Goal: Task Accomplishment & Management: Use online tool/utility

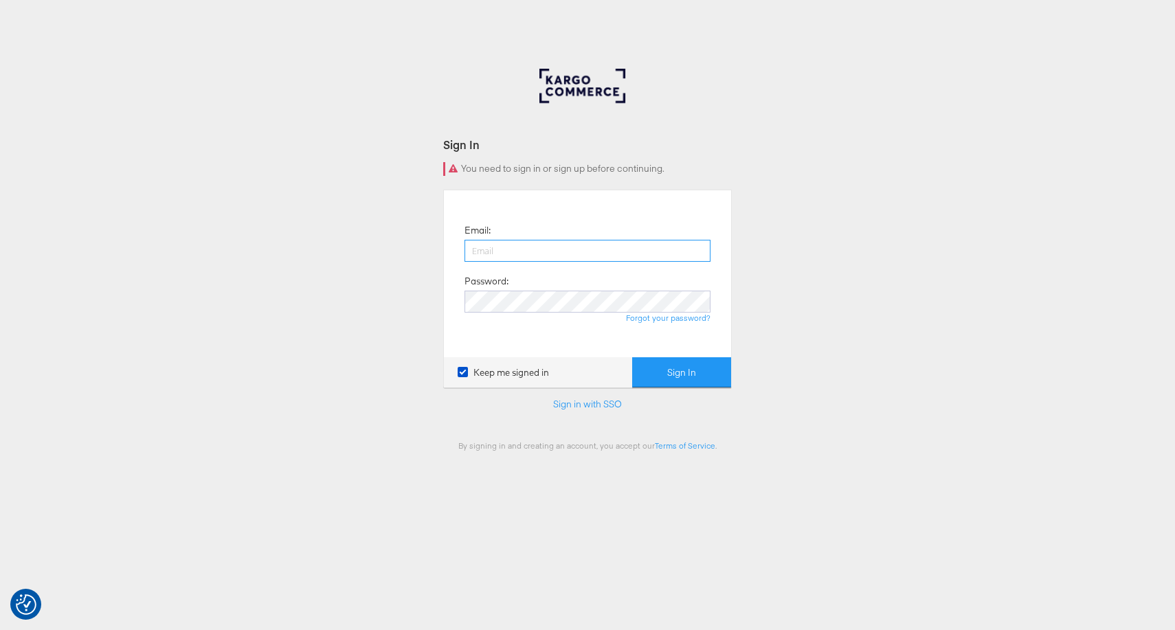
paste input "[PERSON_NAME][EMAIL_ADDRESS][DOMAIN_NAME]"
type input "[PERSON_NAME][EMAIL_ADDRESS][DOMAIN_NAME]"
click at [806, 284] on div "Sign In You need to sign in or sign up before continuing. Email: [PERSON_NAME][…" at bounding box center [587, 412] width 1175 height 687
click at [788, 330] on div "Sign In You need to sign in or sign up before continuing. Email: [PERSON_NAME][…" at bounding box center [587, 412] width 1175 height 687
click at [682, 368] on button "Sign In" at bounding box center [681, 372] width 99 height 31
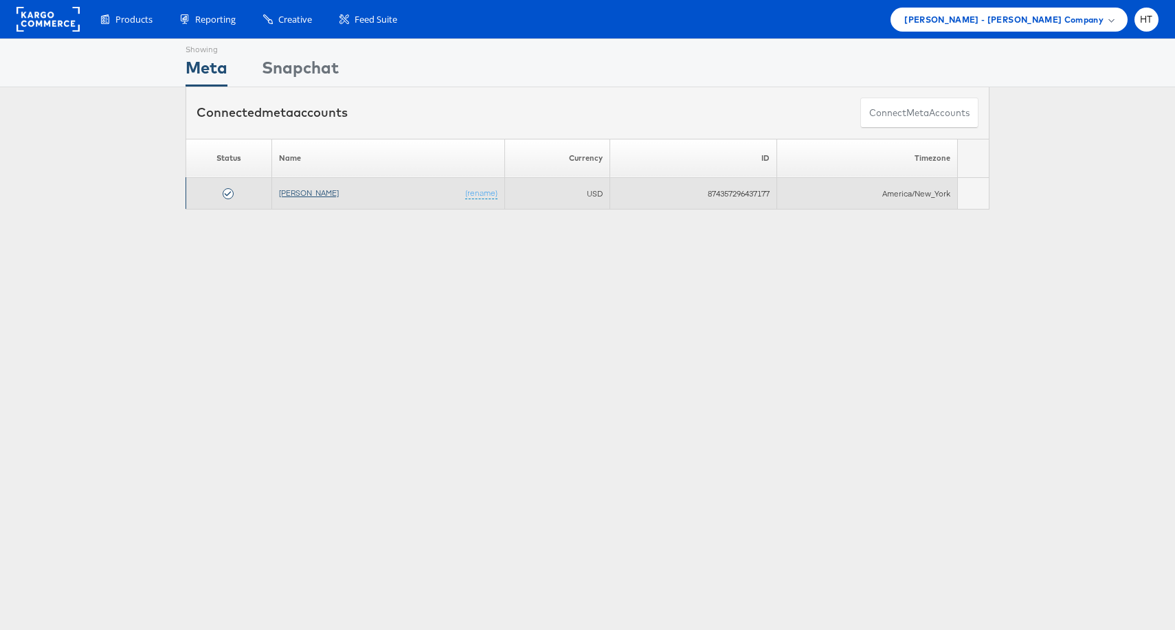
click at [301, 193] on link "[PERSON_NAME]" at bounding box center [309, 193] width 60 height 10
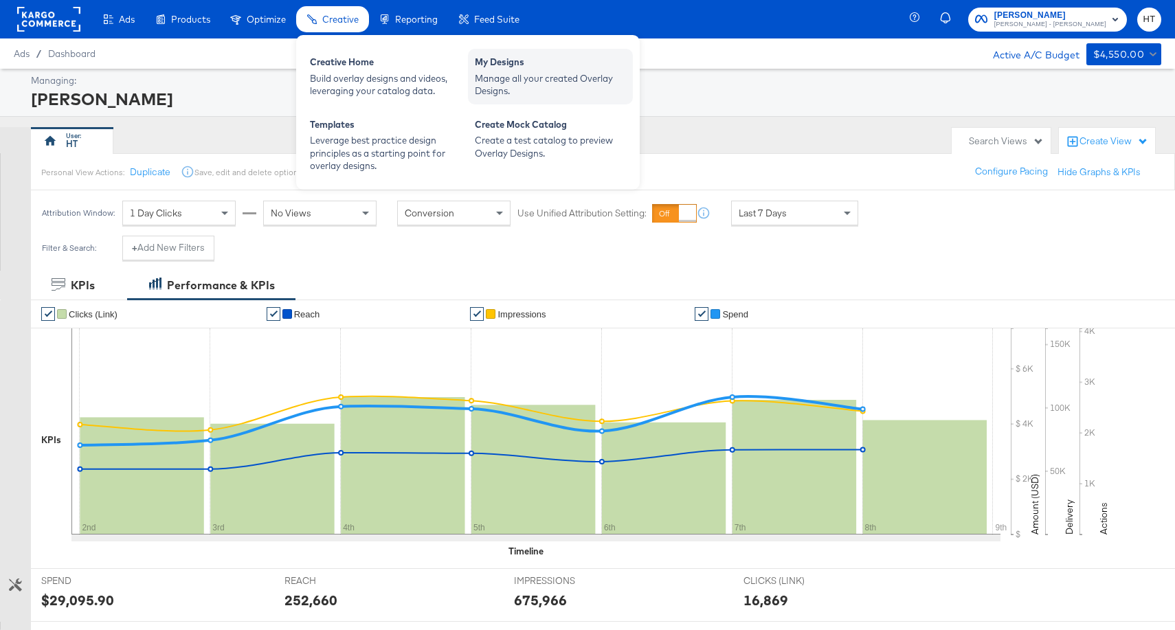
click at [518, 74] on div "Manage all your created Overlay Designs." at bounding box center [550, 84] width 151 height 25
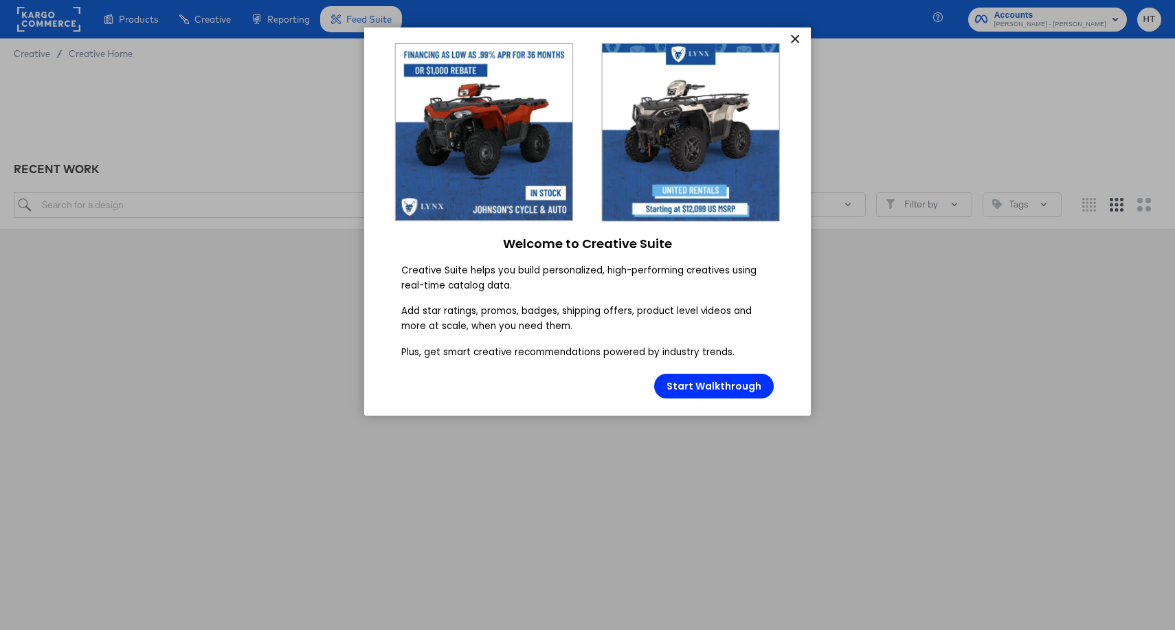
click at [793, 37] on link "×" at bounding box center [794, 39] width 24 height 25
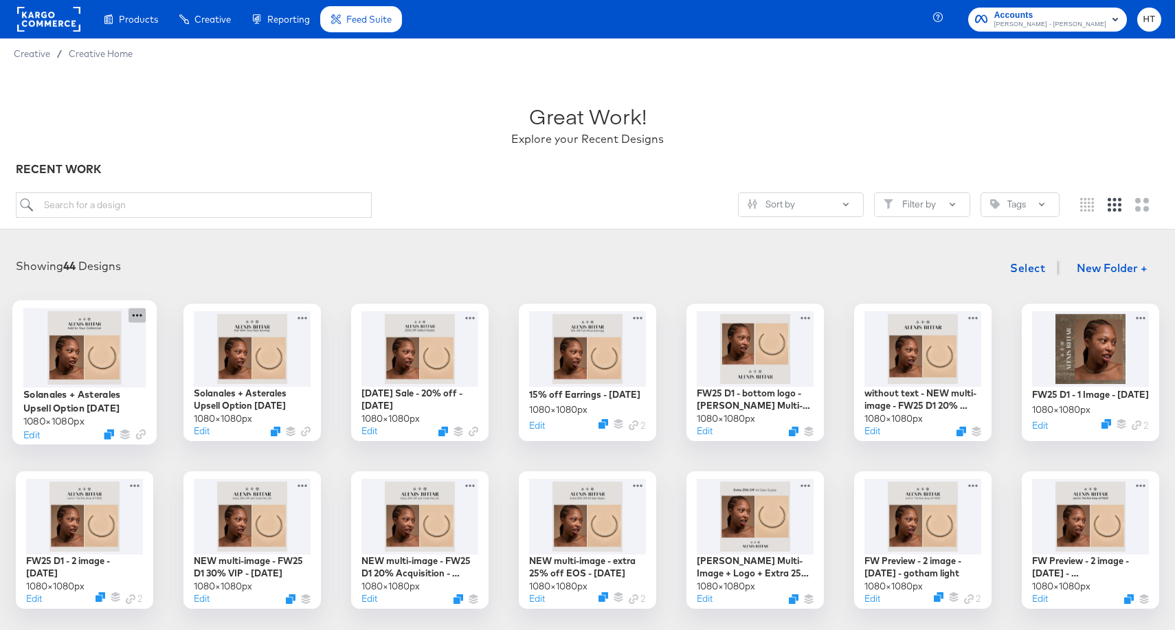
click at [143, 313] on icon at bounding box center [136, 315] width 17 height 14
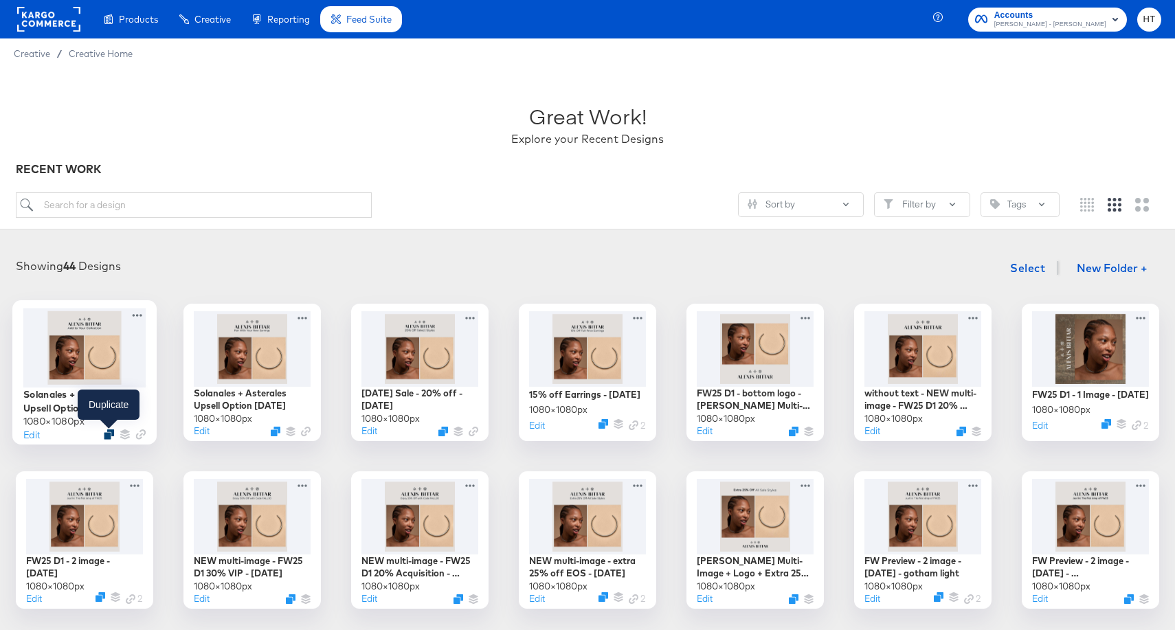
click at [109, 435] on icon "Duplicate" at bounding box center [109, 434] width 10 height 10
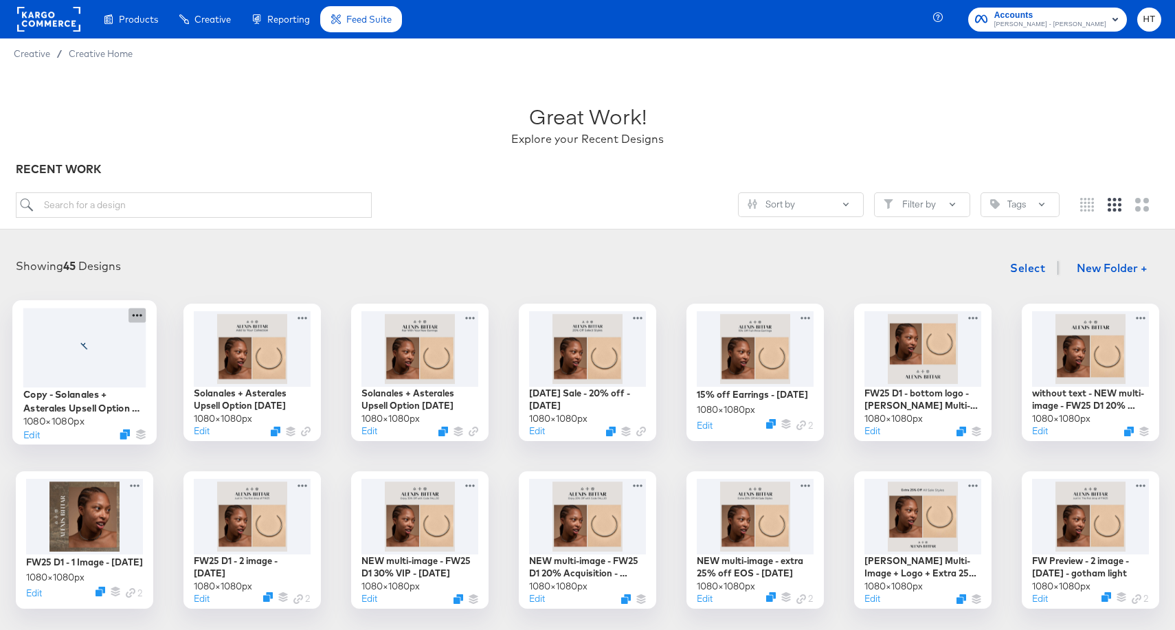
click at [135, 318] on icon at bounding box center [136, 315] width 17 height 14
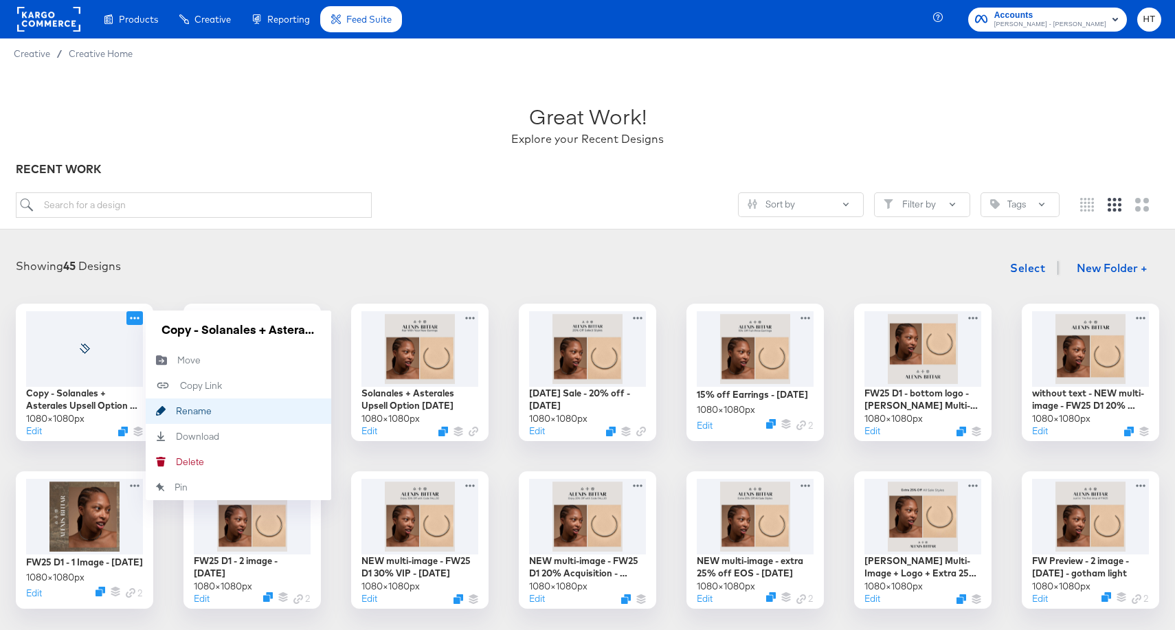
click at [216, 409] on button "Rename Rename" at bounding box center [238, 410] width 185 height 25
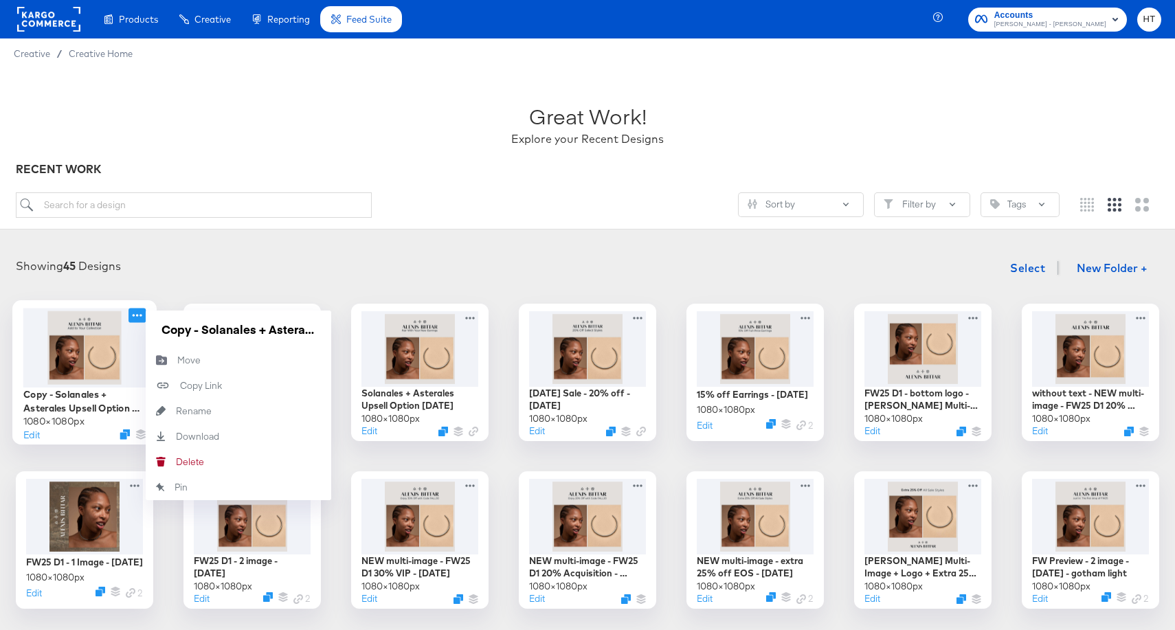
drag, startPoint x: 234, startPoint y: 334, endPoint x: 140, endPoint y: 335, distance: 94.1
click at [140, 335] on div "Copy - Solanales + Asterales Upsell Option 3 - August 2025 1080 × 1080 px Edit …" at bounding box center [84, 372] width 137 height 137
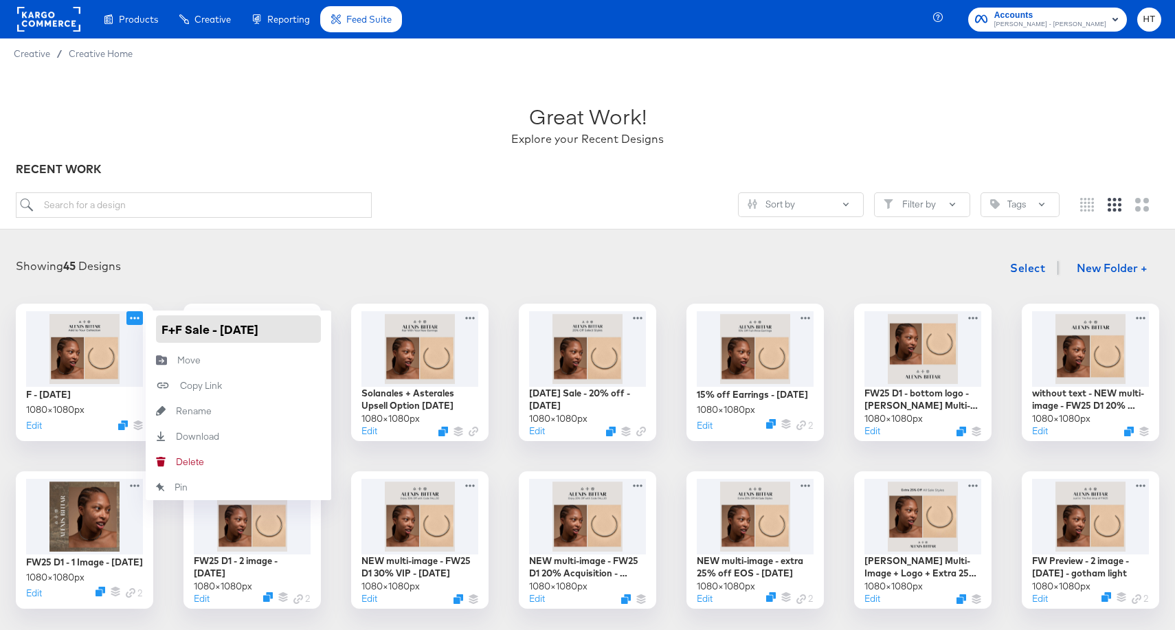
click at [238, 331] on input "F+F Sale - August 2025" at bounding box center [238, 328] width 165 height 27
type input "F+F Sale - September 2025"
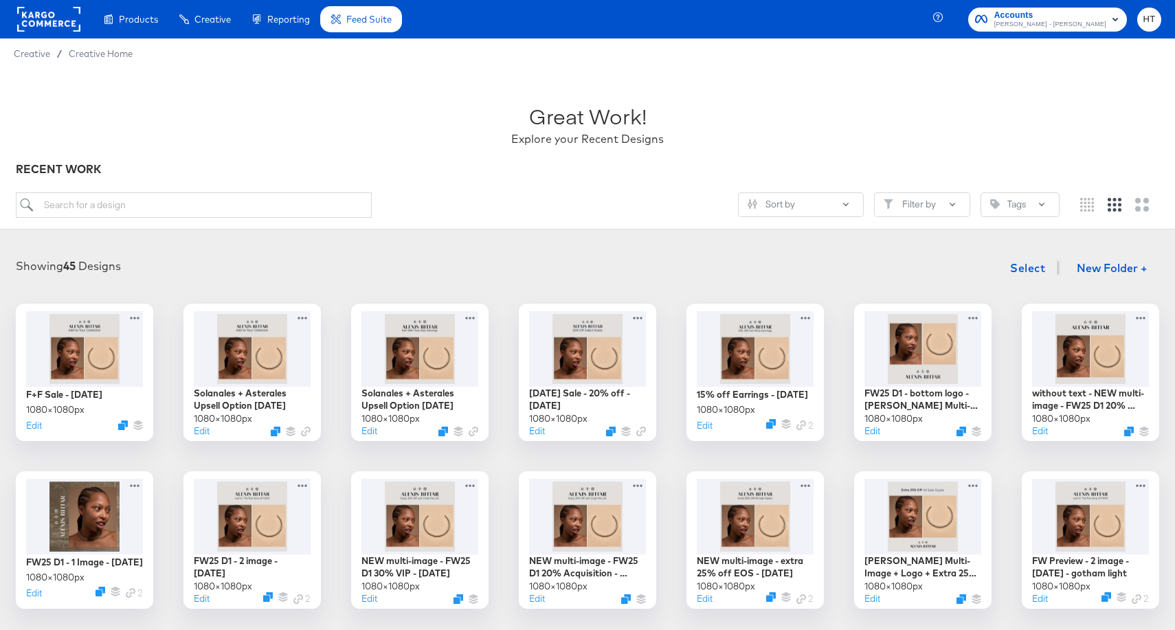
click at [251, 269] on div "Showing 45 Designs Select New Folder +" at bounding box center [587, 268] width 1147 height 28
click at [89, 346] on div at bounding box center [84, 347] width 123 height 79
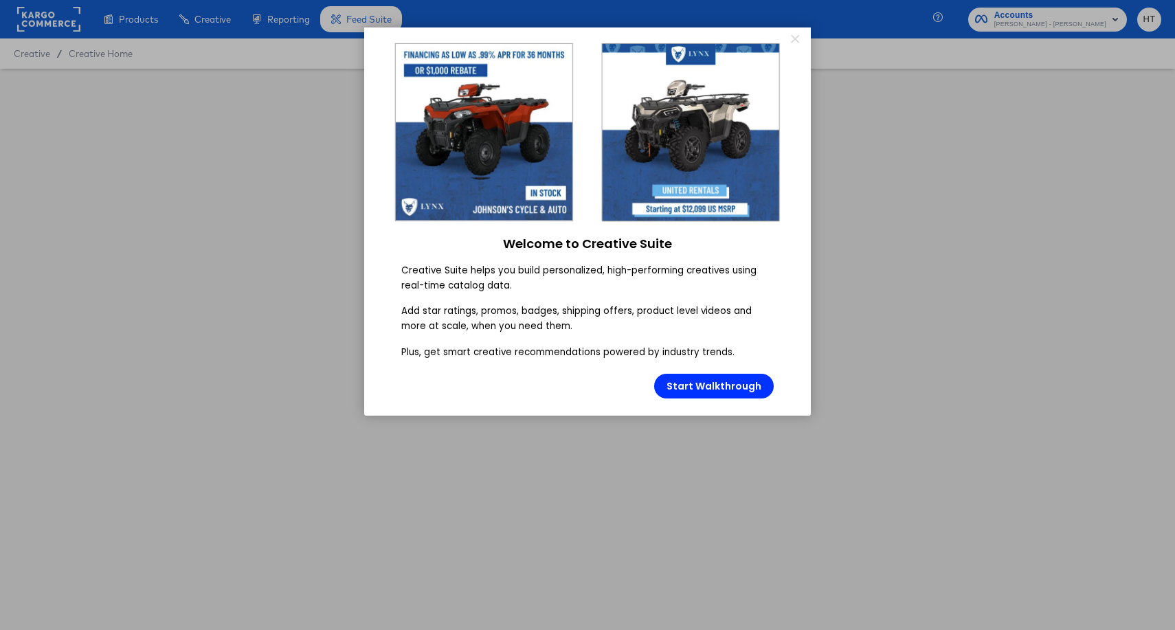
type input "F+F Sale - September 2025"
click at [793, 39] on link "×" at bounding box center [794, 39] width 24 height 25
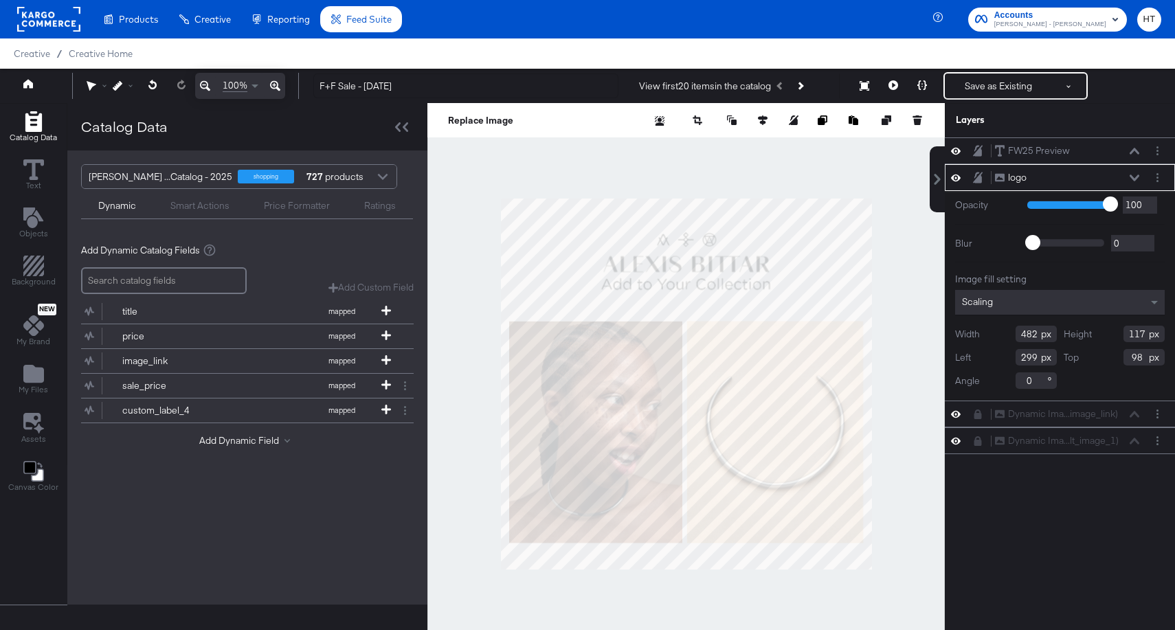
click at [980, 178] on icon at bounding box center [978, 177] width 10 height 11
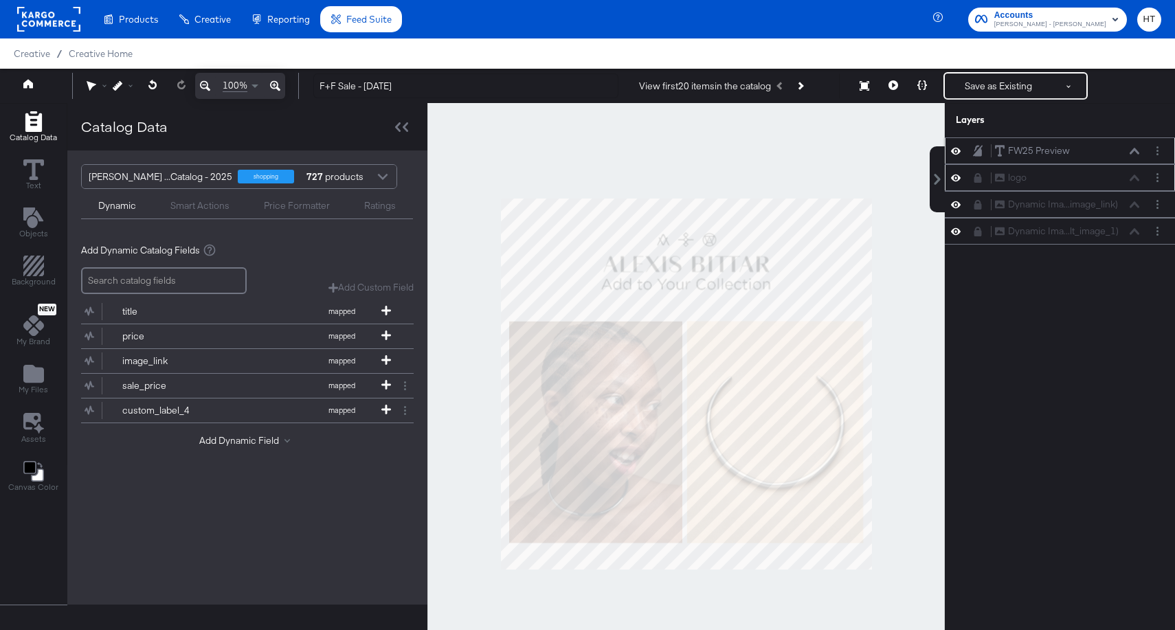
click at [979, 149] on icon at bounding box center [978, 151] width 10 height 12
click at [970, 155] on div "FW25 Preview FW25 Preview" at bounding box center [1059, 151] width 219 height 14
click at [978, 153] on icon at bounding box center [978, 151] width 8 height 10
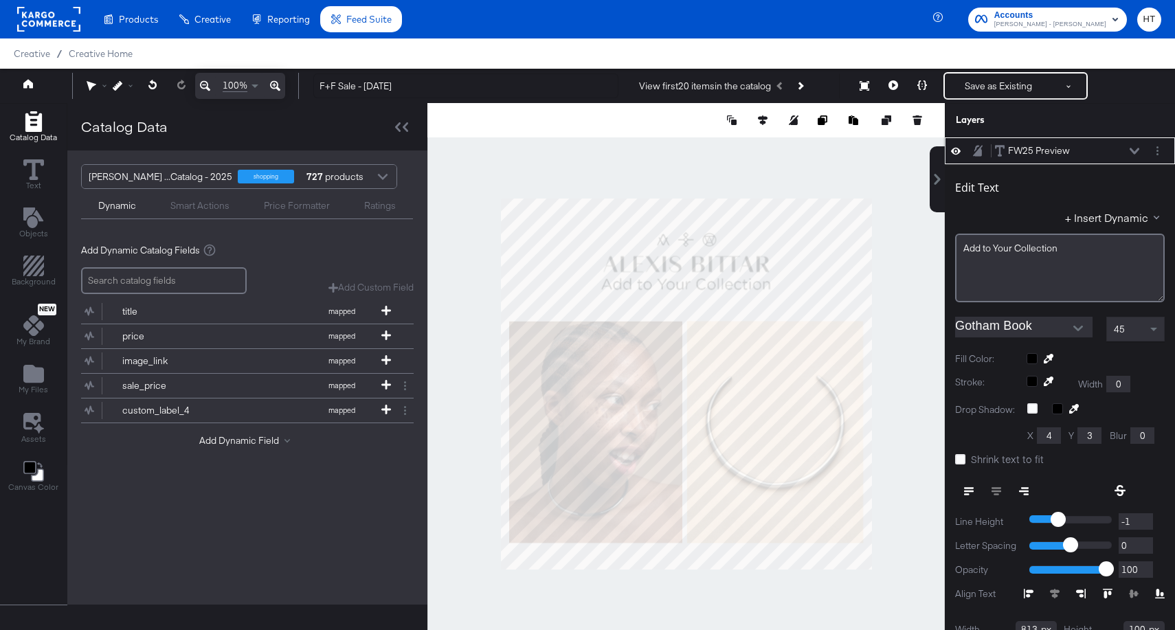
scroll to position [14, 0]
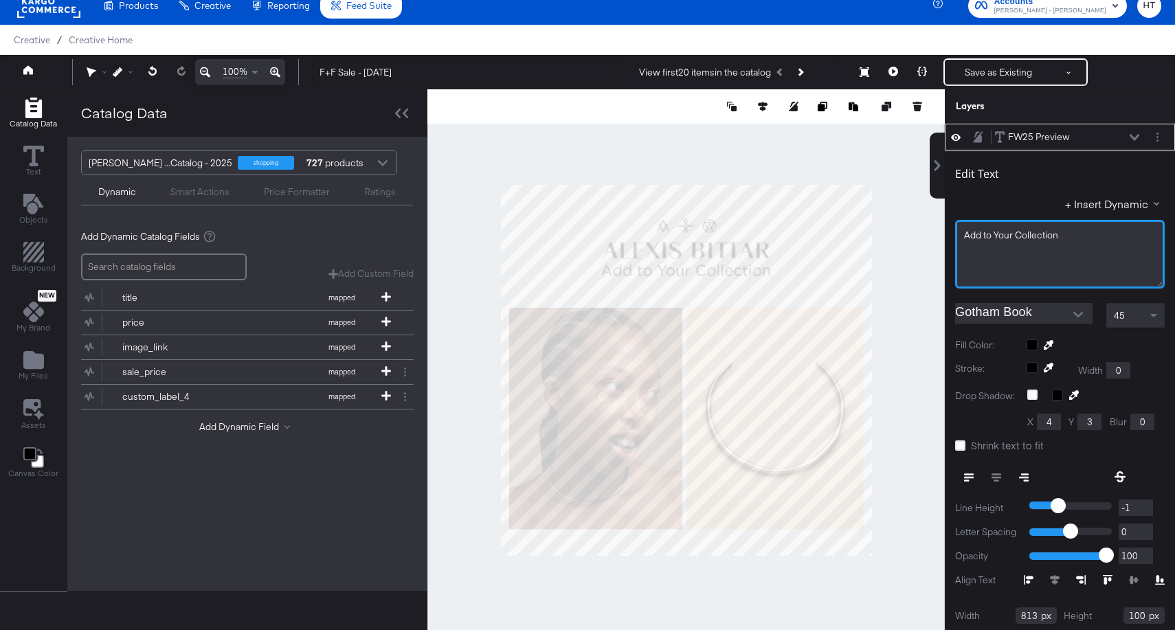
click at [1048, 235] on span "Add to Your Collection" at bounding box center [1011, 235] width 94 height 12
drag, startPoint x: 1072, startPoint y: 235, endPoint x: 930, endPoint y: 235, distance: 141.5
click at [930, 235] on div "FW25 Preview FW25 Preview Edit Text + Insert Dynamic Add to Your Collection Got…" at bounding box center [1050, 377] width 247 height 506
type input "862"
type input "103"
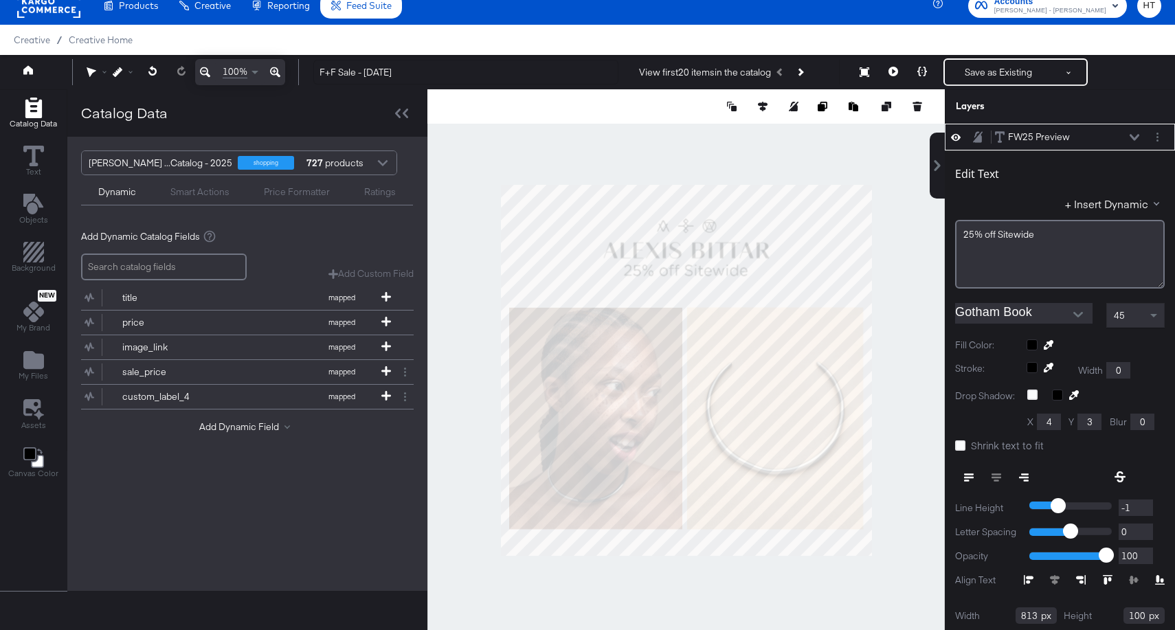
type input "198"
click at [761, 106] on icon at bounding box center [763, 107] width 10 height 10
click at [663, 133] on icon at bounding box center [661, 132] width 10 height 10
type input "109"
click at [1142, 319] on div "45" at bounding box center [1135, 315] width 57 height 23
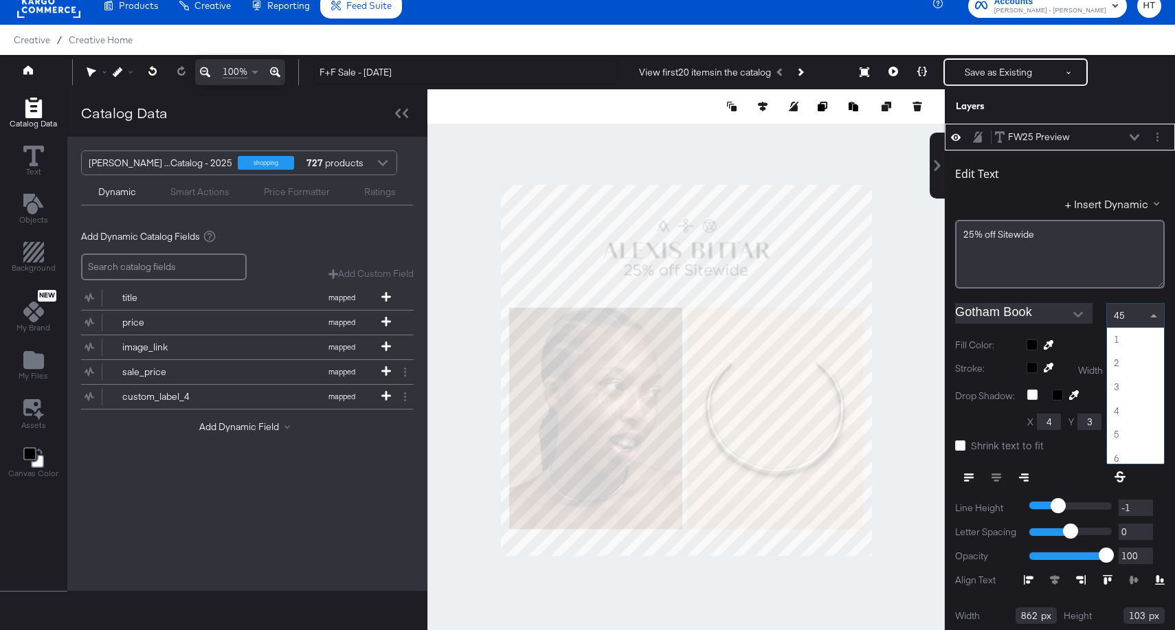
scroll to position [1045, 0]
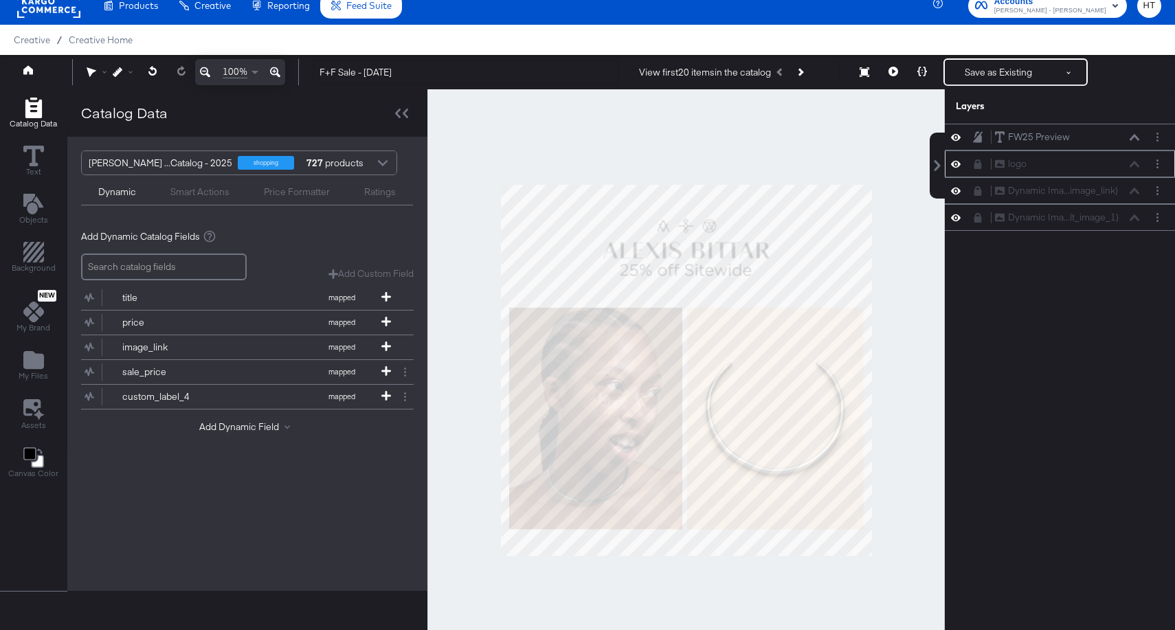
click at [975, 163] on icon at bounding box center [978, 164] width 8 height 10
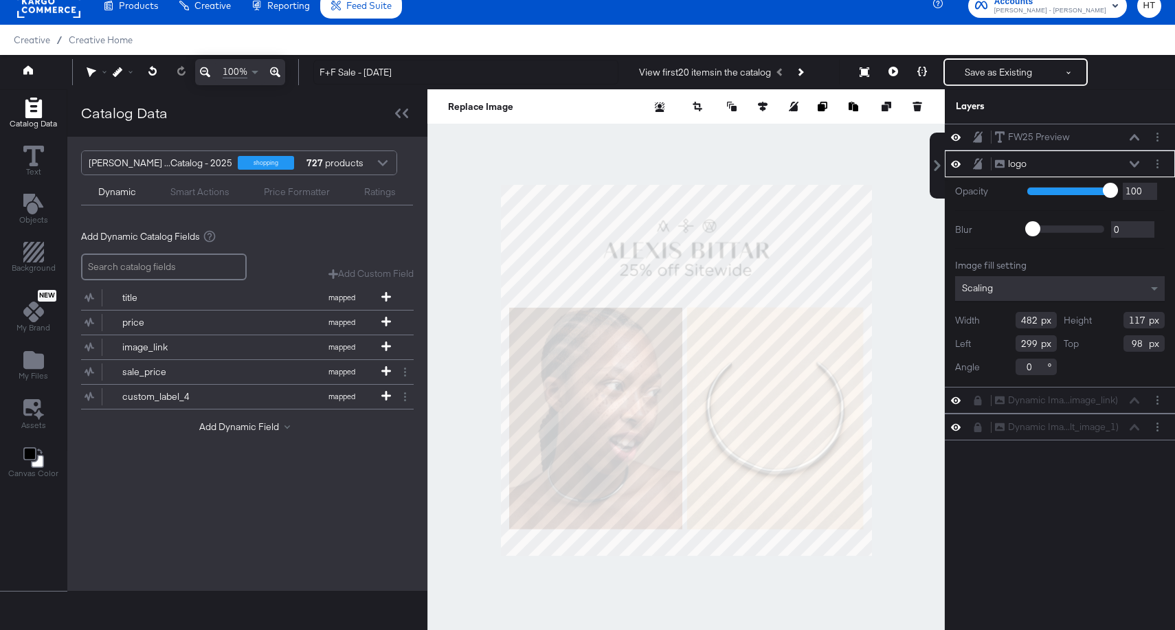
type input "382"
type input "93"
type input "122"
click at [759, 106] on icon at bounding box center [763, 107] width 10 height 10
click at [657, 133] on icon at bounding box center [661, 132] width 10 height 10
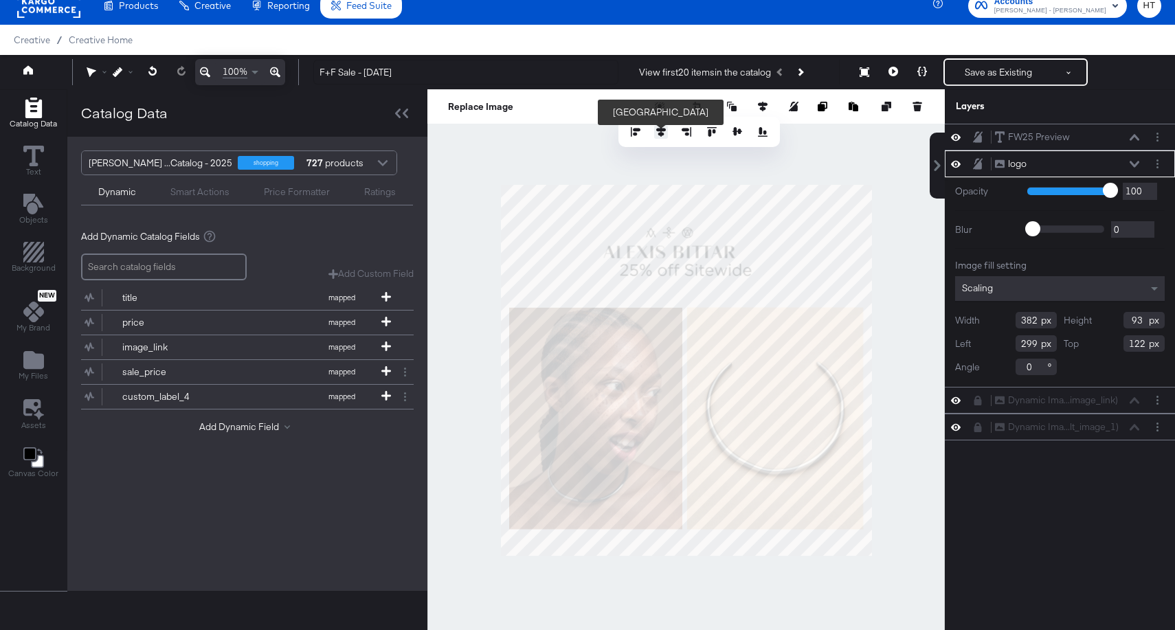
type input "349"
type input "442"
type input "107"
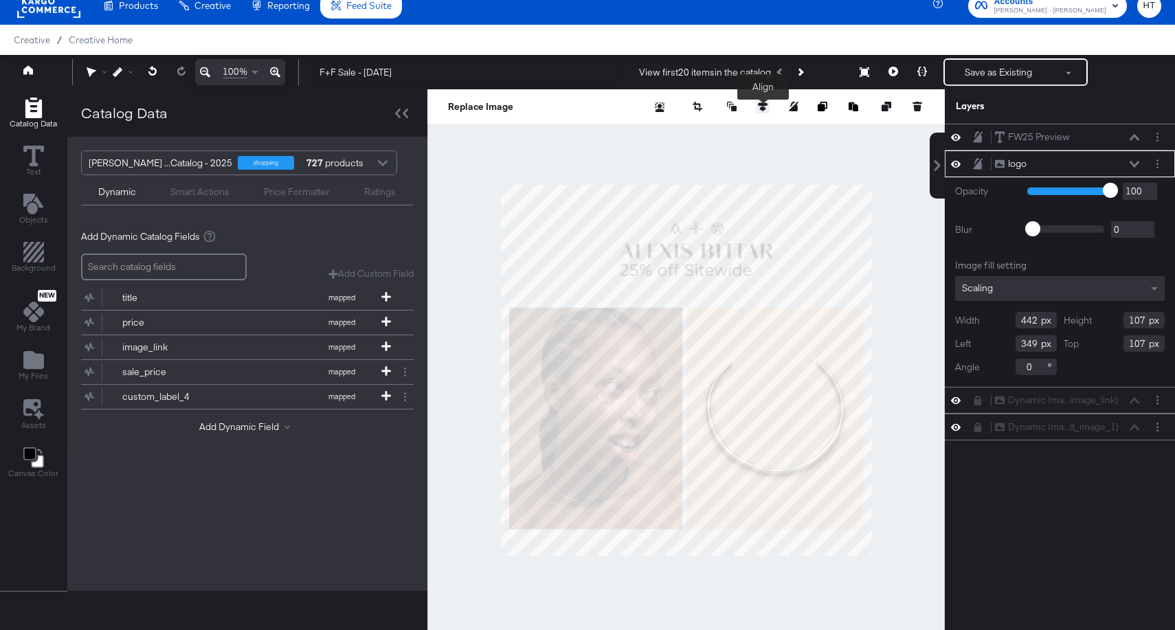
click at [759, 111] on button at bounding box center [763, 107] width 14 height 14
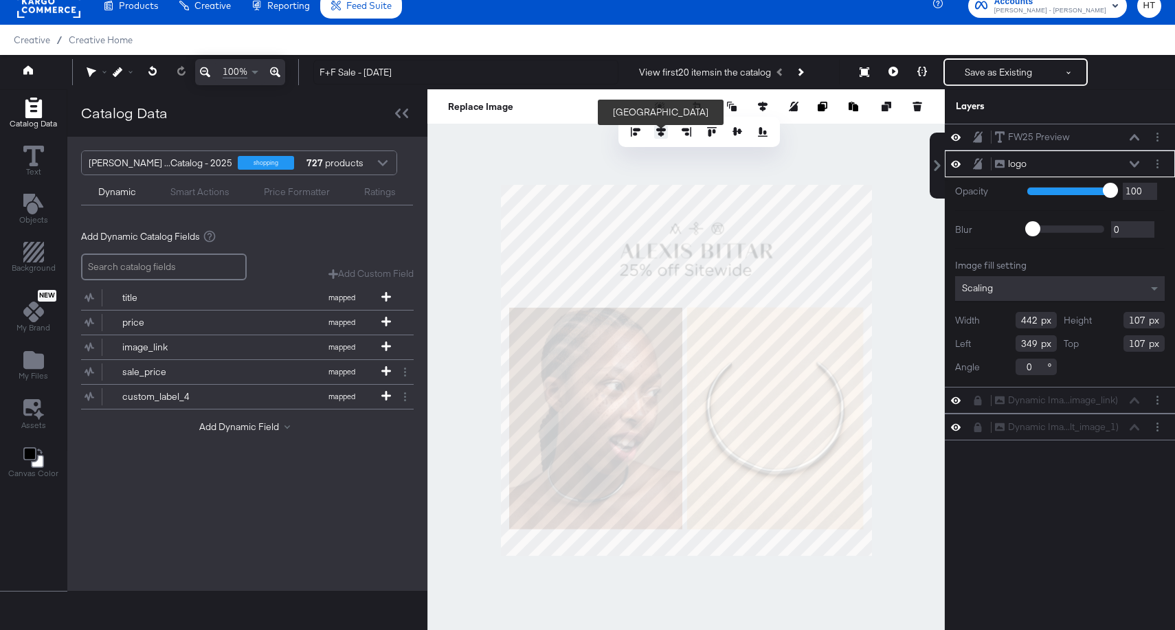
click at [662, 133] on icon at bounding box center [661, 132] width 10 height 10
type input "319"
type input "100"
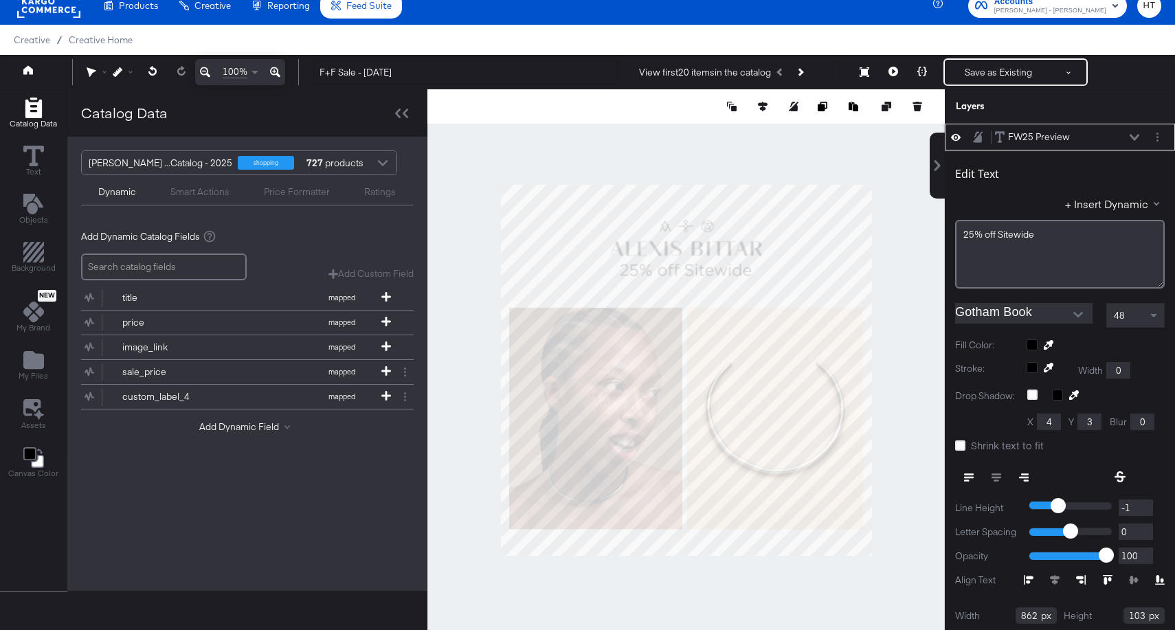
click at [1136, 315] on div "48" at bounding box center [1135, 315] width 57 height 23
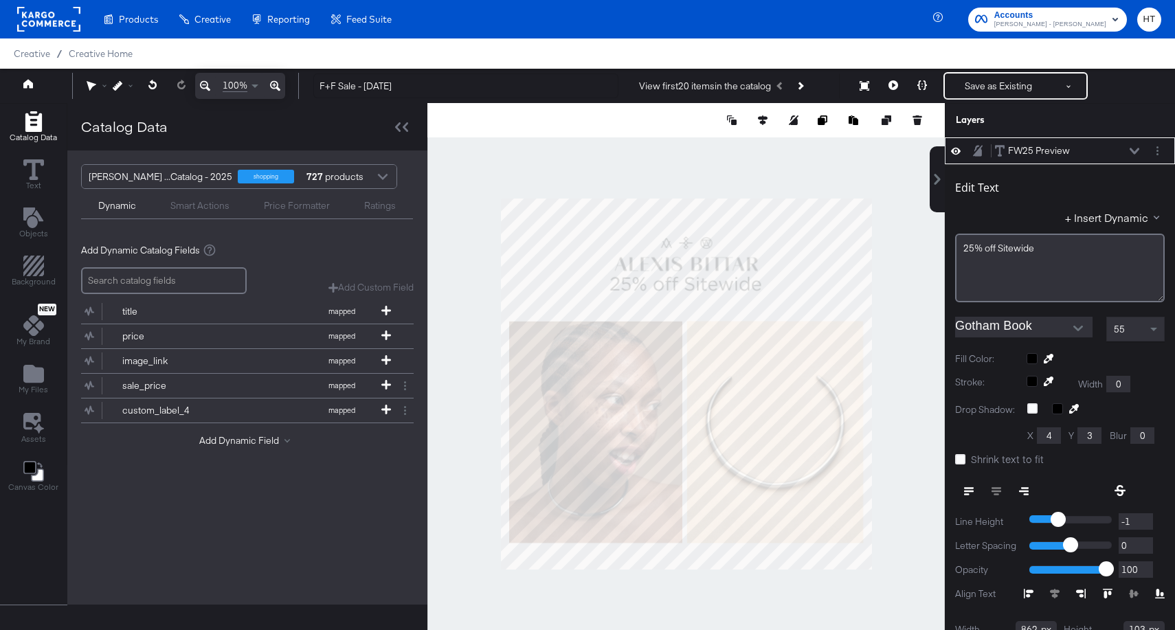
scroll to position [14, 0]
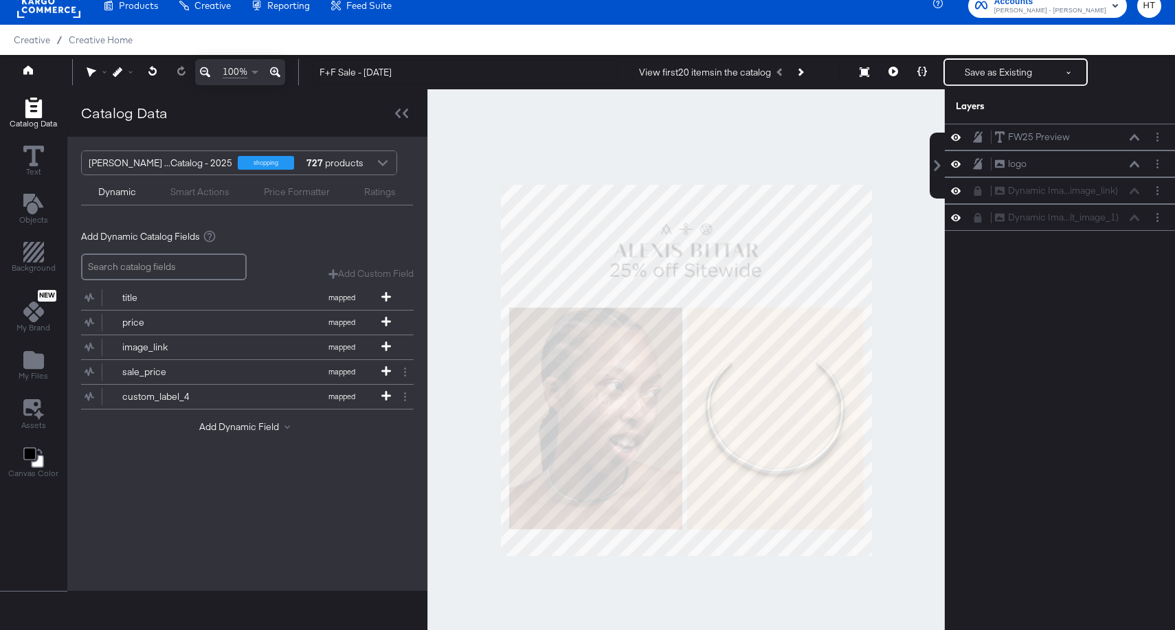
click at [903, 142] on div at bounding box center [685, 370] width 517 height 562
click at [896, 76] on icon at bounding box center [893, 72] width 10 height 10
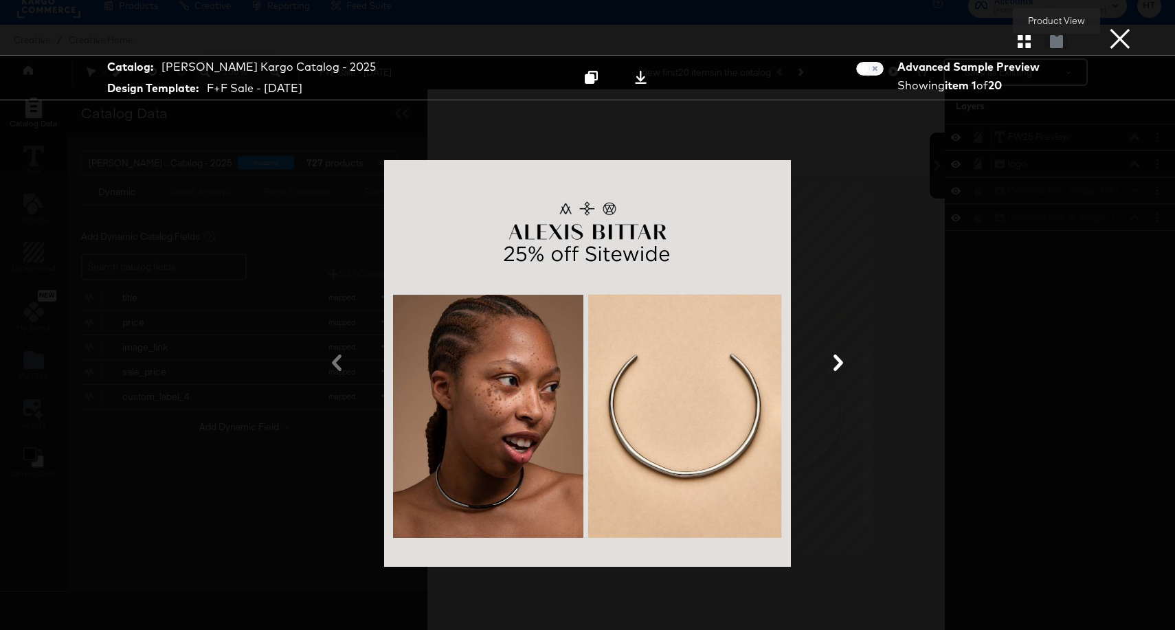
click at [1056, 45] on div at bounding box center [1056, 41] width 24 height 14
click at [1123, 27] on button "×" at bounding box center [1119, 13] width 27 height 27
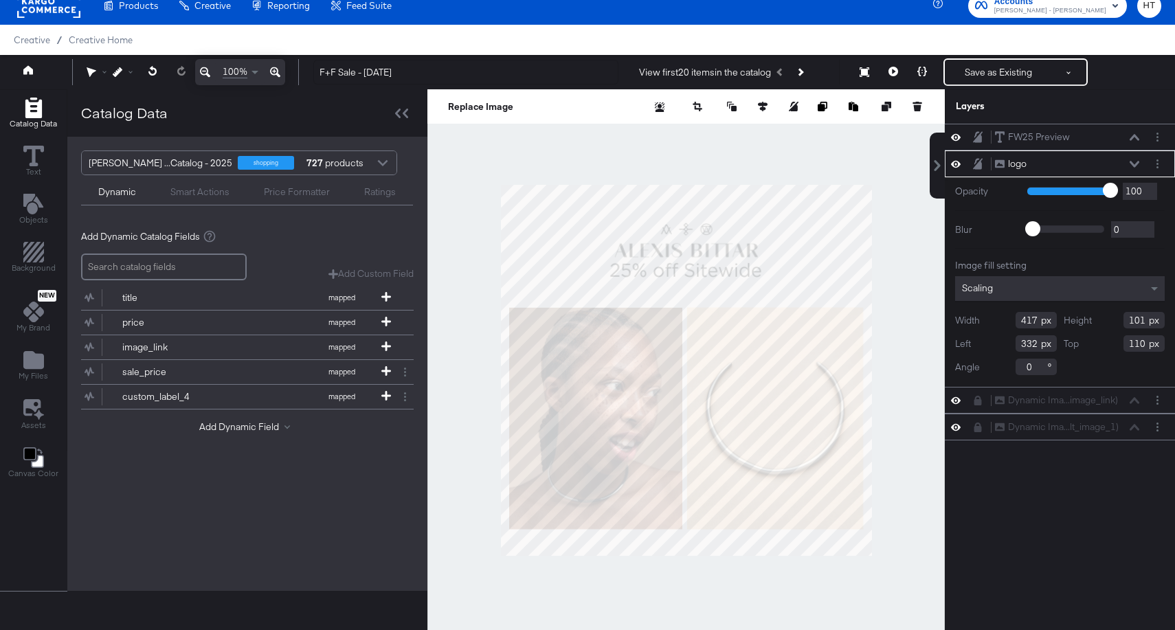
type input "432"
type input "105"
type input "106"
click at [765, 104] on icon at bounding box center [763, 107] width 10 height 10
click at [662, 125] on button at bounding box center [661, 132] width 14 height 14
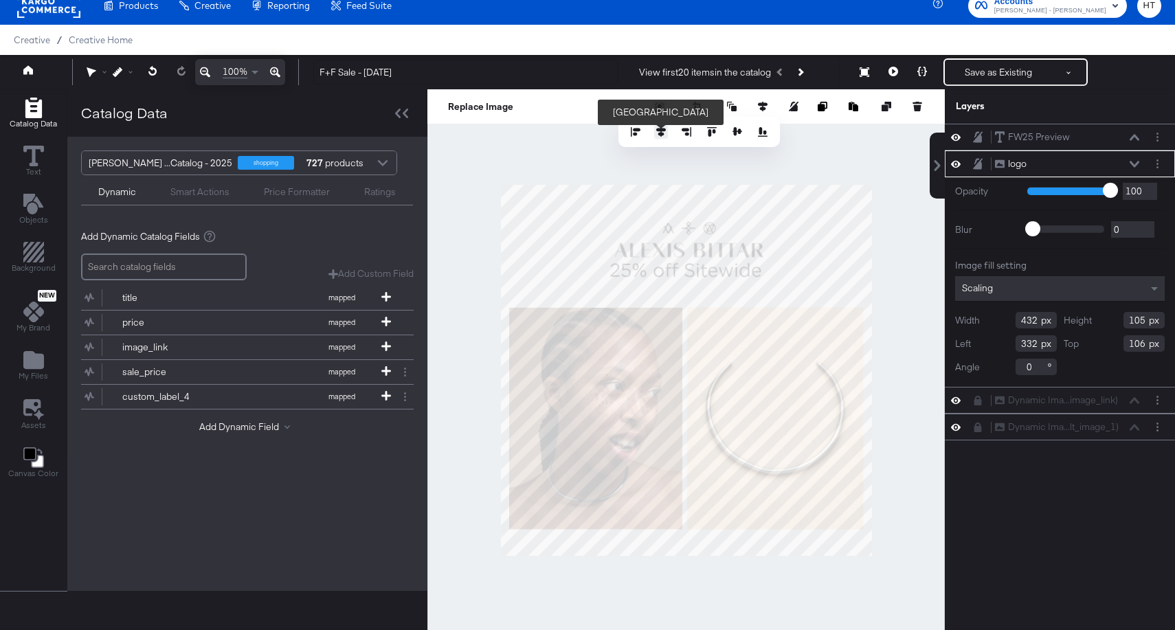
type input "324"
click at [872, 260] on div at bounding box center [685, 370] width 517 height 562
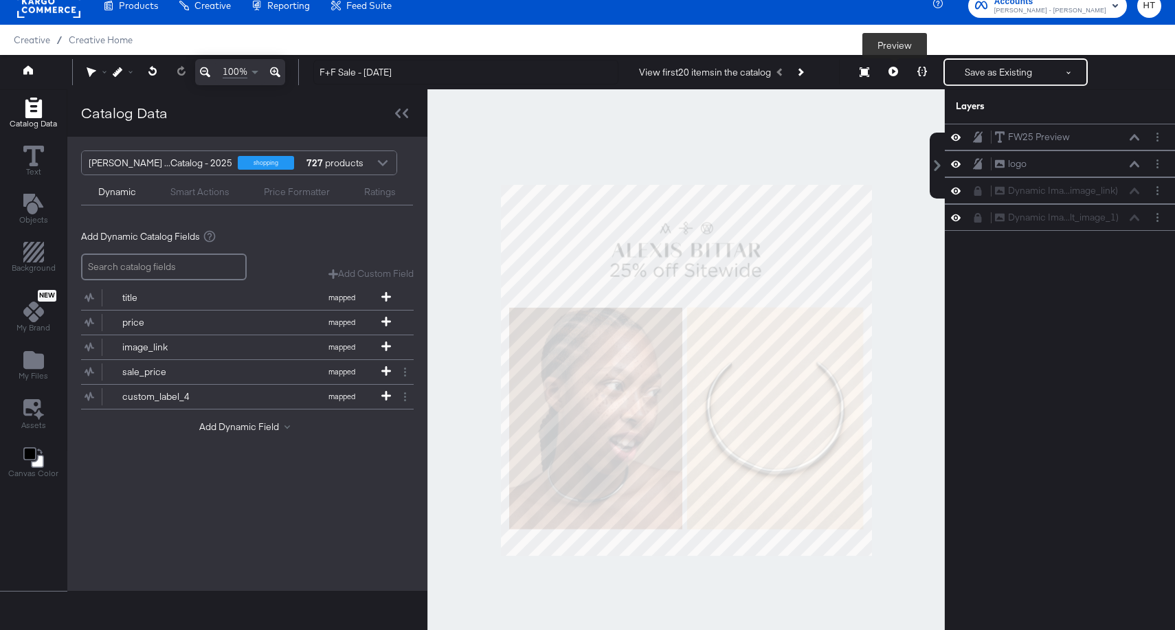
click at [892, 69] on icon at bounding box center [893, 72] width 10 height 10
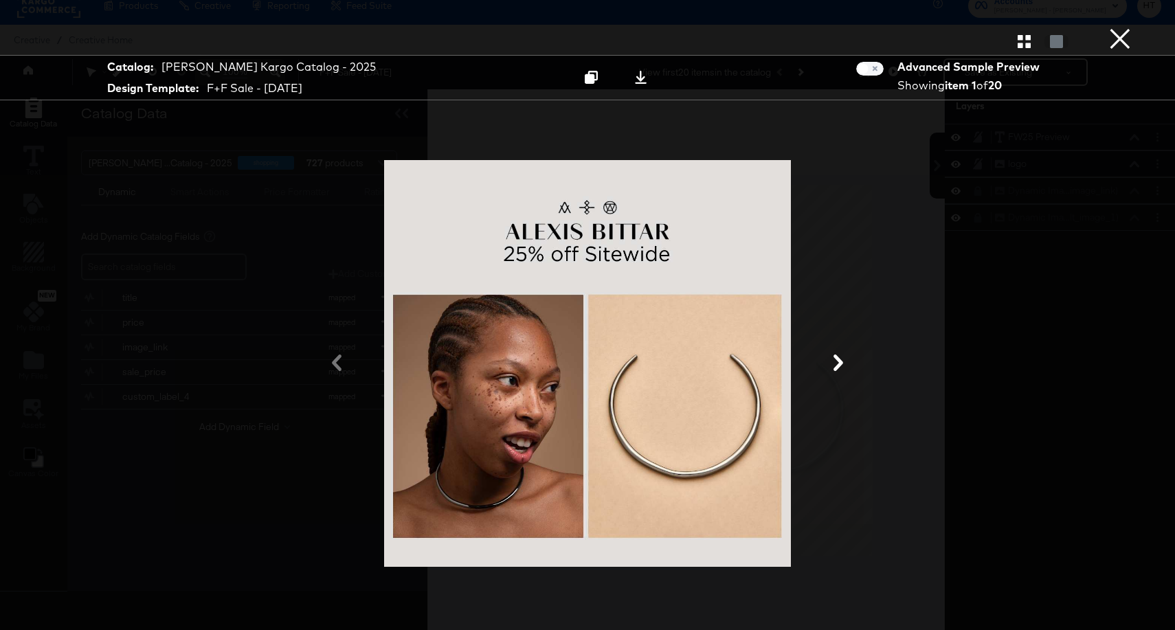
click at [1118, 27] on button "×" at bounding box center [1119, 13] width 27 height 27
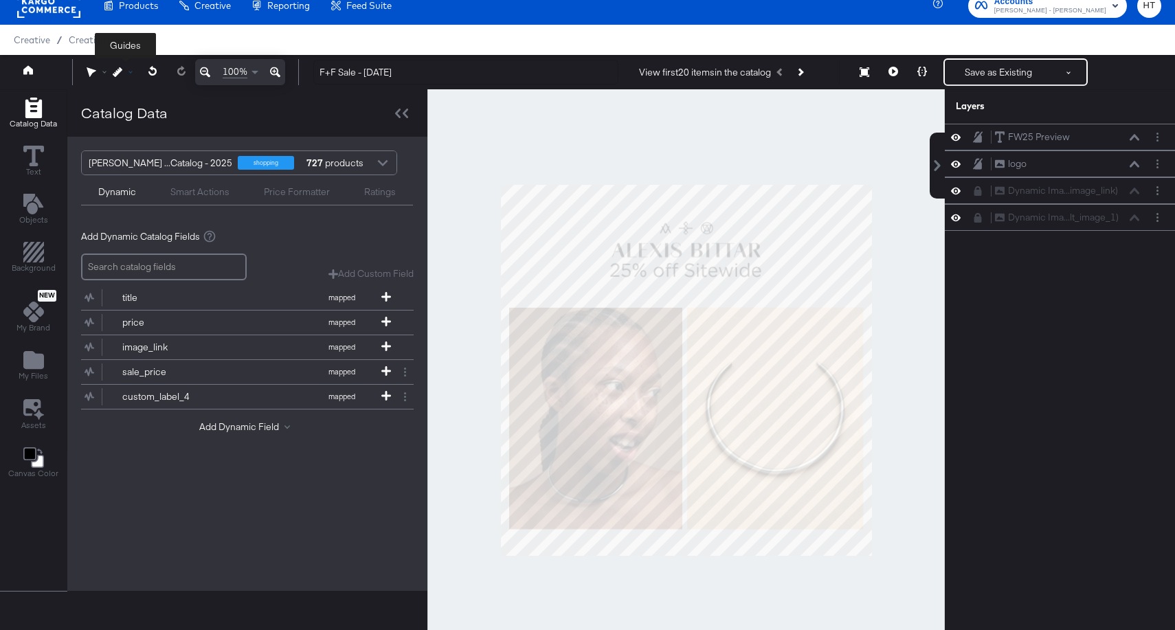
click at [117, 74] on icon at bounding box center [118, 72] width 10 height 10
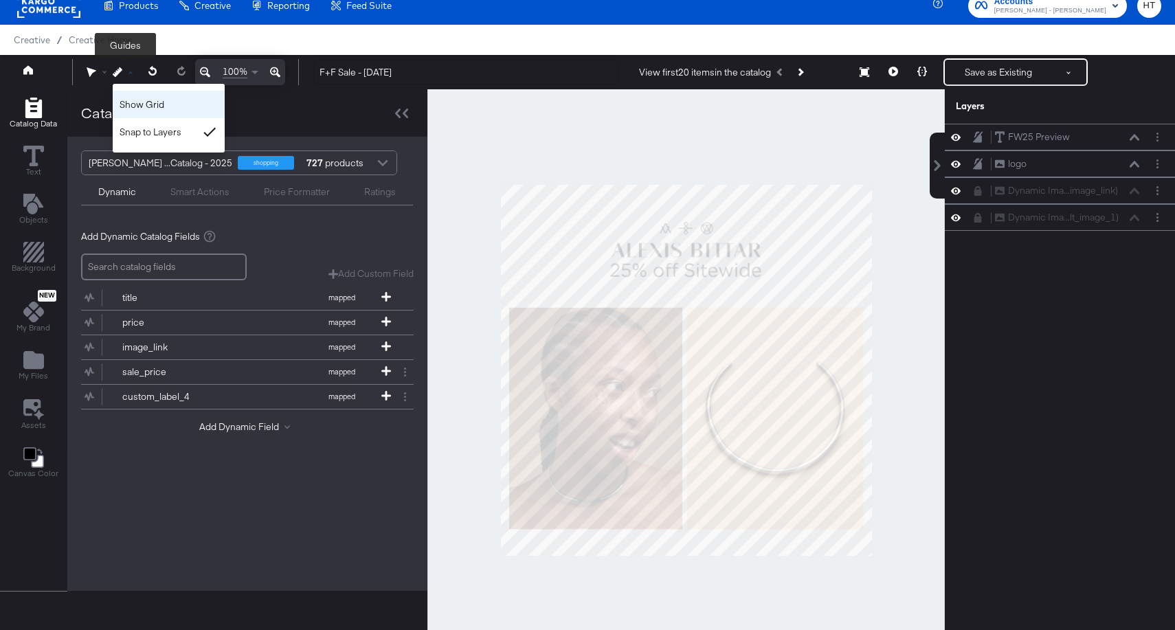
click at [124, 104] on div "Show Grid" at bounding box center [169, 104] width 112 height 27
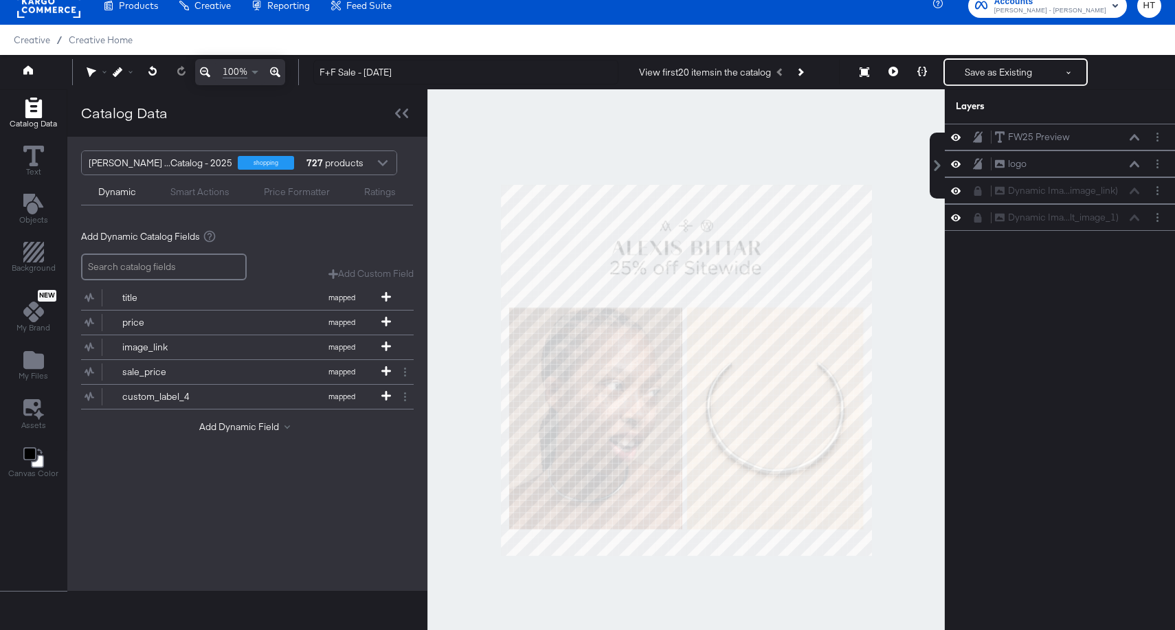
click at [905, 376] on div at bounding box center [685, 370] width 517 height 562
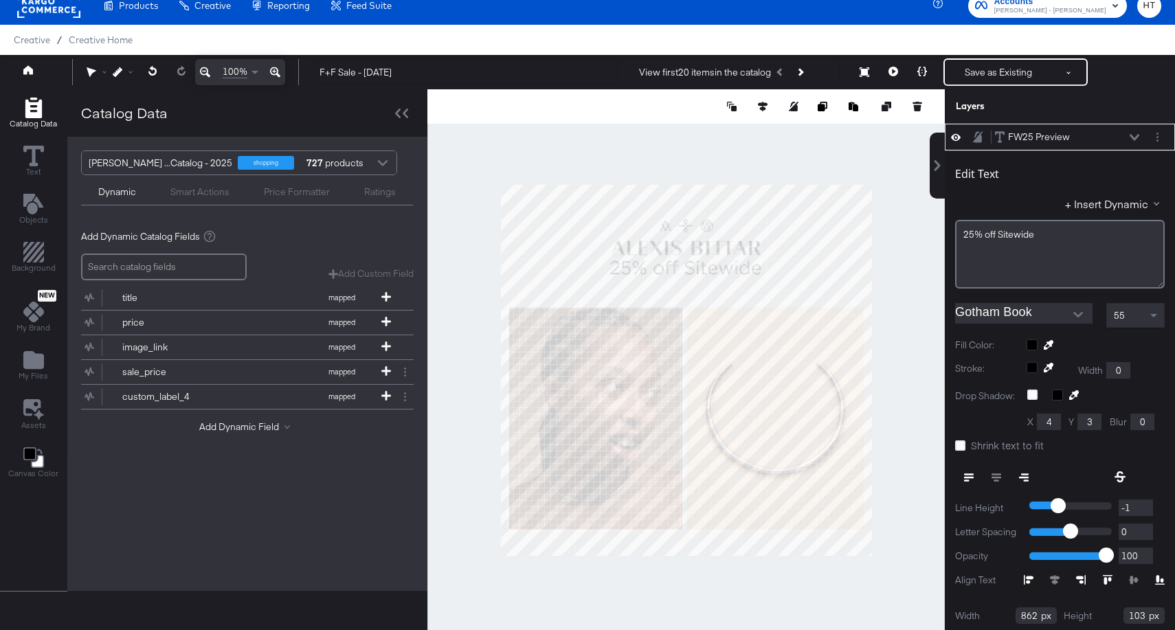
type input "192"
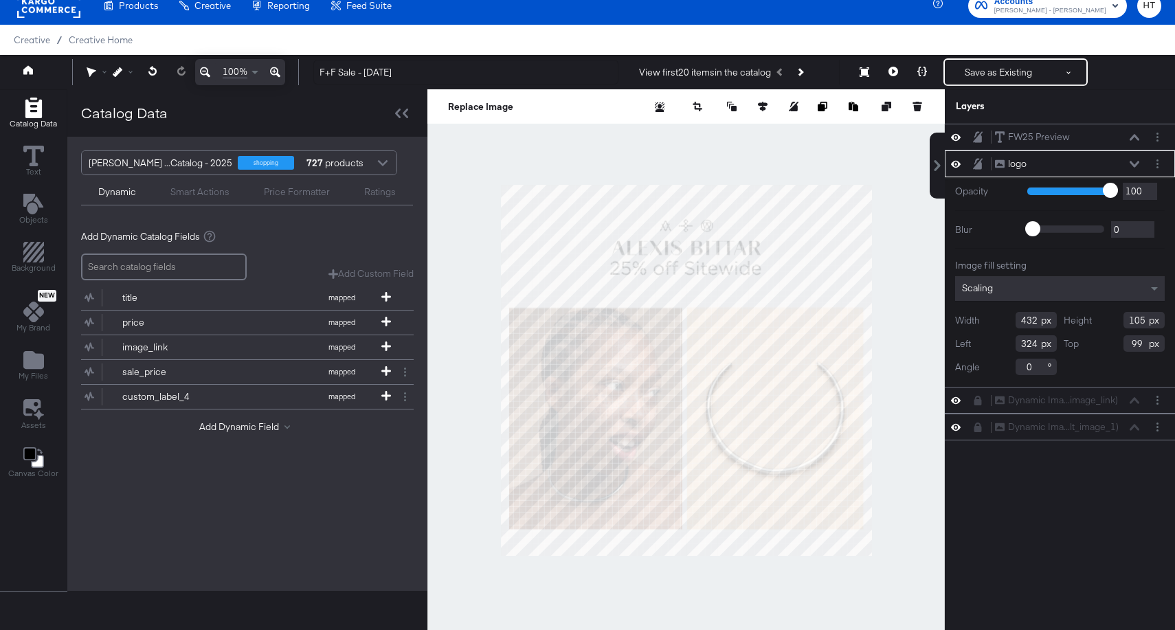
type input "98"
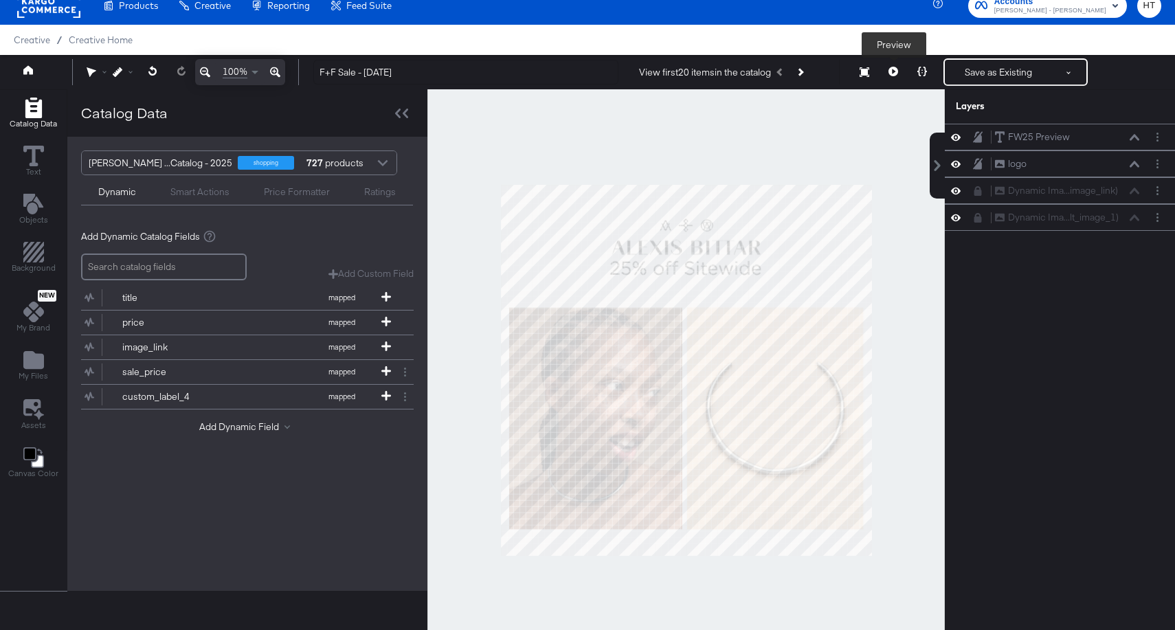
click at [894, 71] on icon at bounding box center [893, 72] width 10 height 10
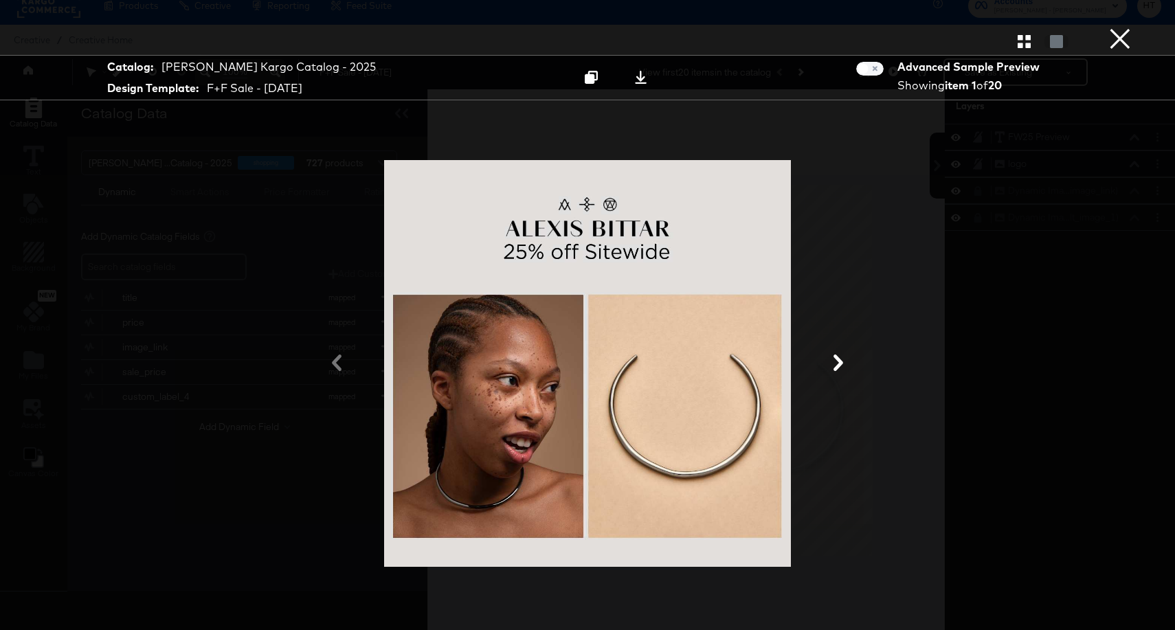
click at [1120, 27] on button "×" at bounding box center [1119, 13] width 27 height 27
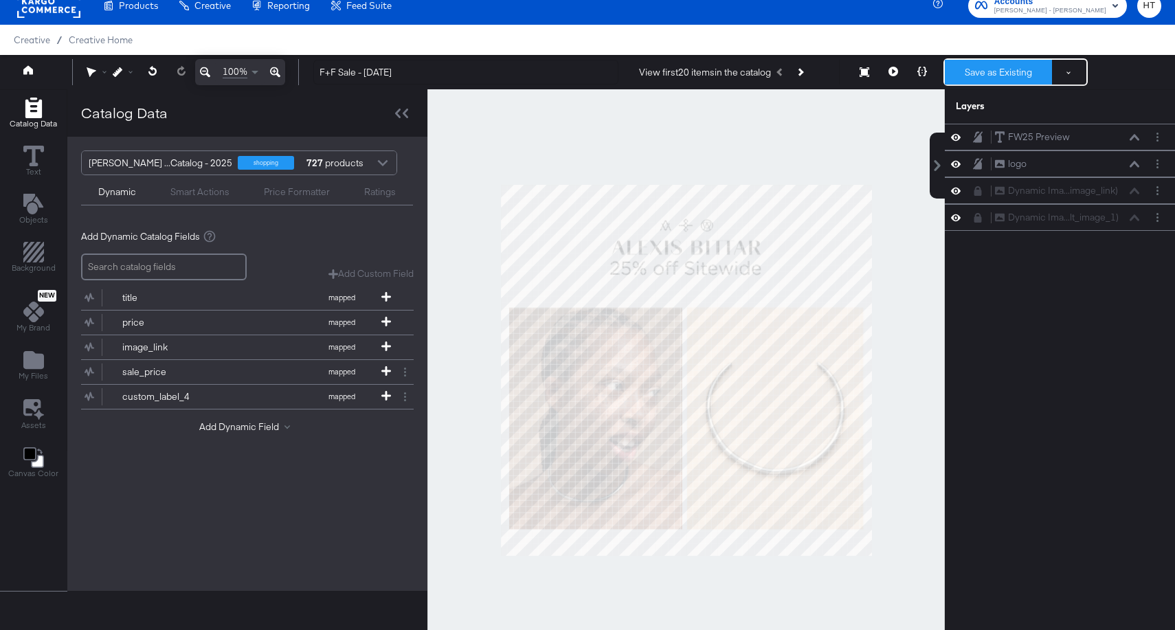
click at [983, 75] on button "Save as Existing" at bounding box center [998, 72] width 107 height 25
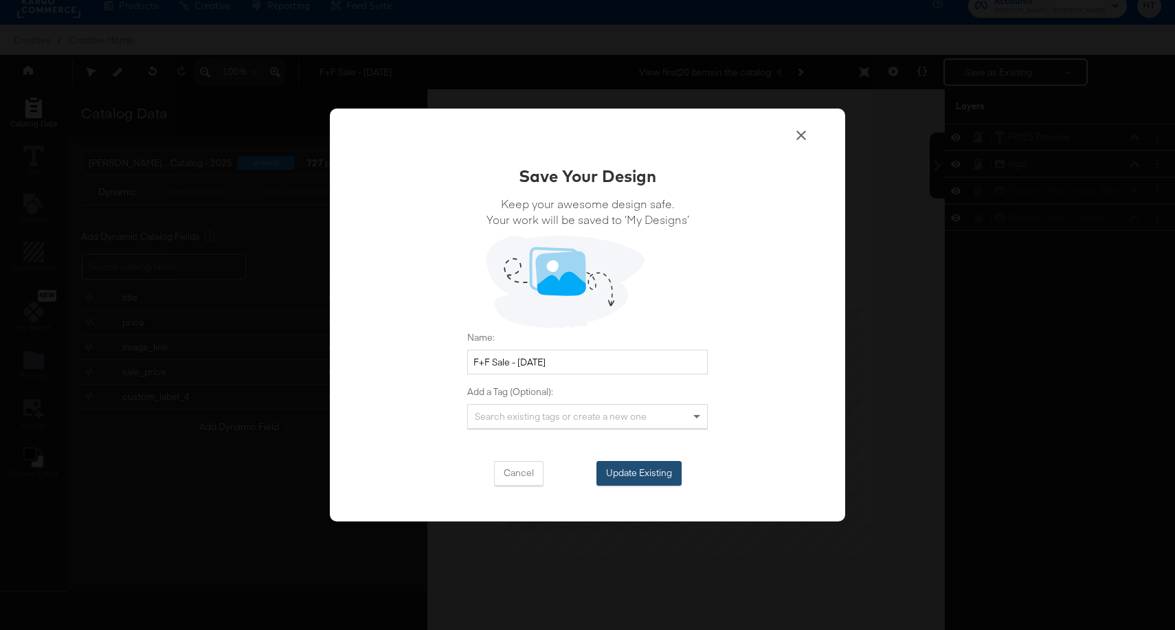
click at [645, 477] on button "Update Existing" at bounding box center [638, 473] width 85 height 25
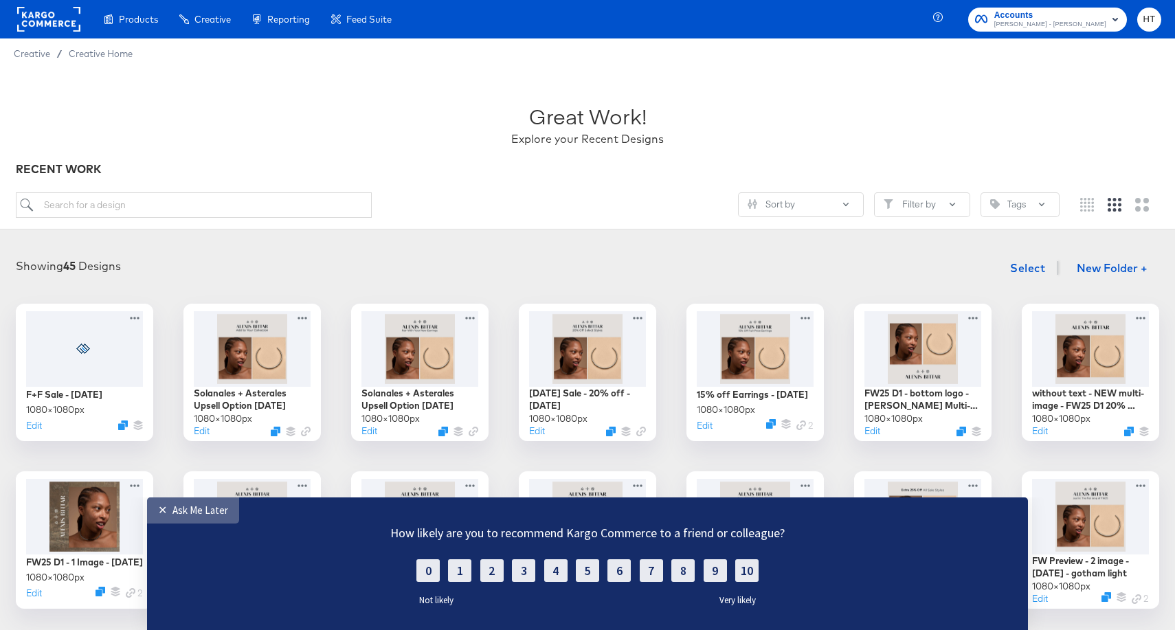
click at [187, 504] on div "Ask Me Later" at bounding box center [200, 510] width 56 height 13
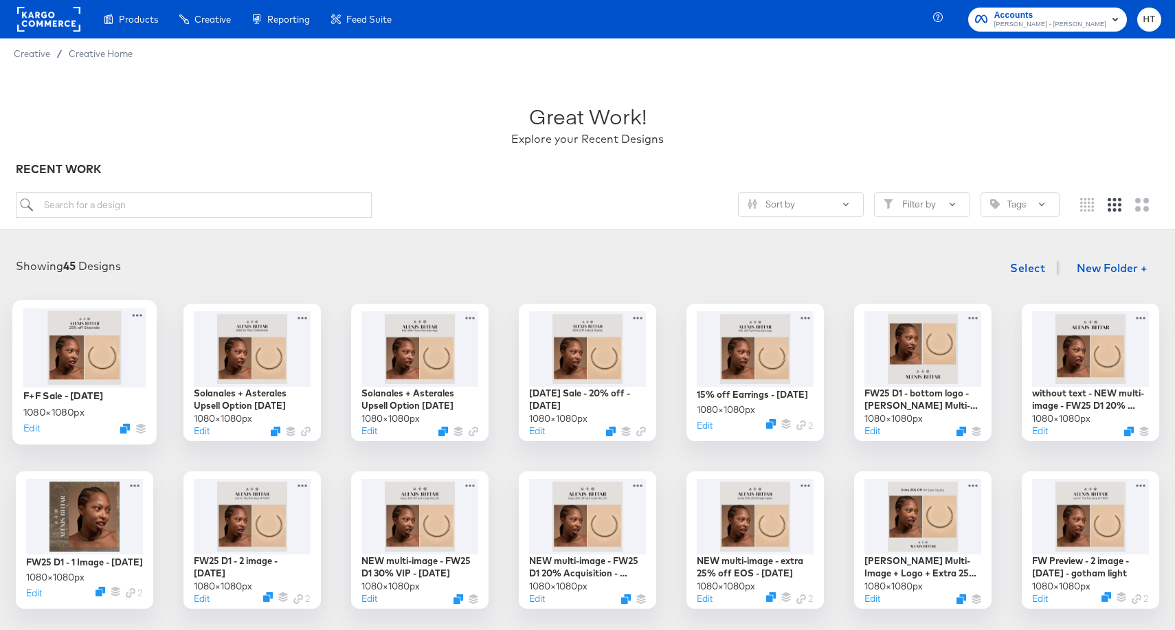
click at [76, 370] on div at bounding box center [84, 347] width 123 height 79
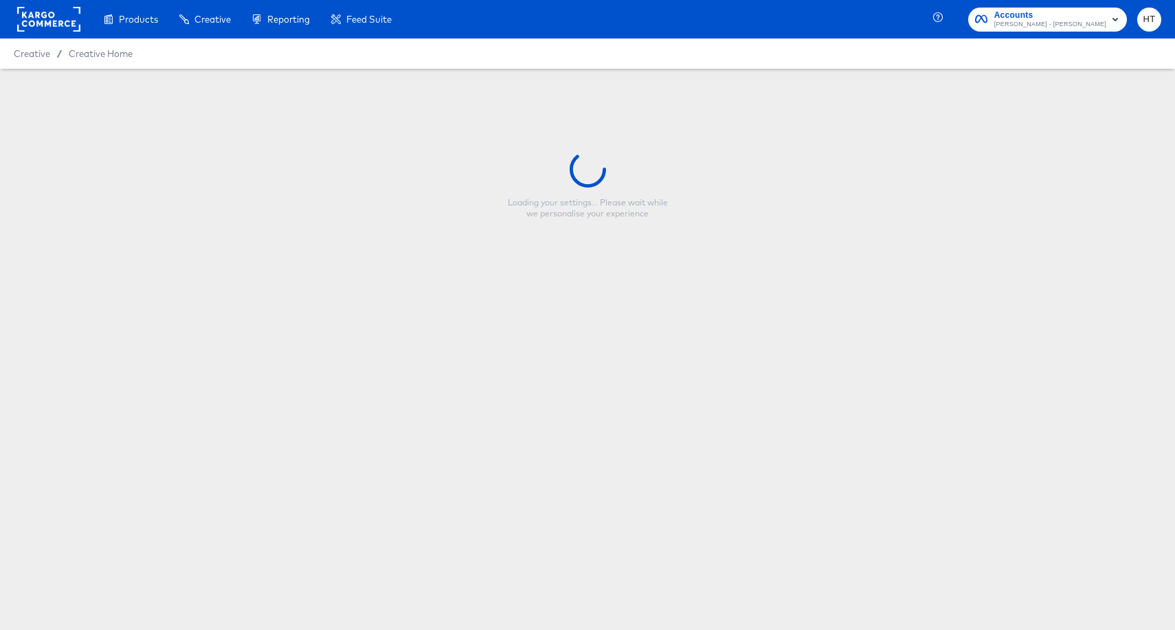
type input "F+F Sale - September 2025"
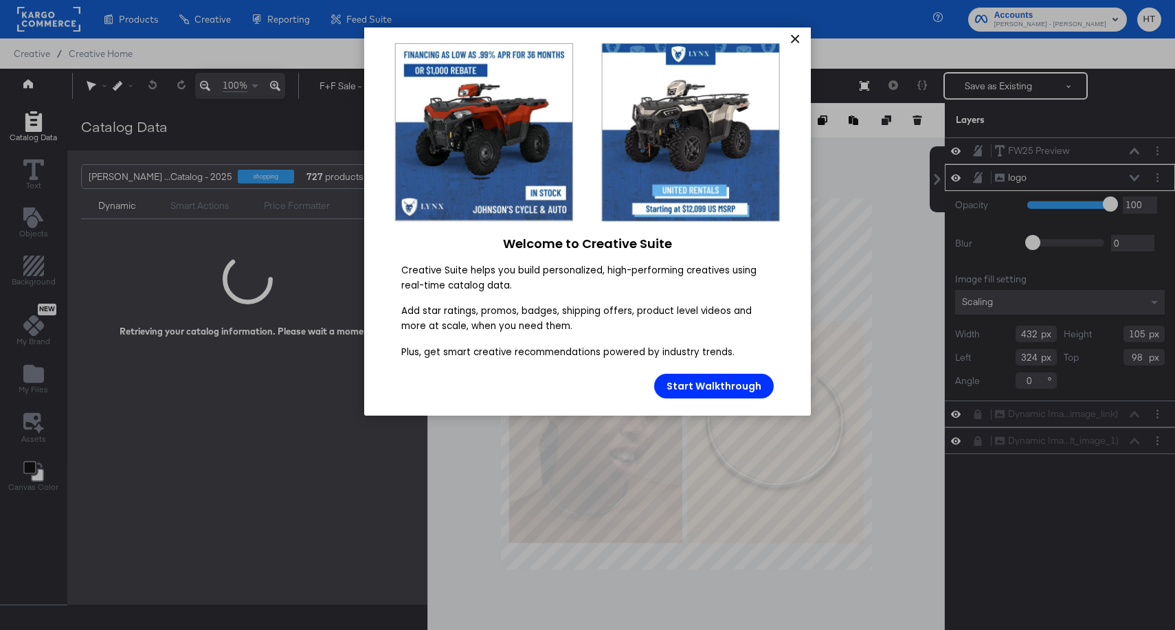
click at [793, 38] on link "×" at bounding box center [794, 39] width 24 height 25
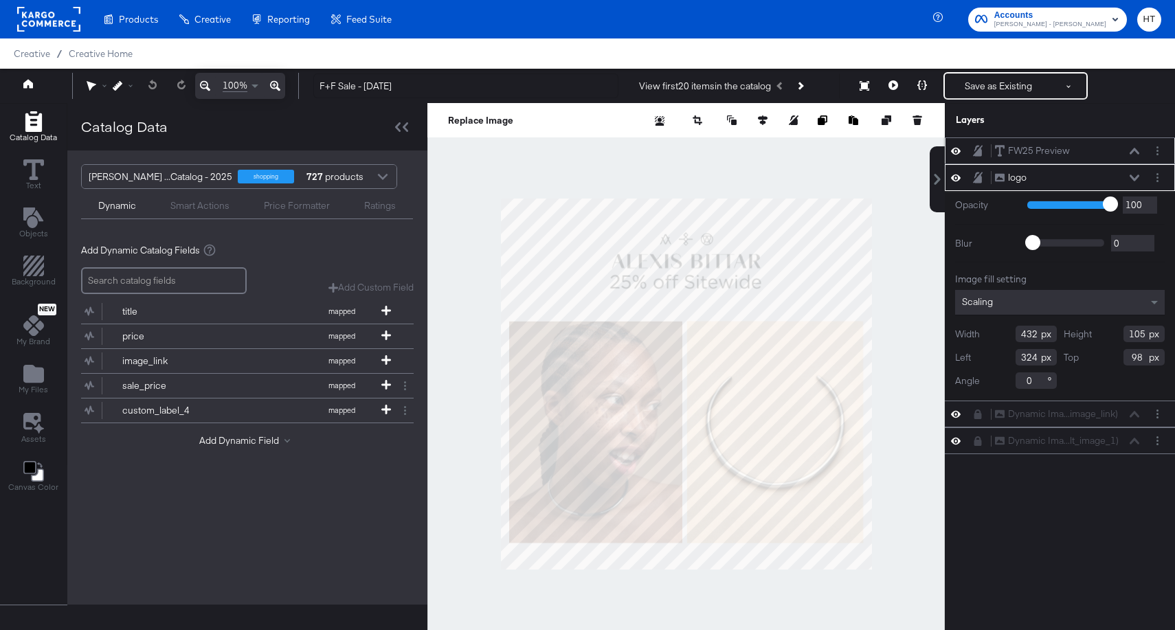
click at [1136, 153] on icon at bounding box center [1134, 151] width 10 height 7
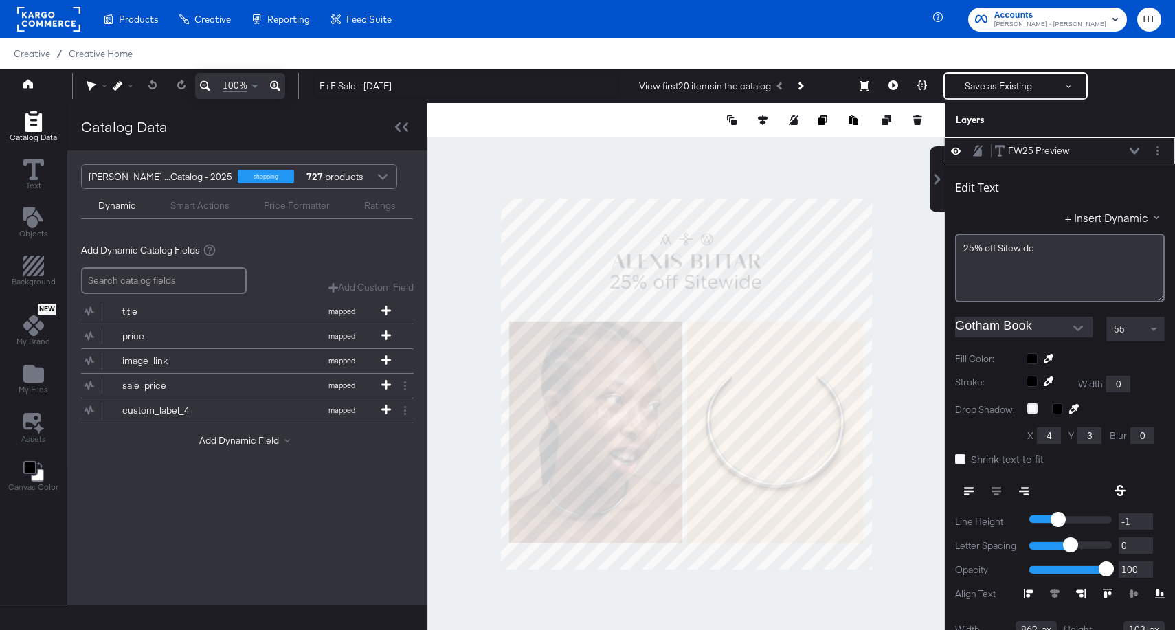
scroll to position [14, 0]
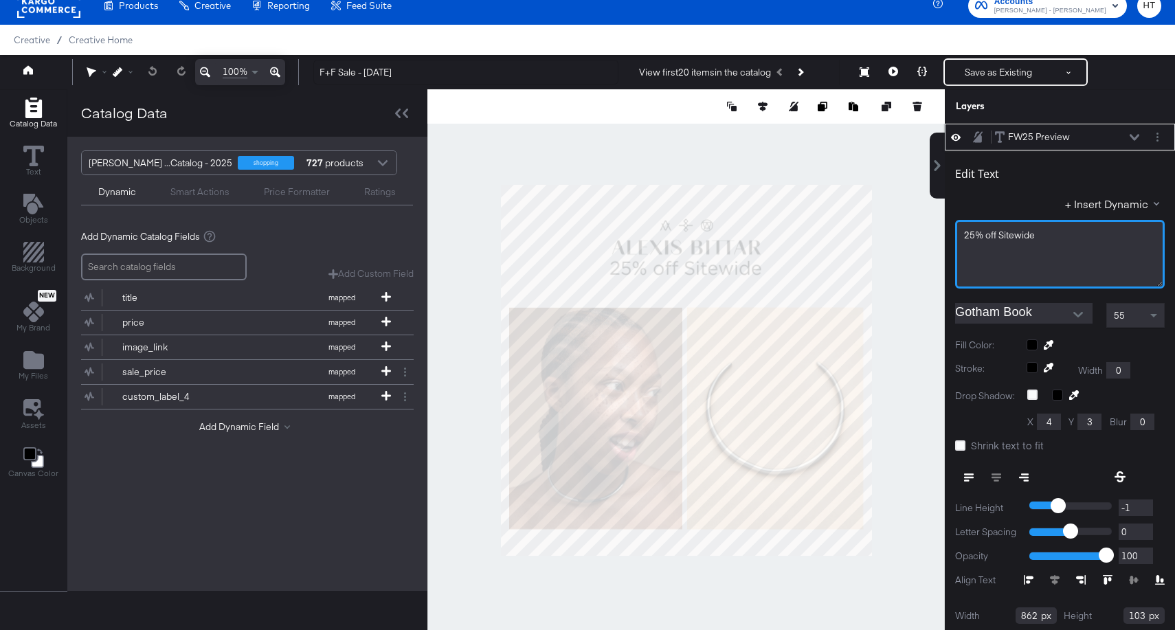
click at [989, 238] on span "25% off Sitewide" at bounding box center [999, 235] width 71 height 12
click at [924, 348] on div at bounding box center [685, 370] width 517 height 562
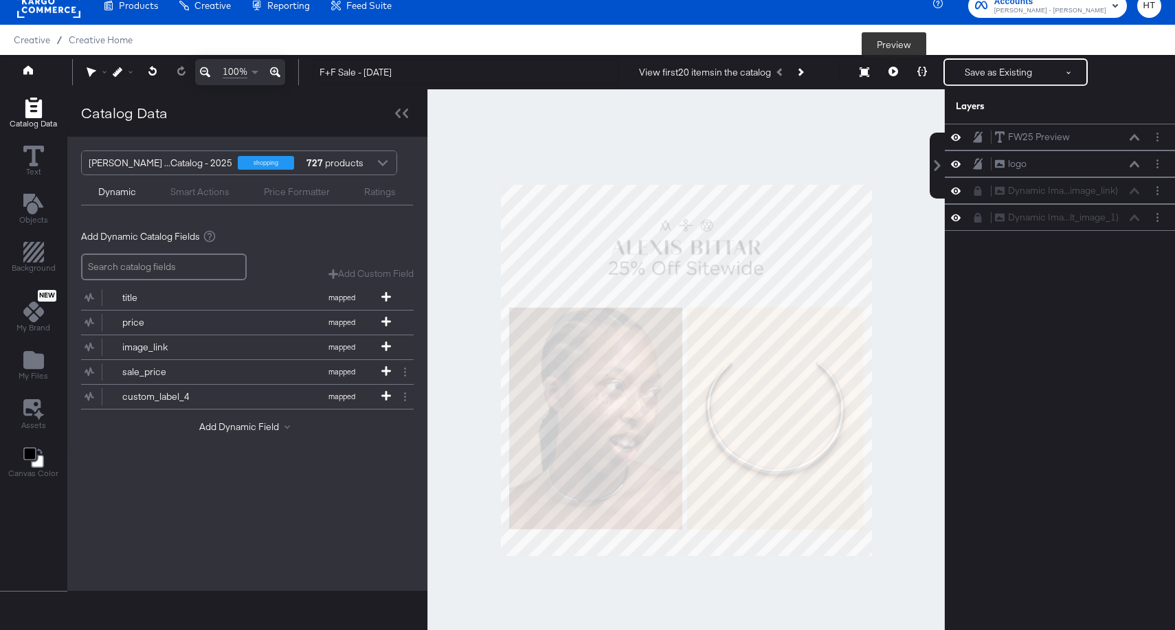
click at [893, 74] on icon at bounding box center [893, 72] width 10 height 10
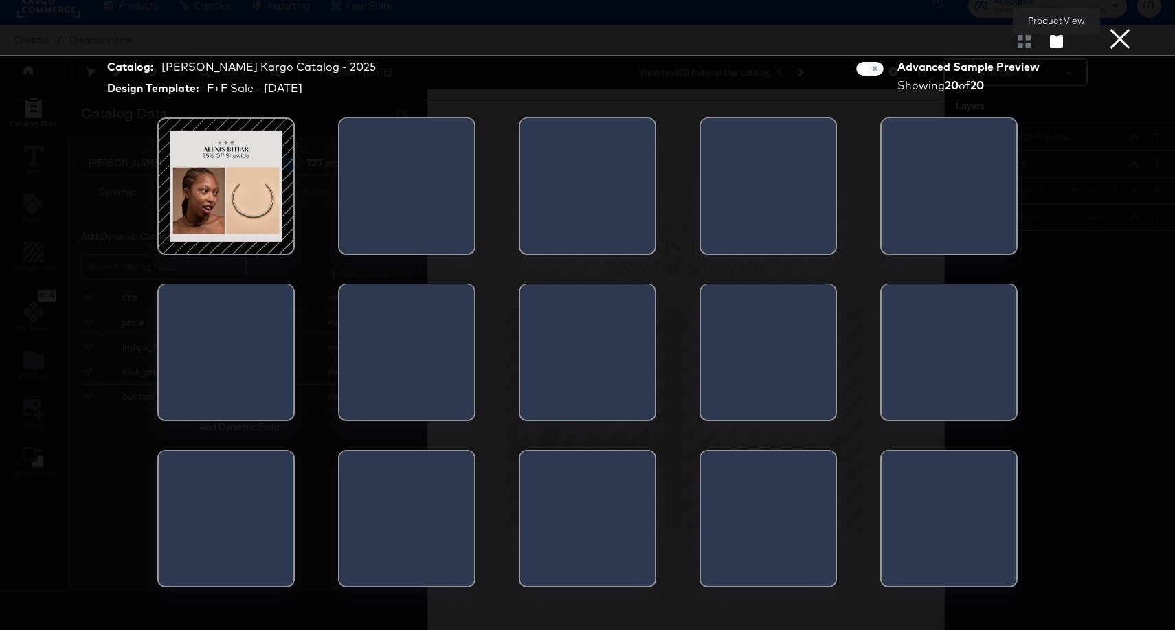
click at [1054, 41] on icon "button" at bounding box center [1056, 41] width 13 height 13
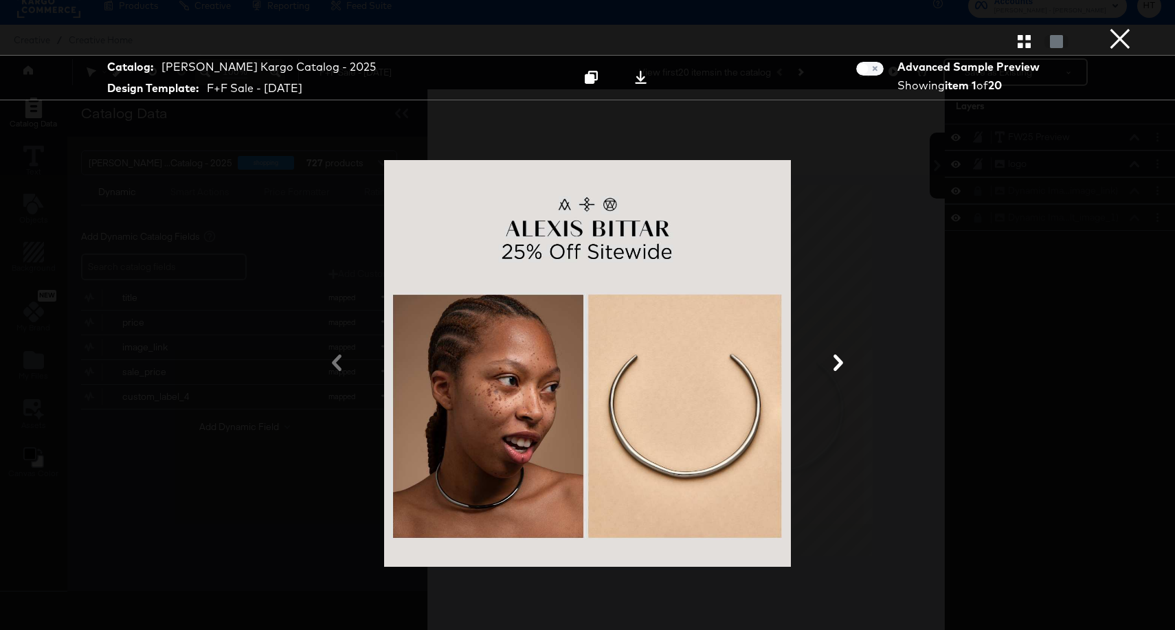
click at [1122, 27] on button "×" at bounding box center [1119, 13] width 27 height 27
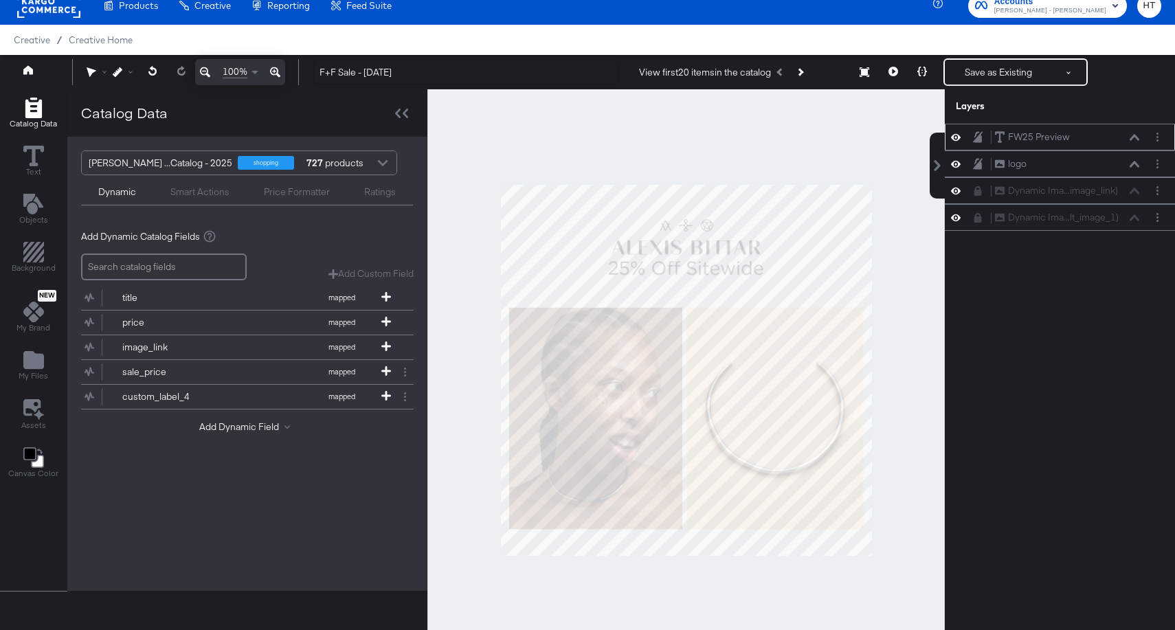
click at [1082, 139] on div "FW25 Preview FW25 Preview" at bounding box center [1067, 137] width 146 height 14
click at [1131, 137] on icon at bounding box center [1134, 137] width 10 height 7
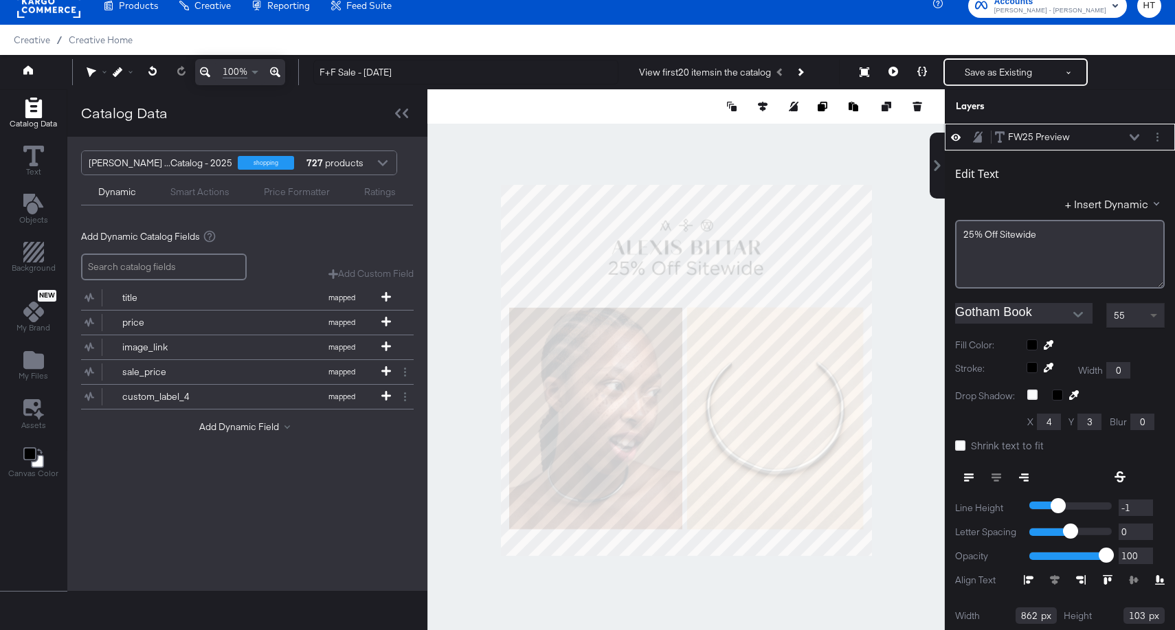
click at [1147, 315] on span at bounding box center [1155, 315] width 17 height 23
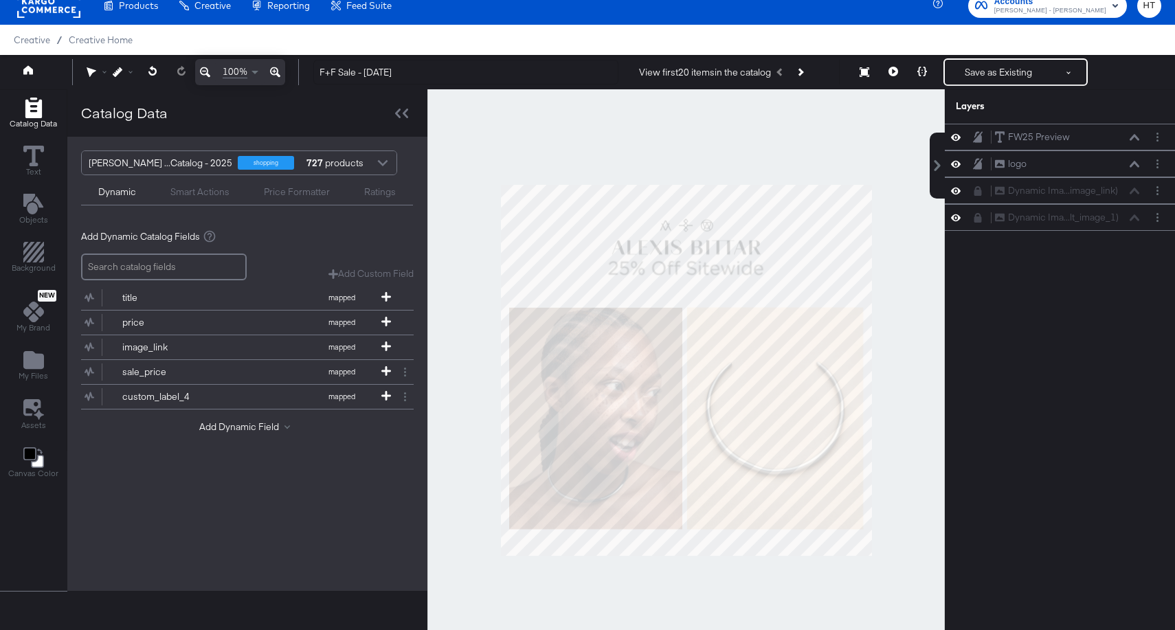
click at [921, 359] on div at bounding box center [685, 370] width 517 height 562
click at [895, 67] on icon at bounding box center [893, 72] width 10 height 10
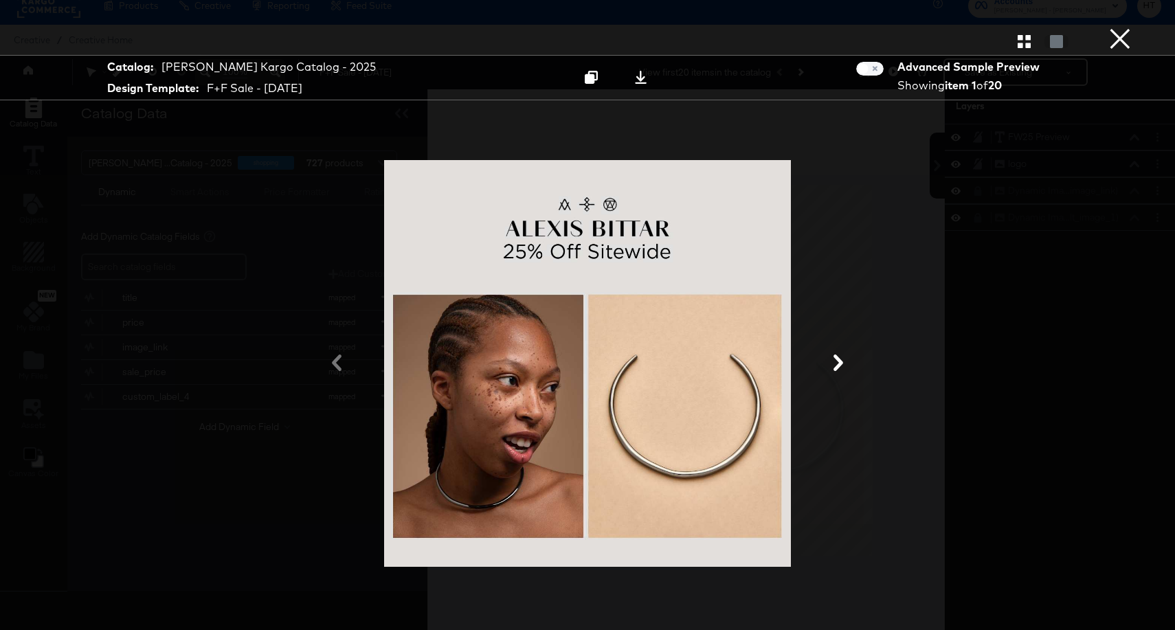
click at [1125, 27] on button "×" at bounding box center [1119, 13] width 27 height 27
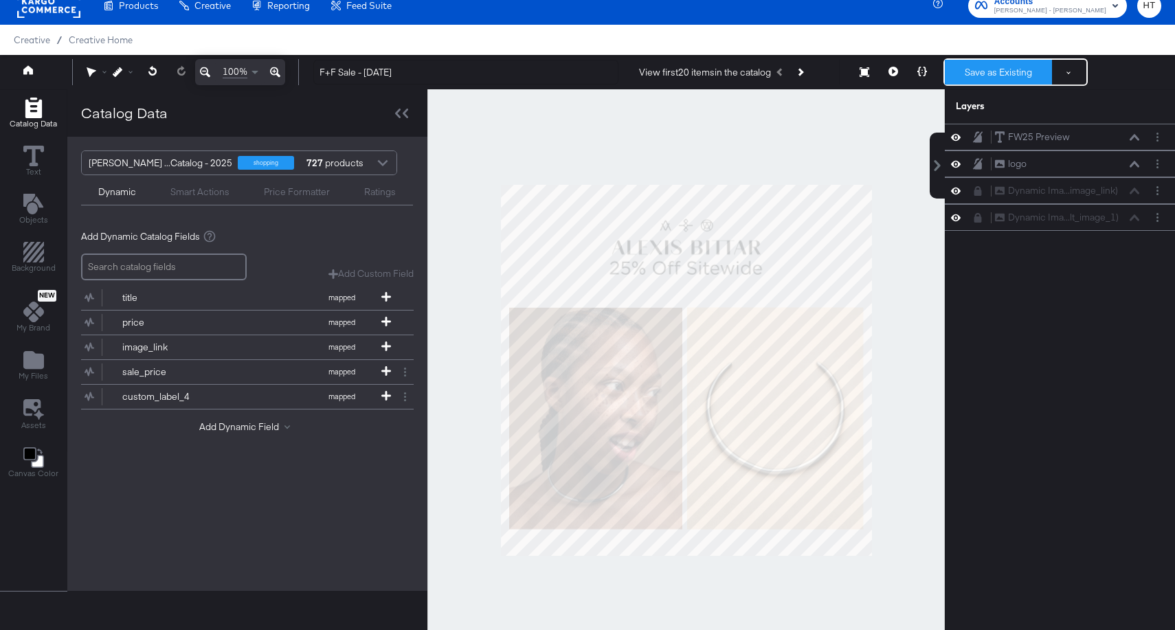
click at [978, 67] on button "Save as Existing" at bounding box center [998, 72] width 107 height 25
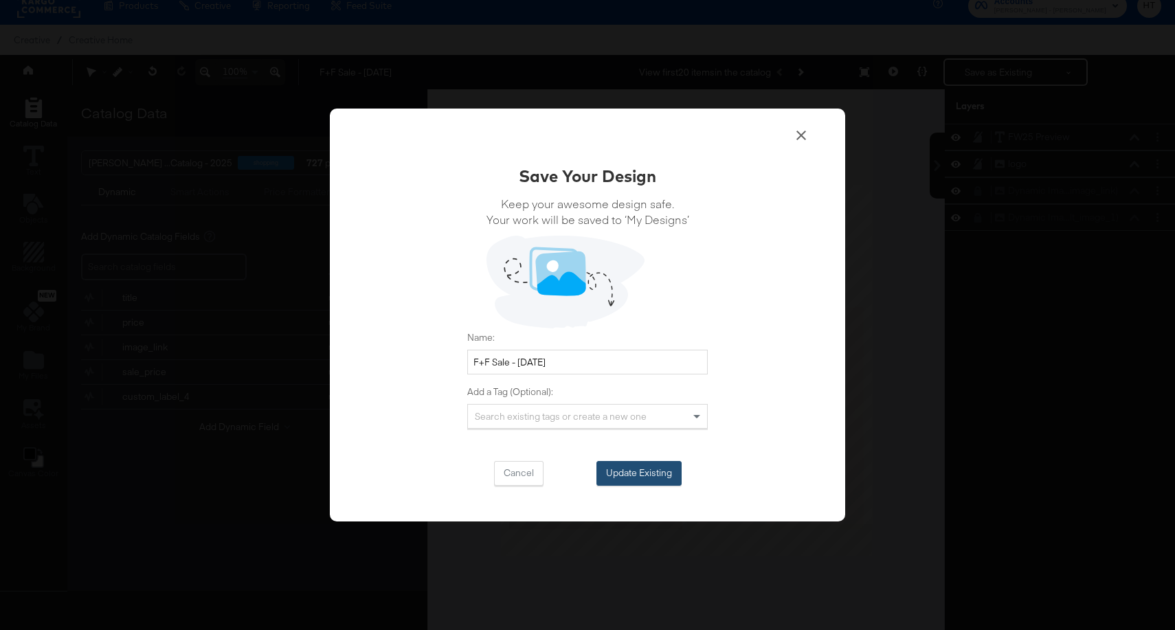
click at [629, 475] on button "Update Existing" at bounding box center [638, 473] width 85 height 25
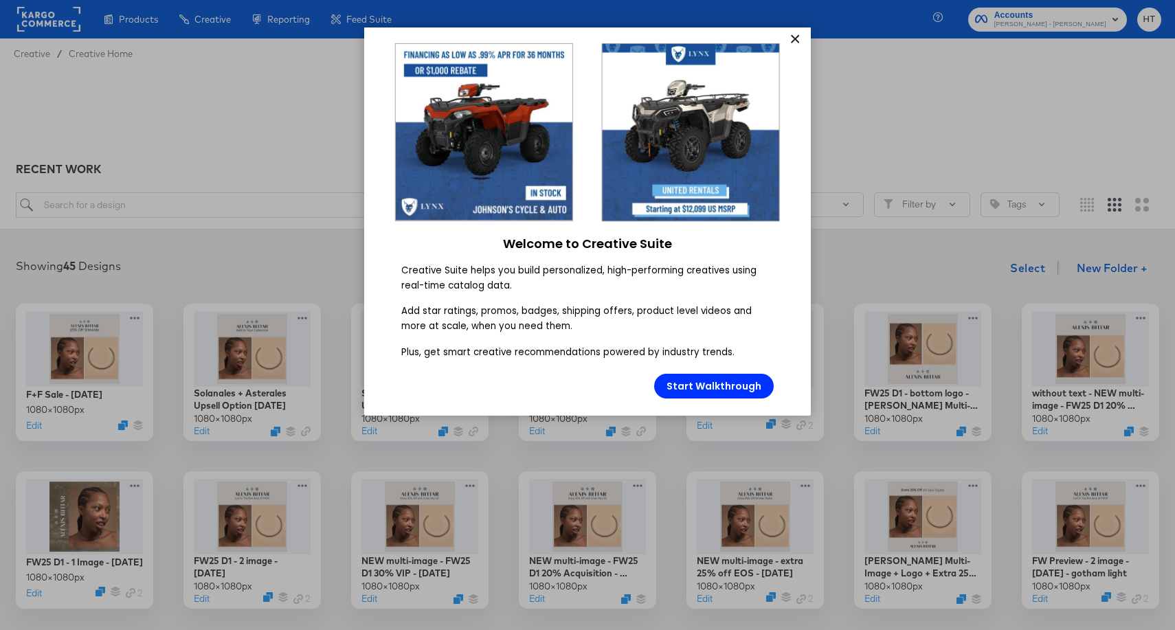
click at [796, 43] on link "×" at bounding box center [794, 39] width 24 height 25
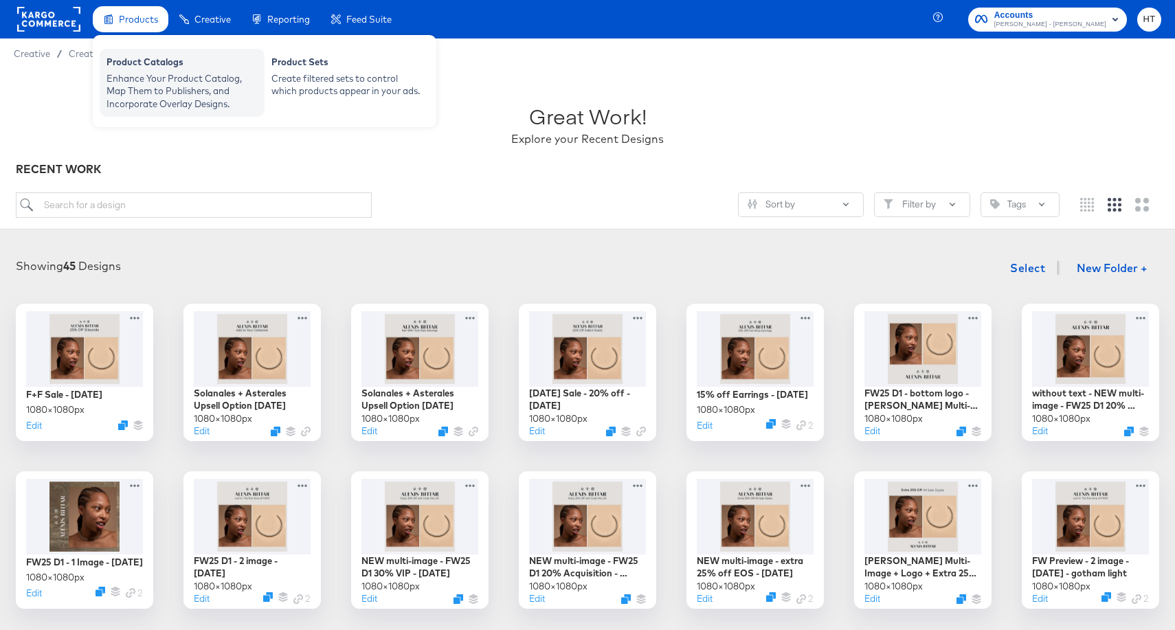
click at [147, 76] on div "Enhance Your Product Catalog, Map Them to Publishers, and Incorporate Overlay D…" at bounding box center [181, 91] width 151 height 38
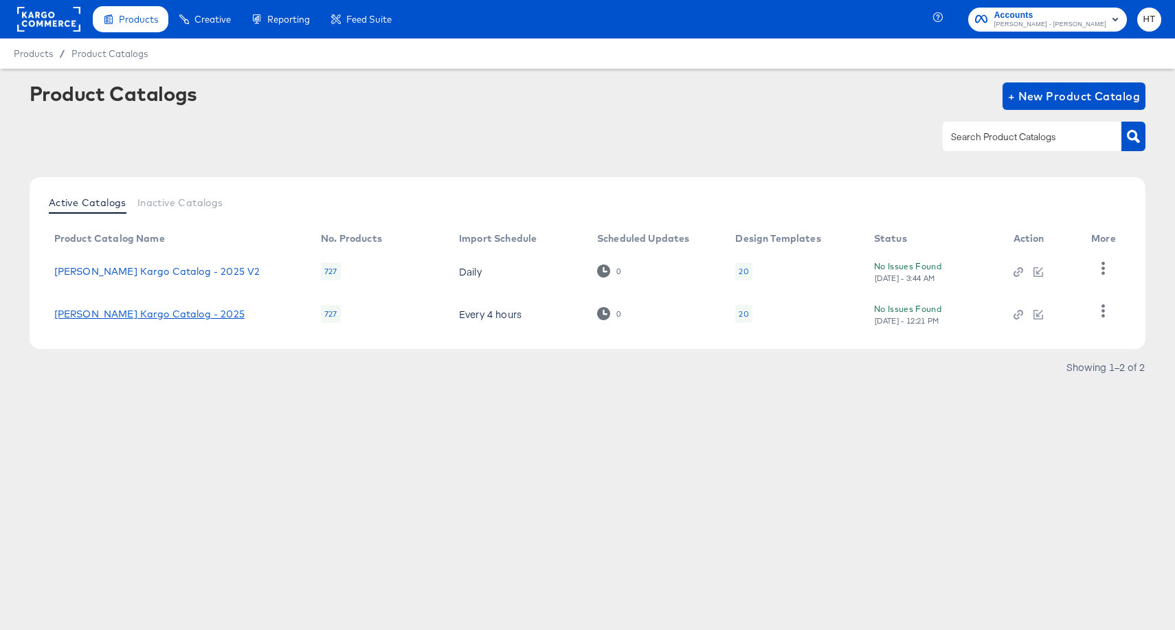
click at [180, 310] on link "Alexis Bittar Kargo Catalog - 2025" at bounding box center [149, 313] width 190 height 11
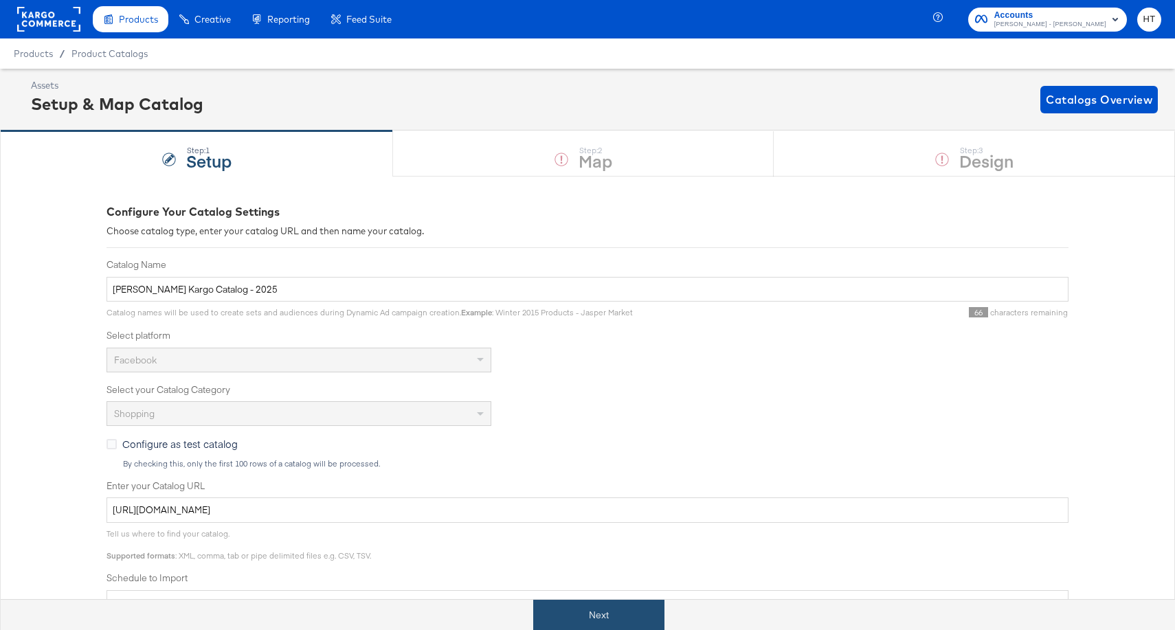
click at [578, 616] on button "Next" at bounding box center [598, 615] width 131 height 31
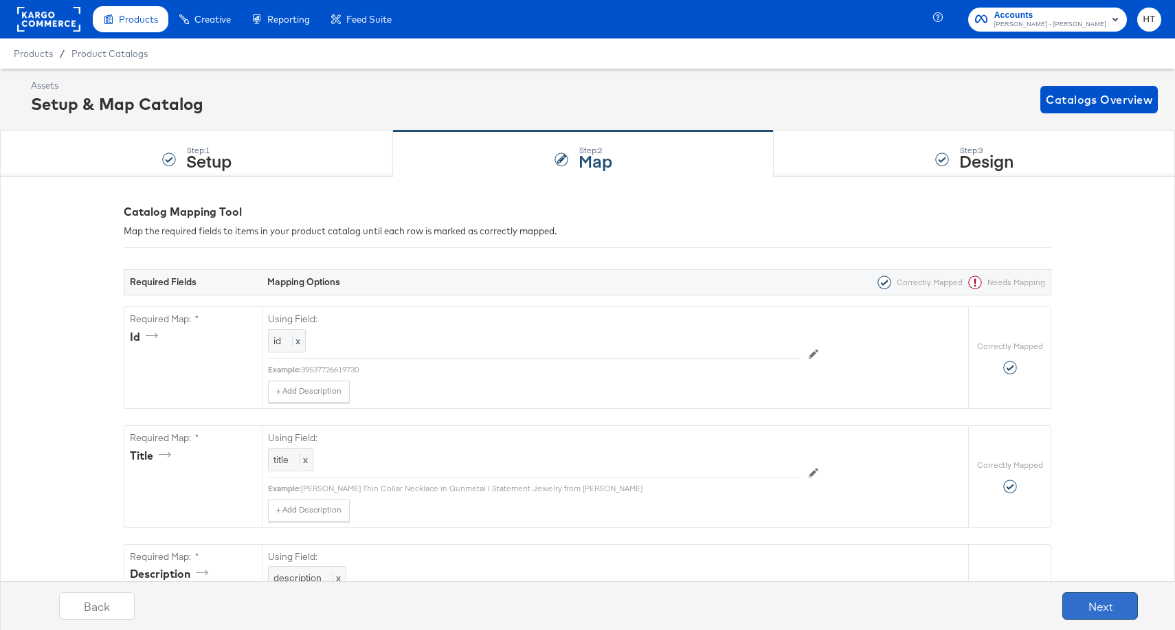
click at [1082, 610] on button "Next" at bounding box center [1100, 605] width 76 height 27
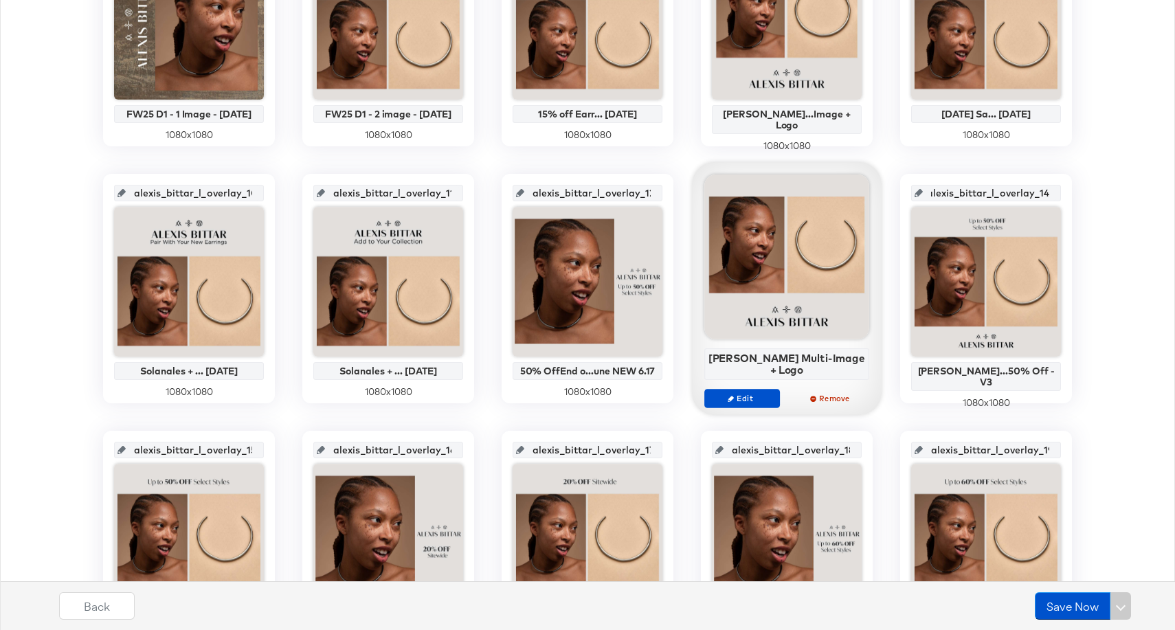
scroll to position [0, 12]
click at [650, 192] on input "alexis_bittar_l_overlay_12" at bounding box center [591, 187] width 135 height 37
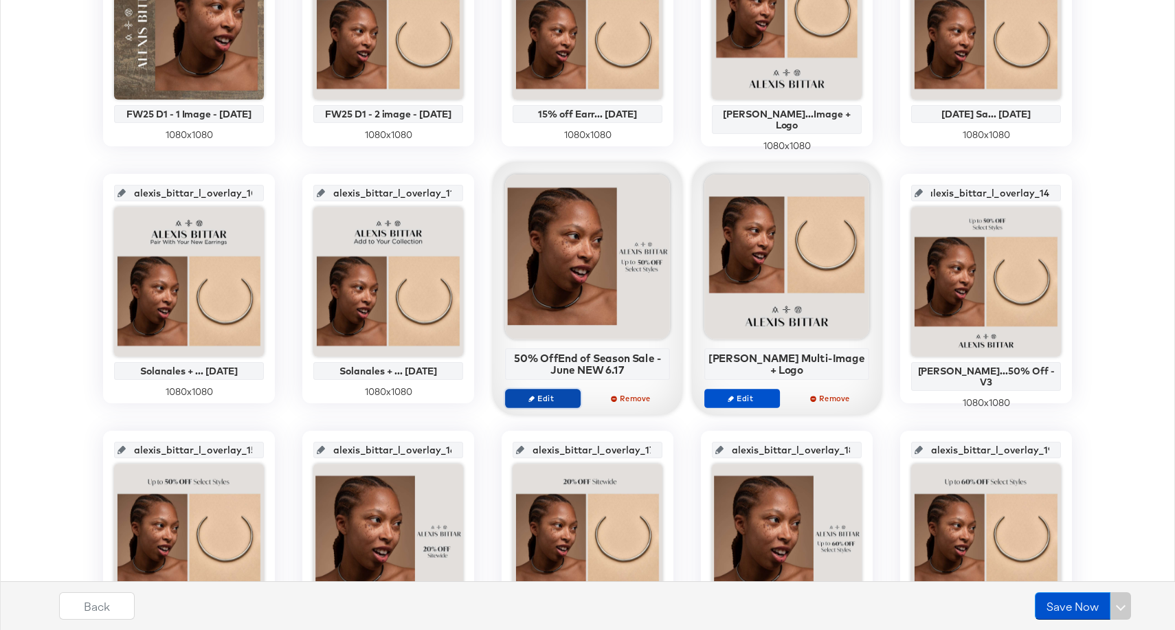
scroll to position [0, 0]
click at [552, 403] on span "Edit" at bounding box center [542, 398] width 63 height 10
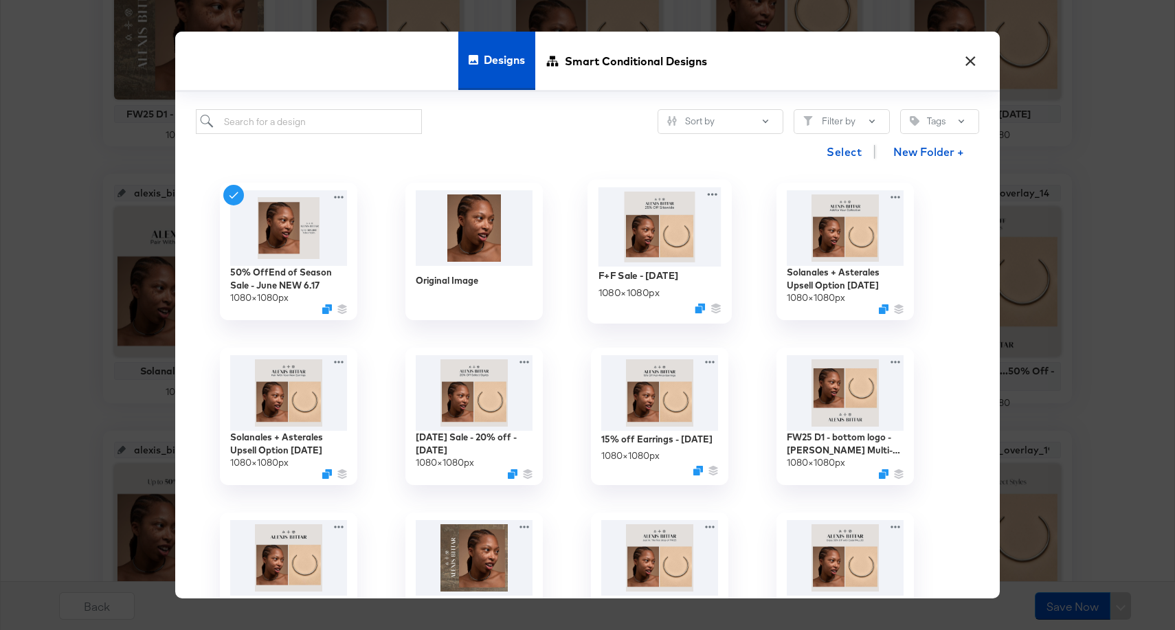
click at [658, 235] on img at bounding box center [659, 227] width 123 height 79
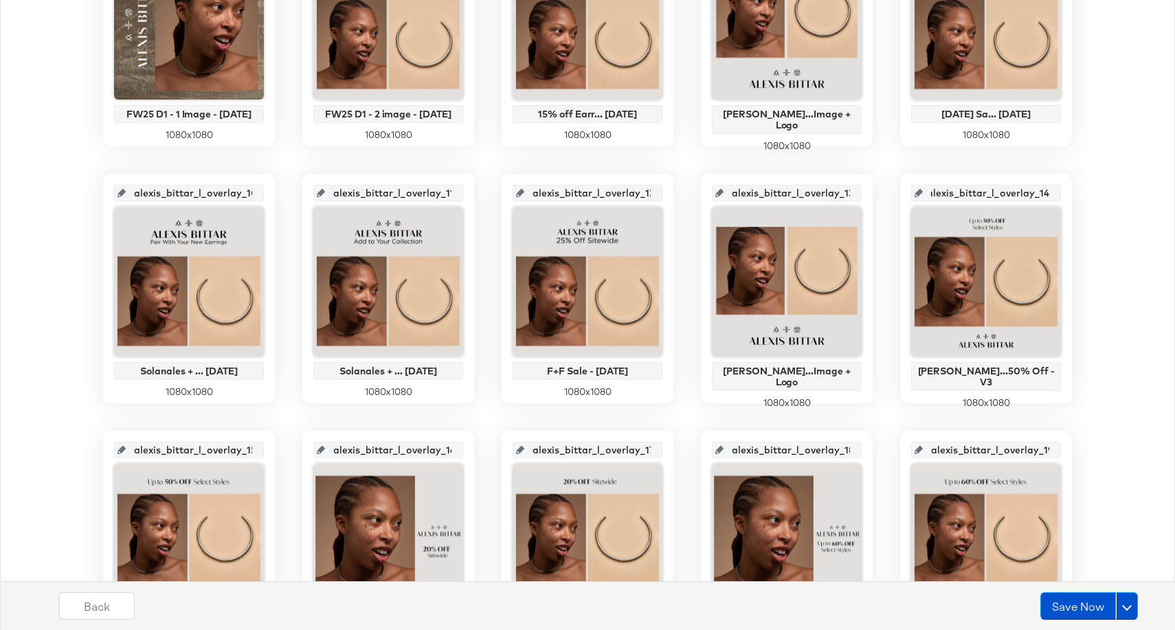
scroll to position [0, 12]
click at [683, 203] on div "main_image Alexis Bitta...ing 3.24.25 1080 x 1080 alexis_bittar_l_overlay_1 FW2…" at bounding box center [588, 288] width 1160 height 1257
click at [1092, 608] on button "Save Now" at bounding box center [1078, 605] width 76 height 27
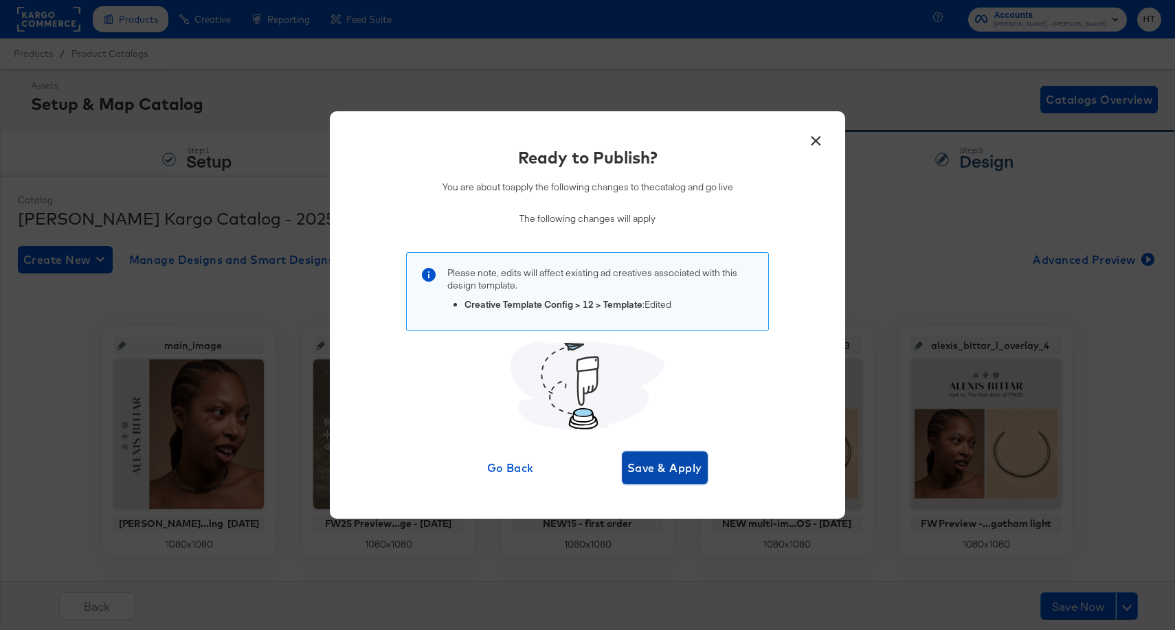
click at [642, 471] on span "Save & Apply" at bounding box center [664, 467] width 75 height 19
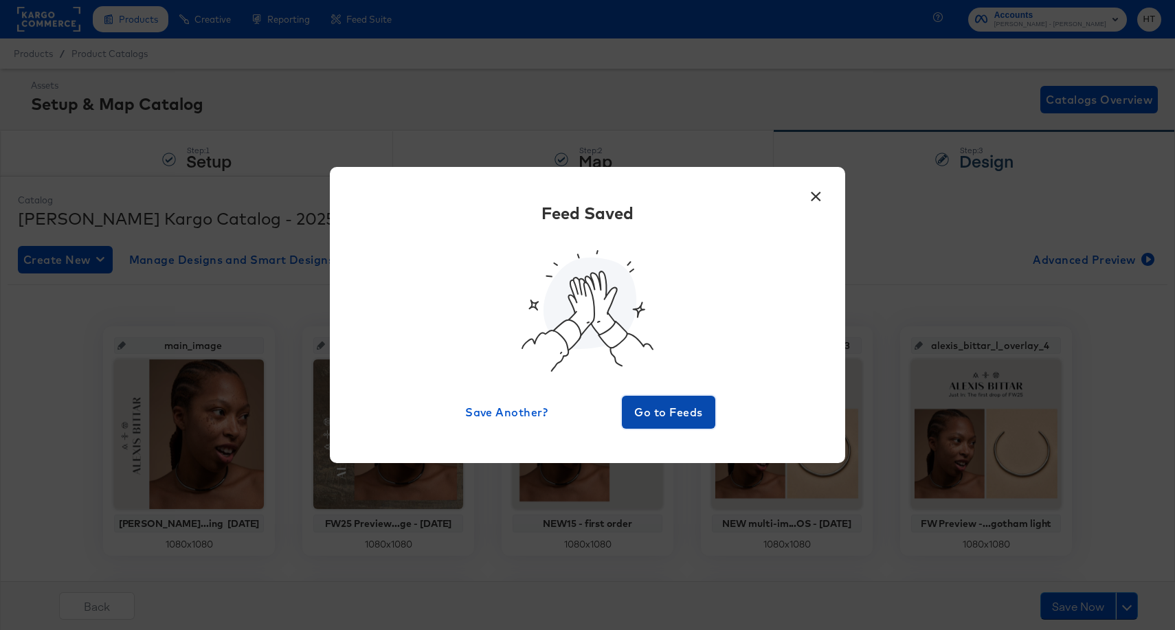
click at [657, 410] on span "Go to Feeds" at bounding box center [668, 412] width 82 height 19
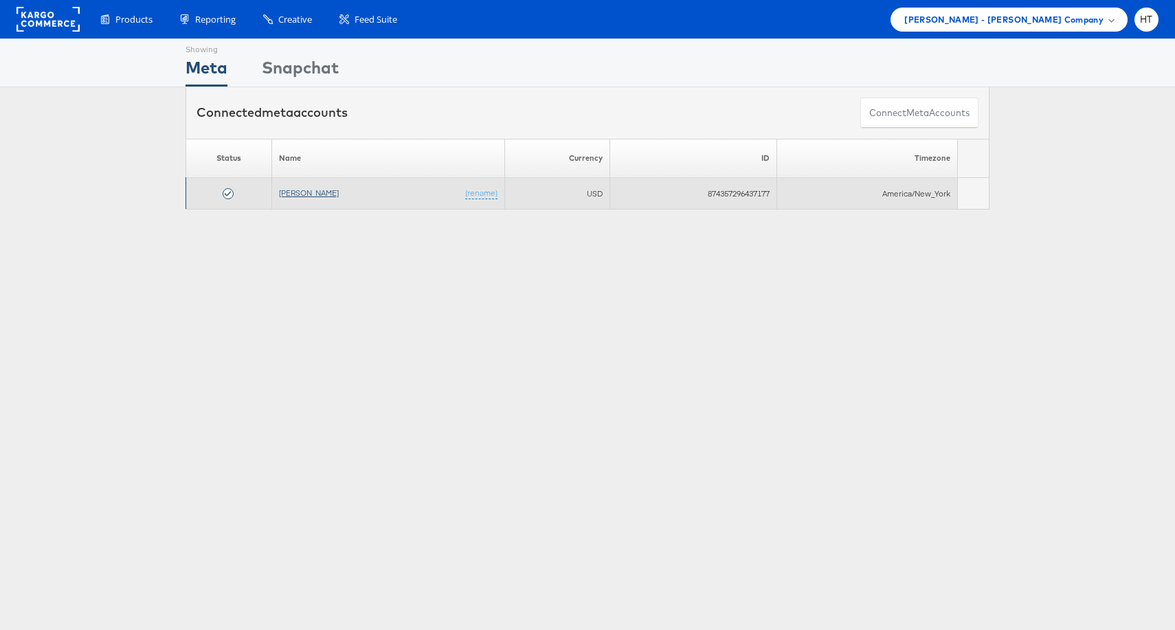
click at [302, 190] on link "[PERSON_NAME]" at bounding box center [309, 193] width 60 height 10
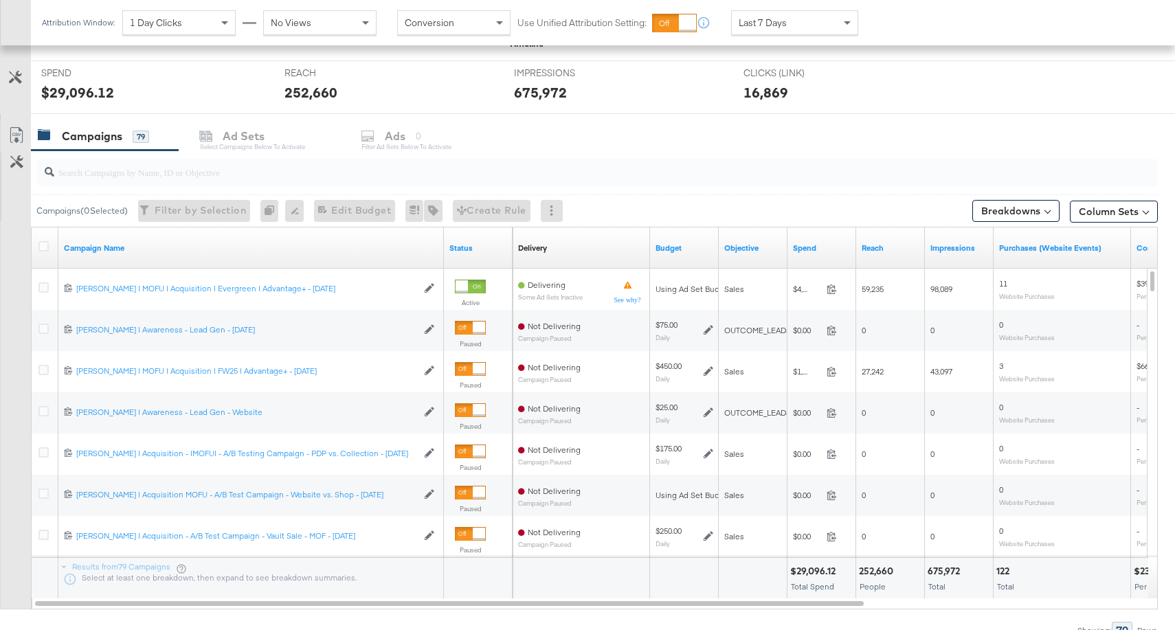
scroll to position [509, 0]
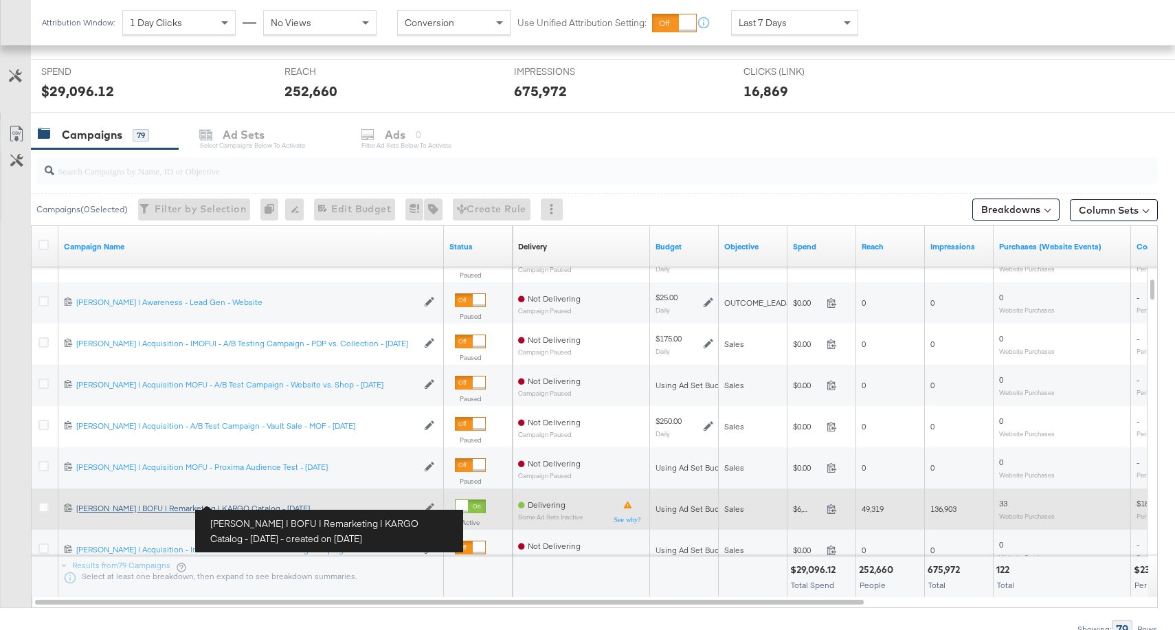
click at [228, 508] on div "[PERSON_NAME] | BOFU | Remarketing | KARGO Catalog - [DATE] [PERSON_NAME] | BOF…" at bounding box center [246, 508] width 341 height 11
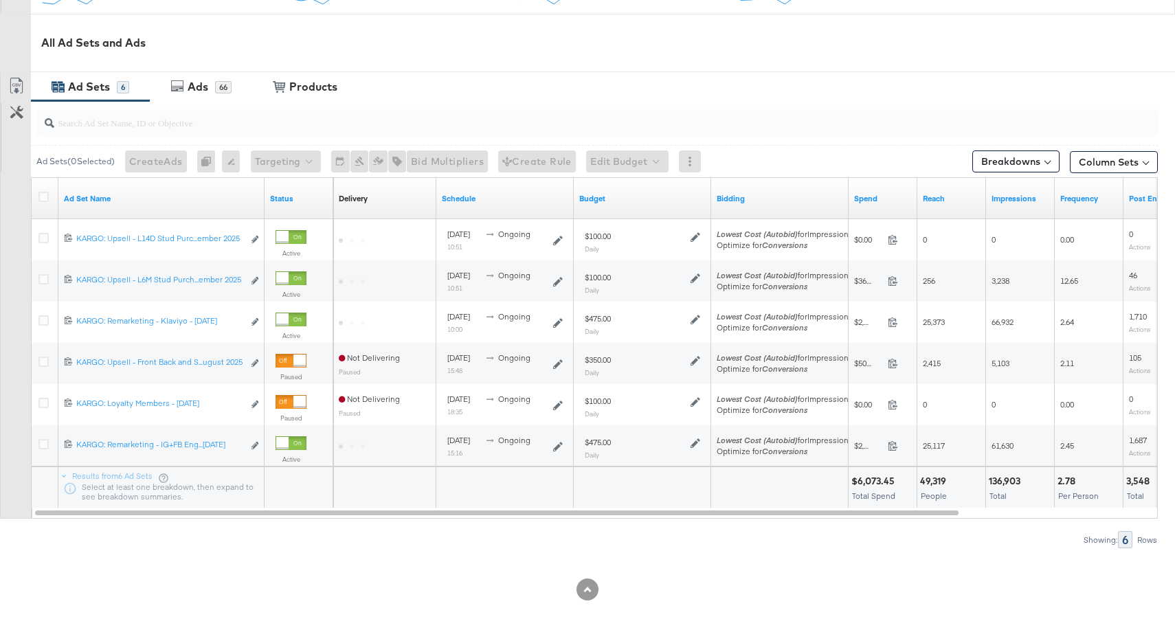
scroll to position [616, 0]
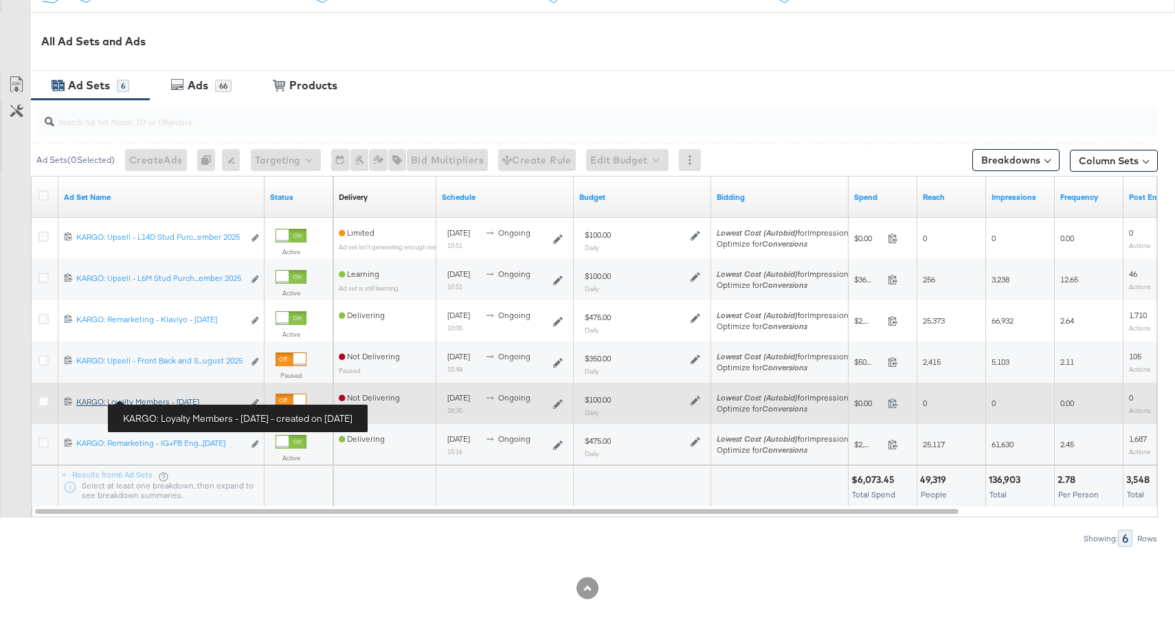
click at [131, 401] on div "KARGO: Loyalty Members - [DATE] KARGO: Loyalty Members - [DATE]" at bounding box center [159, 401] width 167 height 11
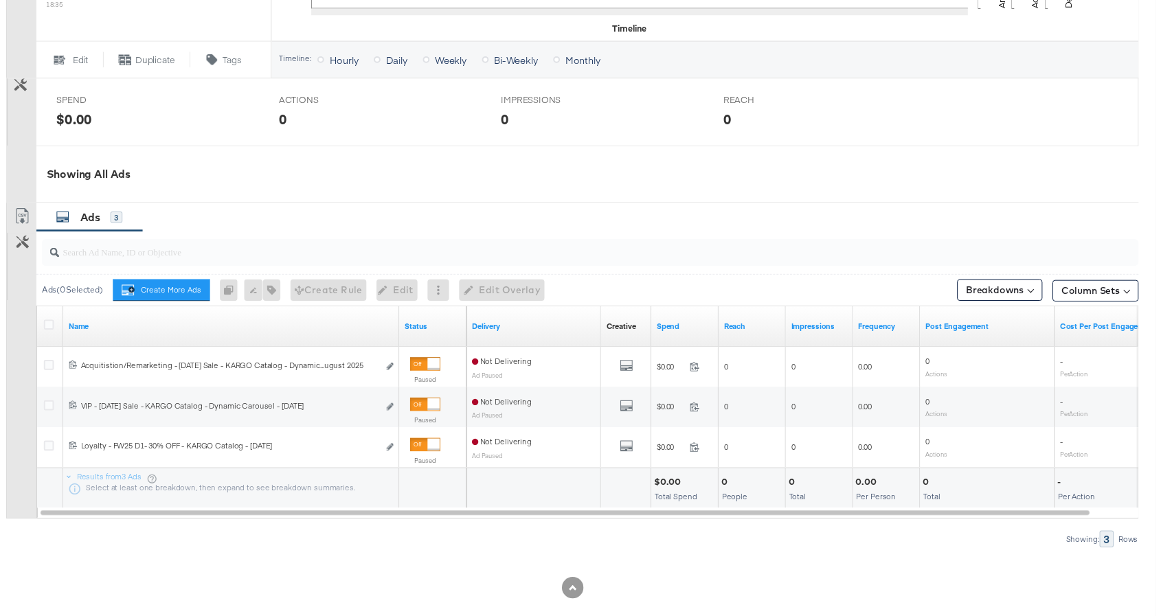
scroll to position [556, 0]
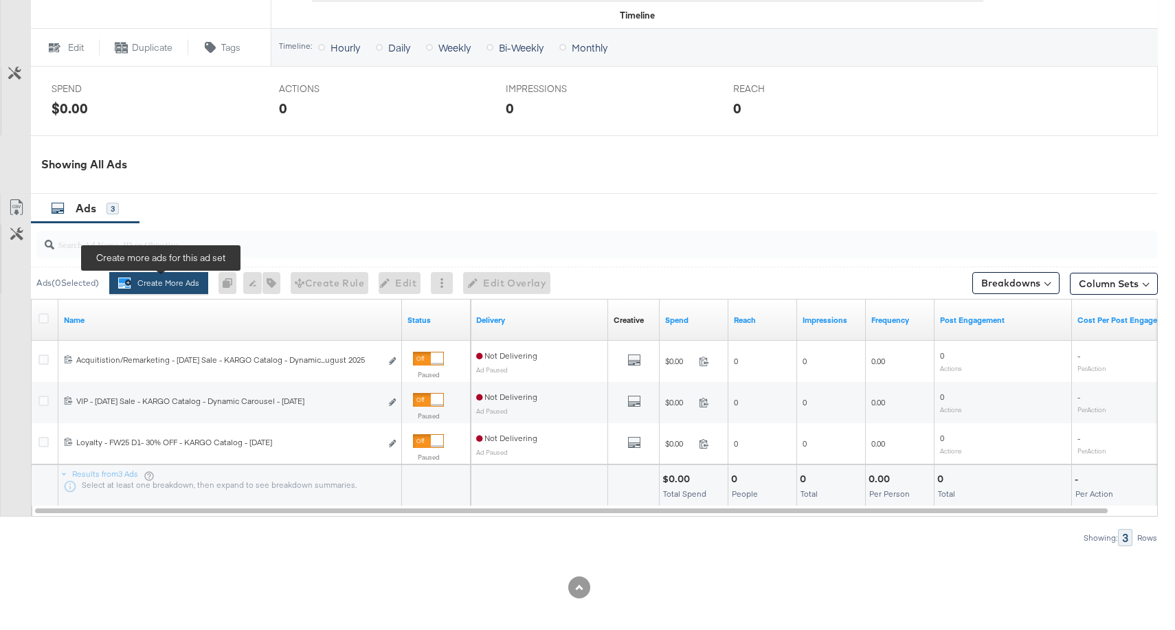
click at [162, 286] on button "Create More Ads Create more ads for this ad set" at bounding box center [158, 283] width 99 height 22
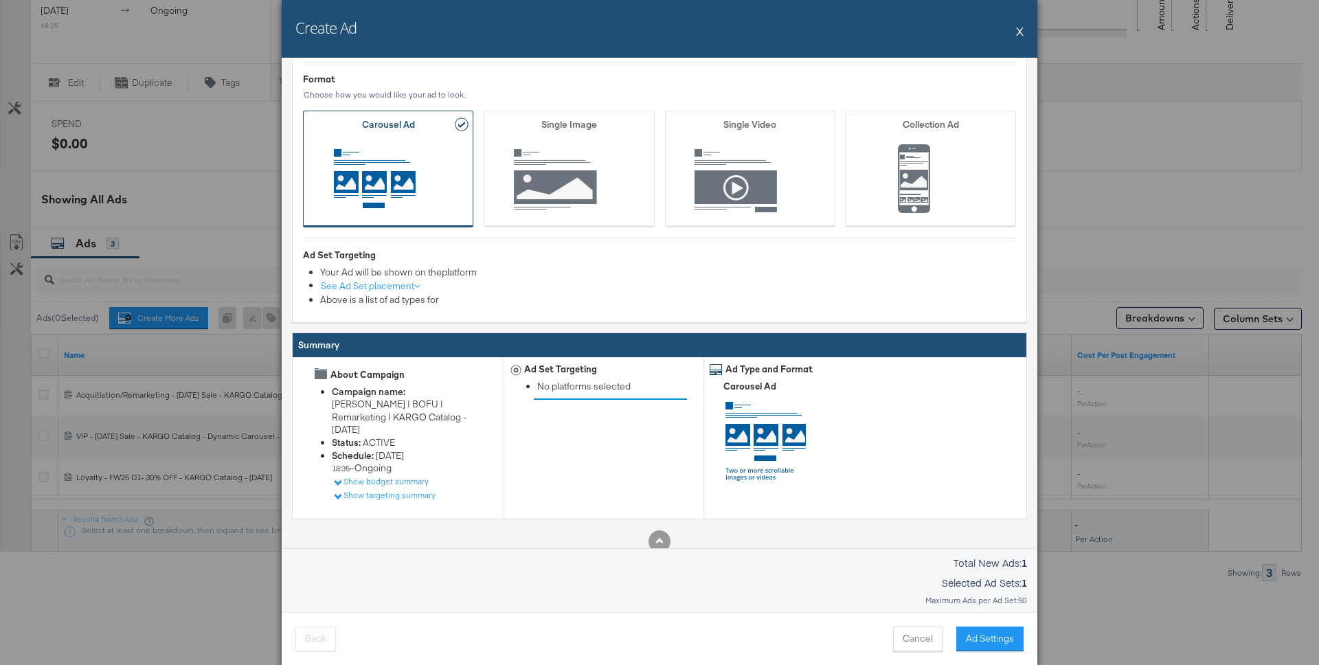
scroll to position [45, 0]
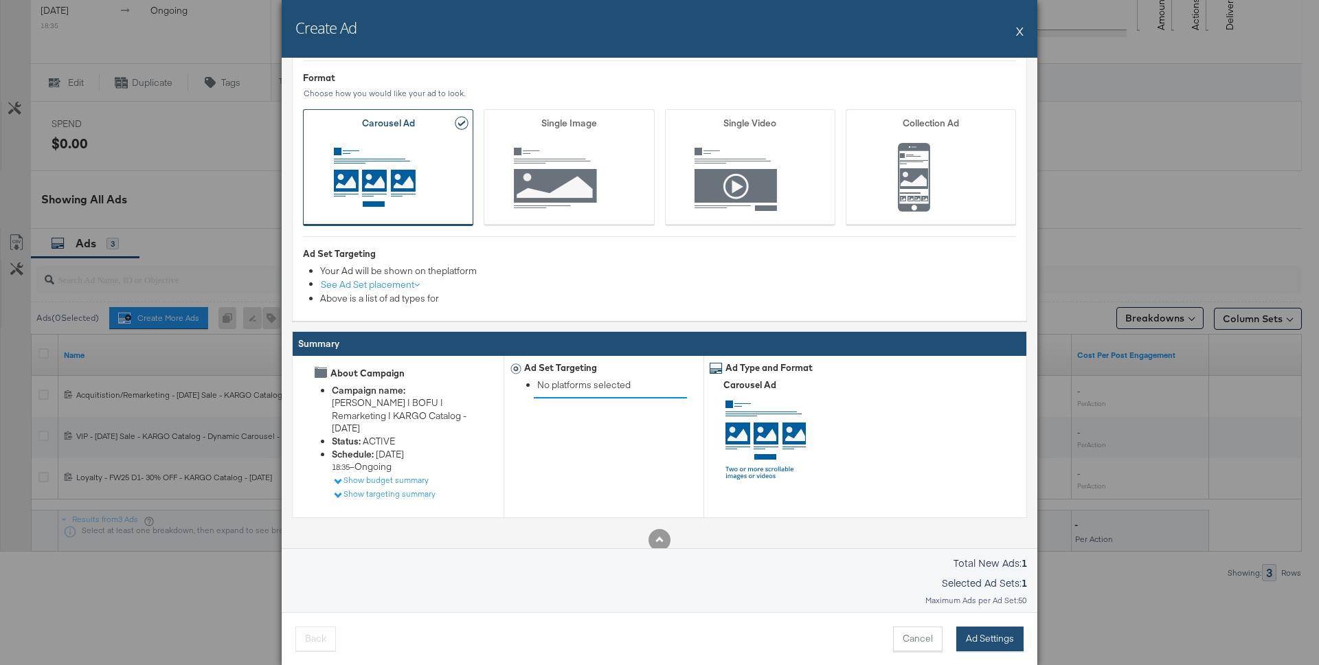
click at [982, 629] on button "Ad Settings" at bounding box center [989, 639] width 67 height 25
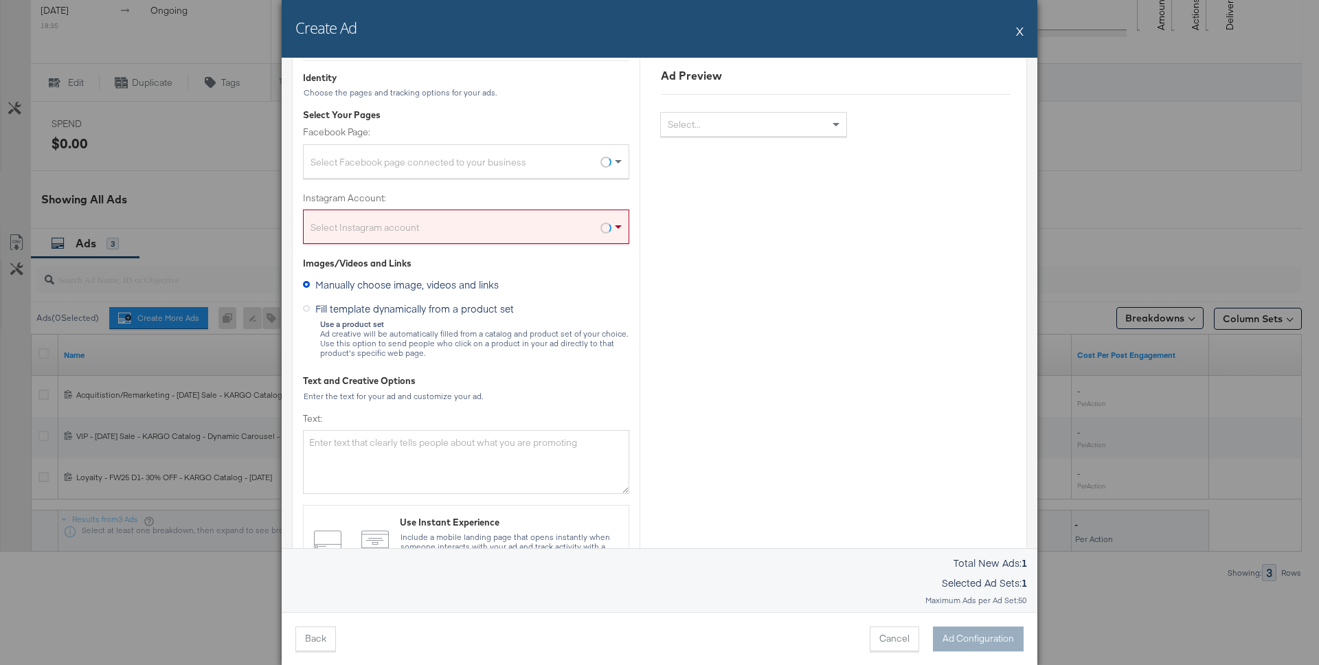
scroll to position [0, 0]
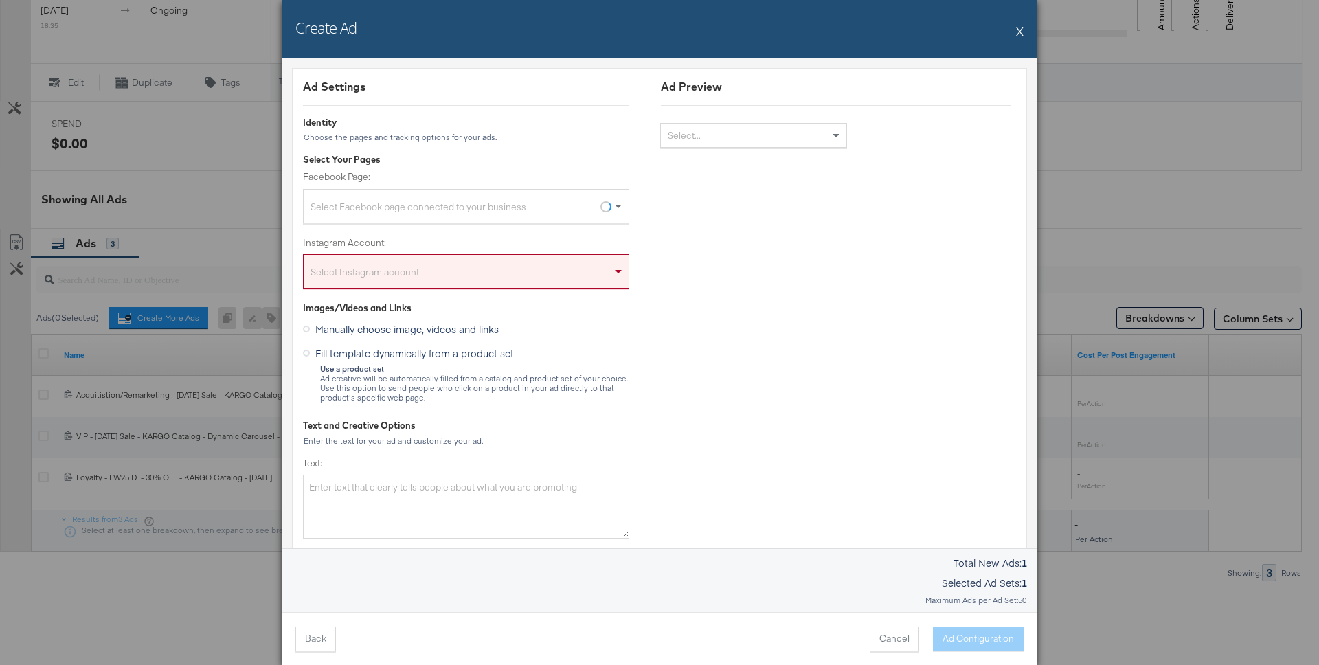
click at [519, 211] on div "Select Facebook page connected to your business" at bounding box center [466, 208] width 325 height 27
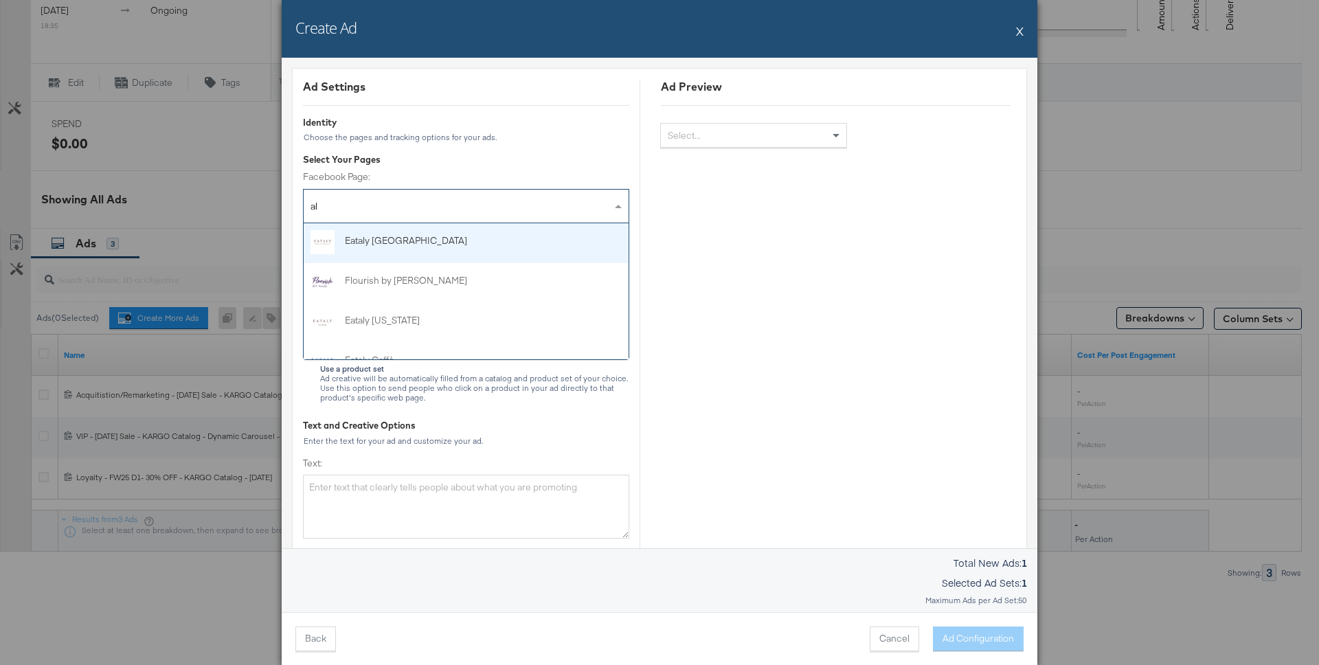
type input "ale"
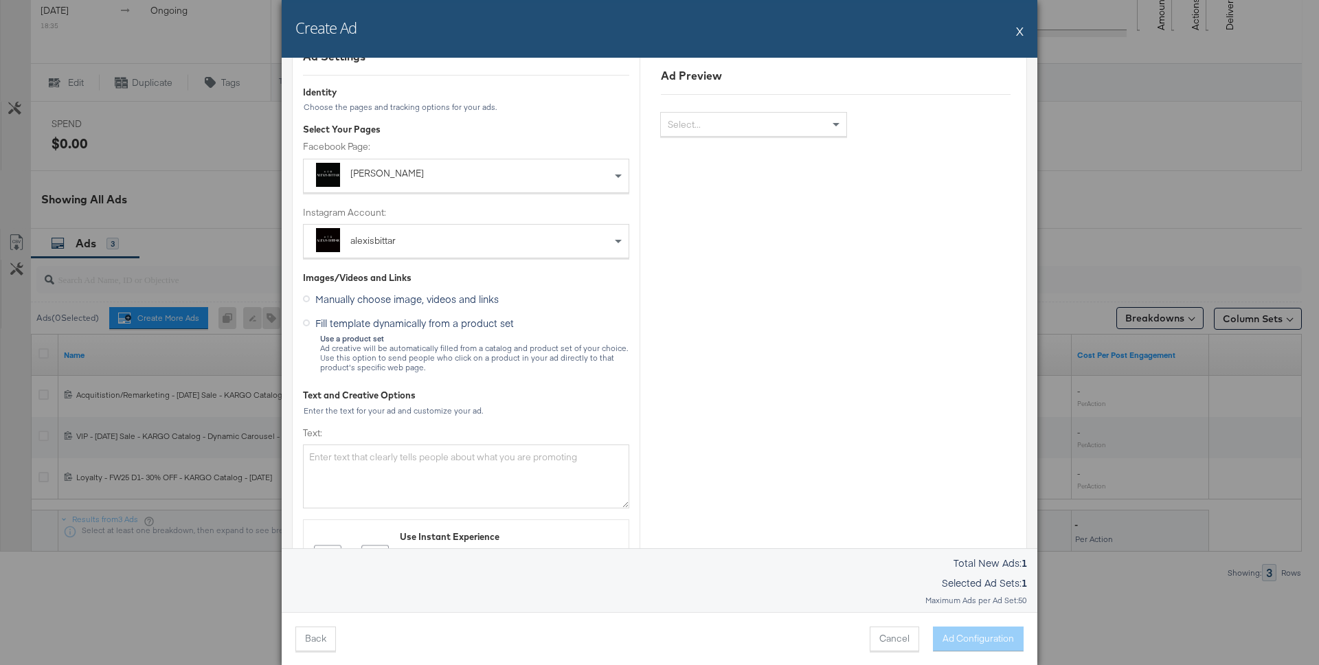
scroll to position [39, 0]
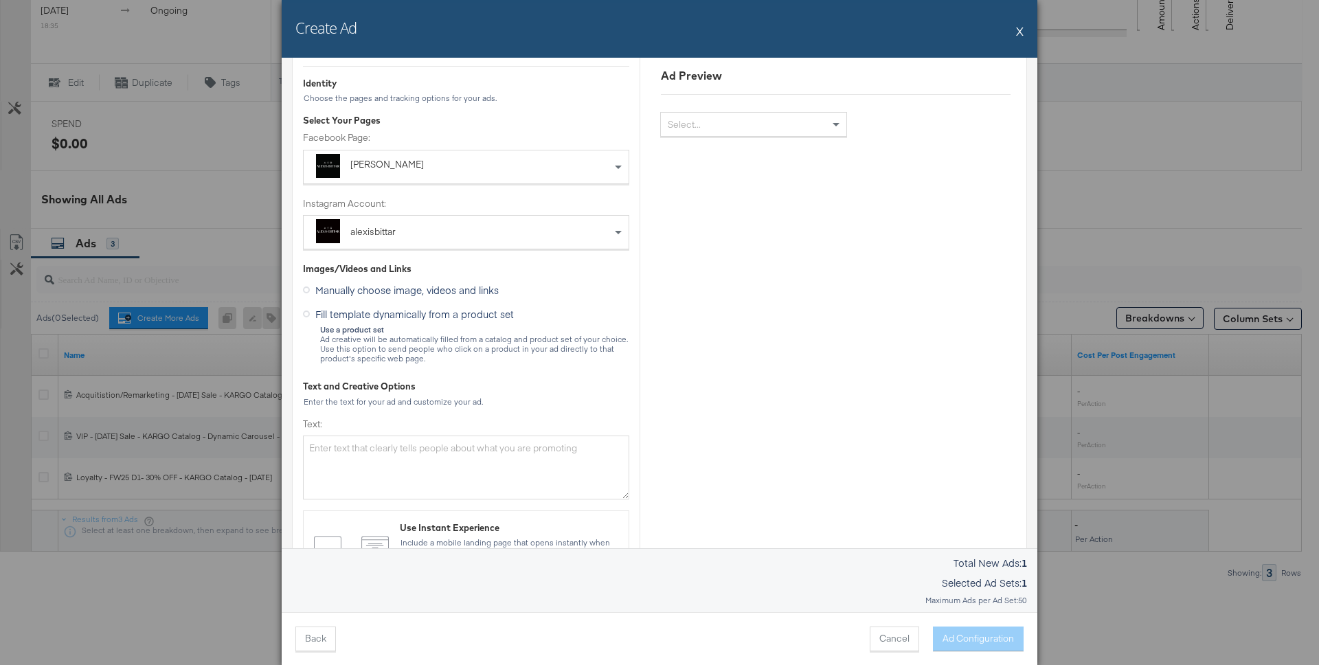
click at [308, 312] on icon at bounding box center [306, 314] width 7 height 7
click at [0, 0] on input "Fill template dynamically from a product set" at bounding box center [0, 0] width 0 height 0
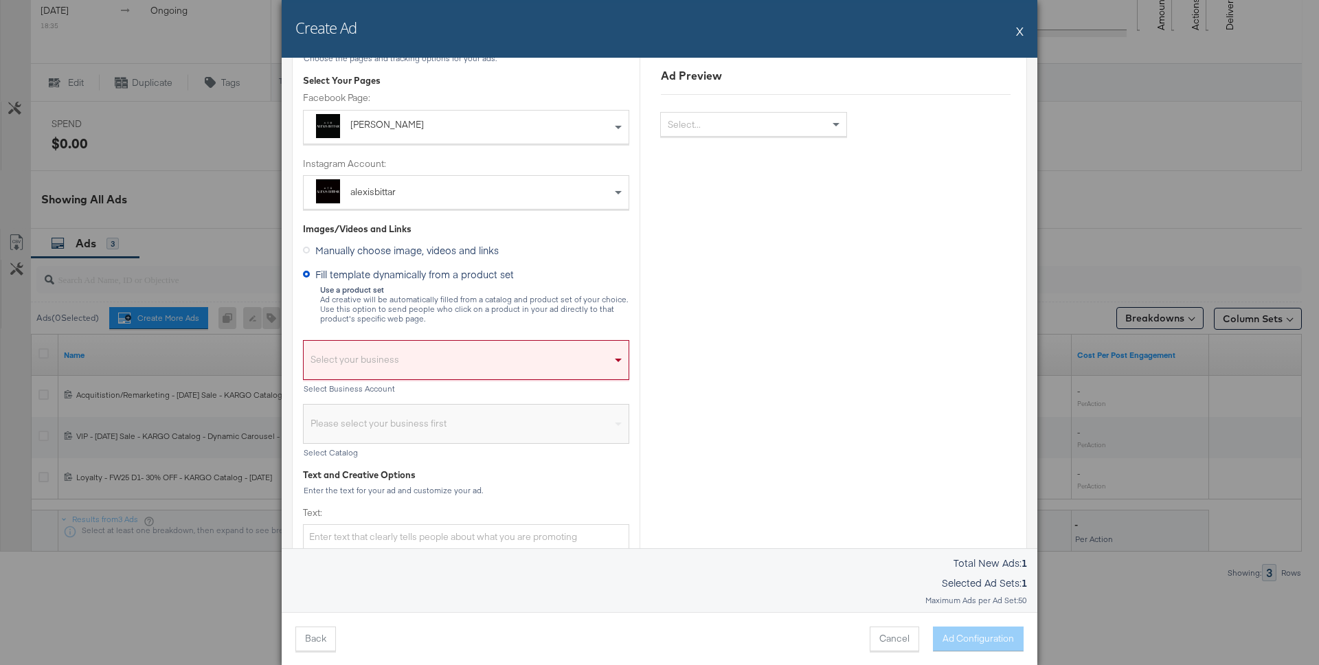
scroll to position [80, 0]
click at [394, 362] on div "Select your business" at bounding box center [466, 363] width 325 height 32
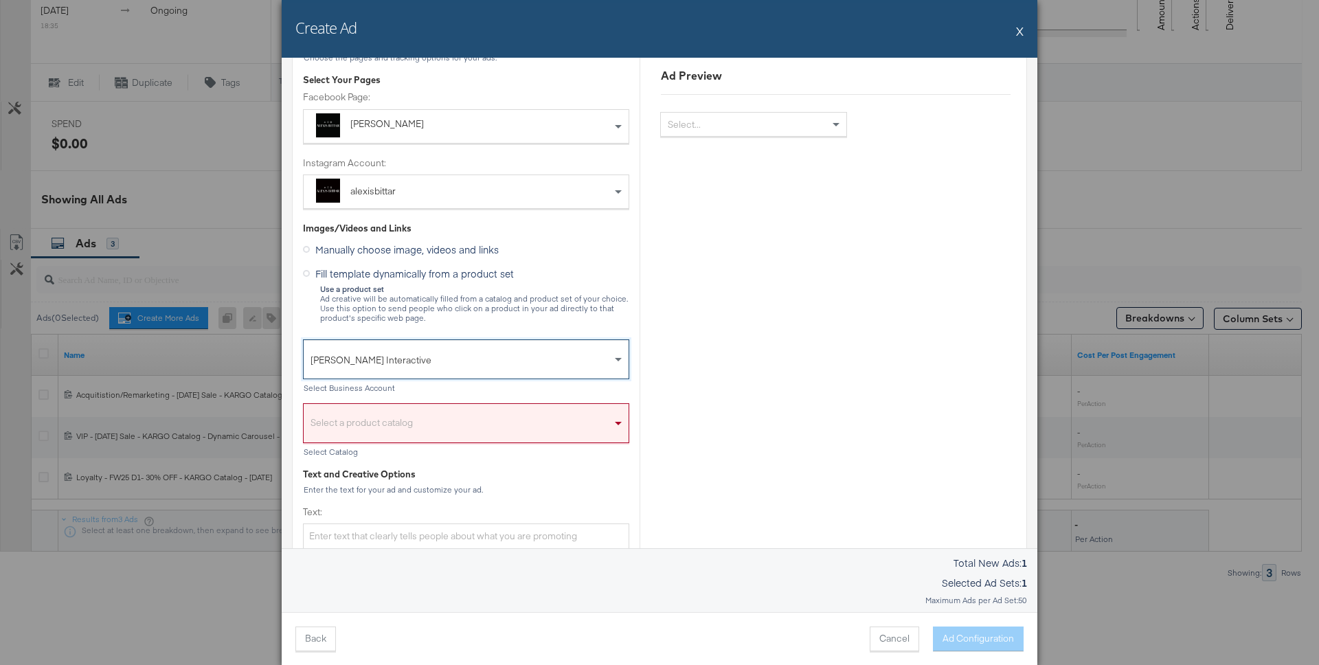
click at [448, 426] on div "Select a product catalog" at bounding box center [466, 427] width 325 height 32
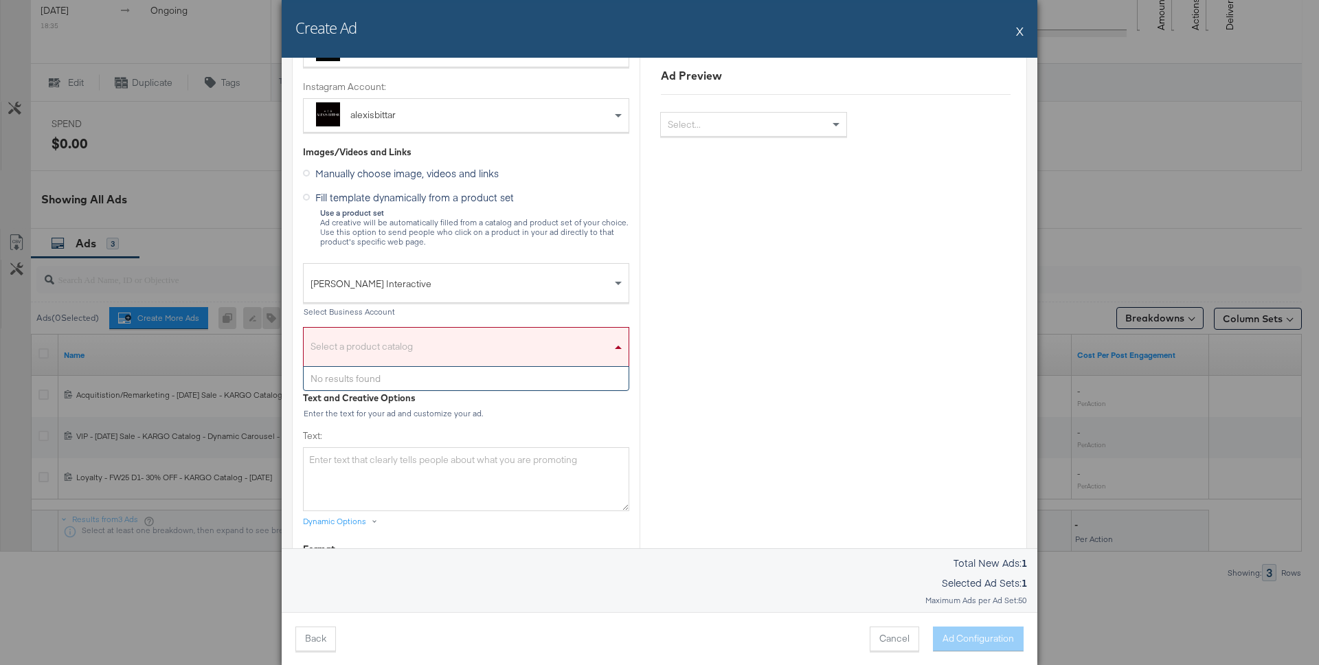
scroll to position [159, 0]
click at [589, 339] on div "Select a product catalog" at bounding box center [466, 347] width 325 height 32
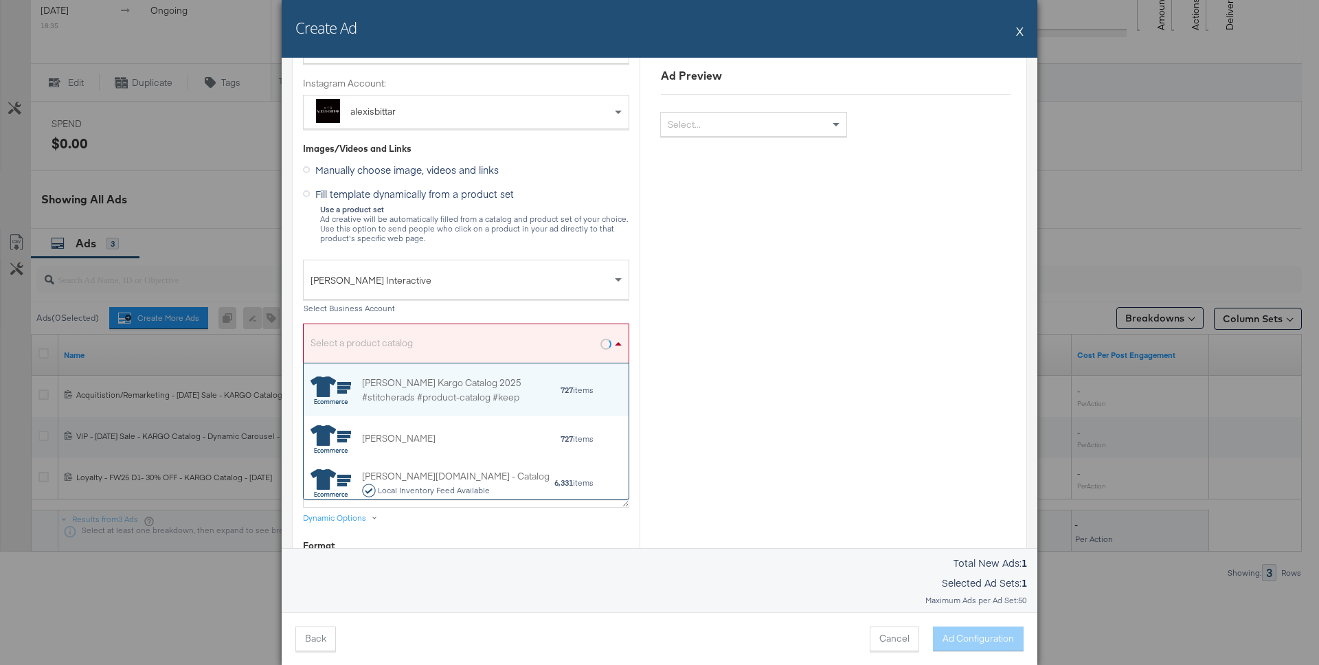
scroll to position [136, 325]
click at [487, 392] on div "[PERSON_NAME] Kargo Catalog 2025 #stitcherads #product-catalog #keep" at bounding box center [461, 389] width 198 height 29
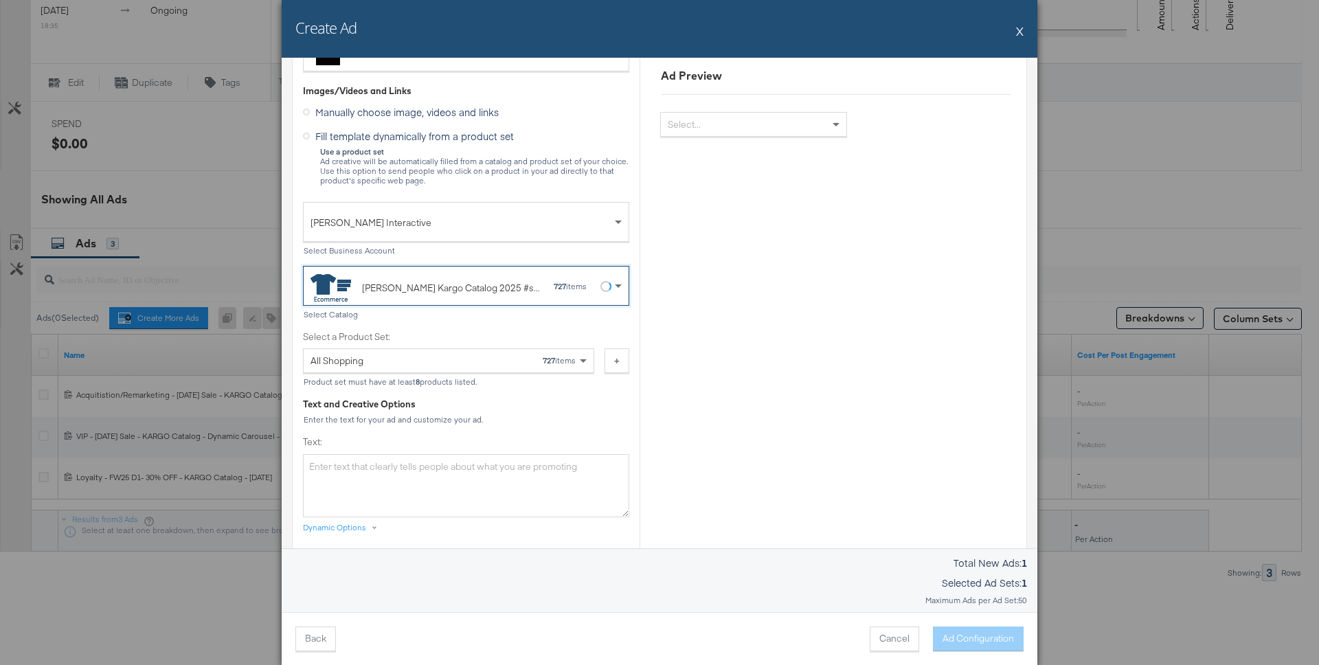
scroll to position [242, 0]
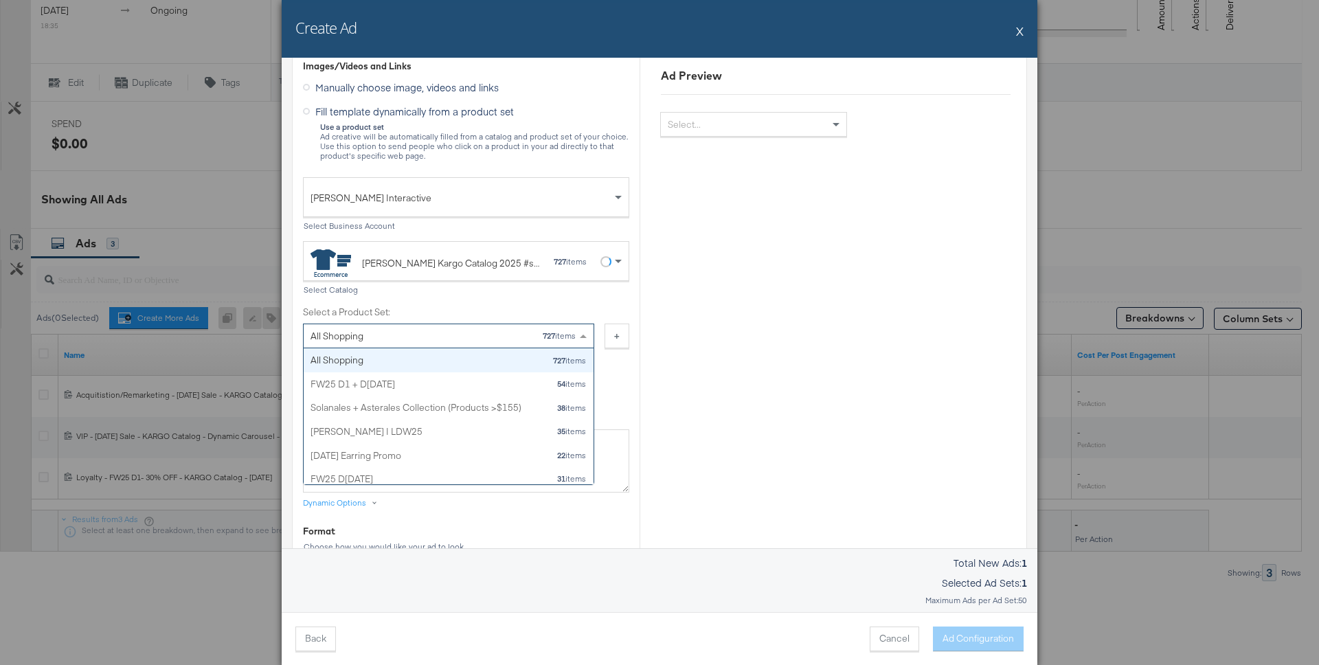
click at [490, 329] on div "All Shopping 727 items" at bounding box center [444, 335] width 266 height 23
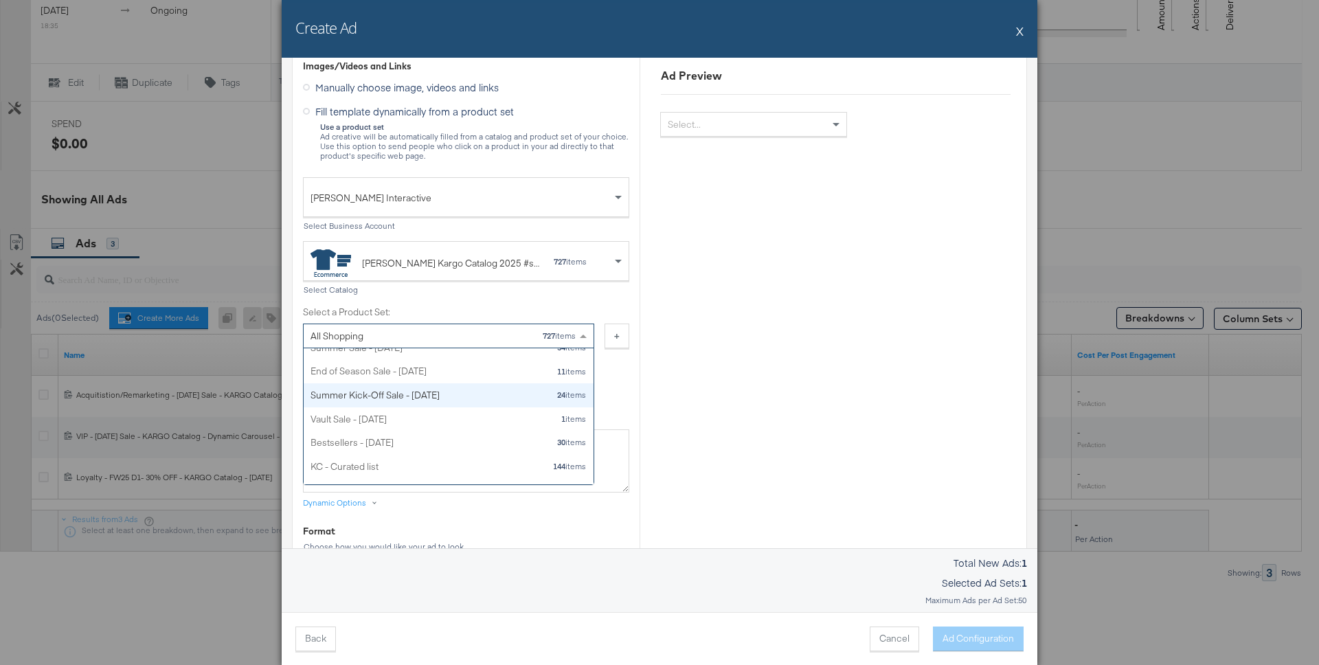
scroll to position [220, 0]
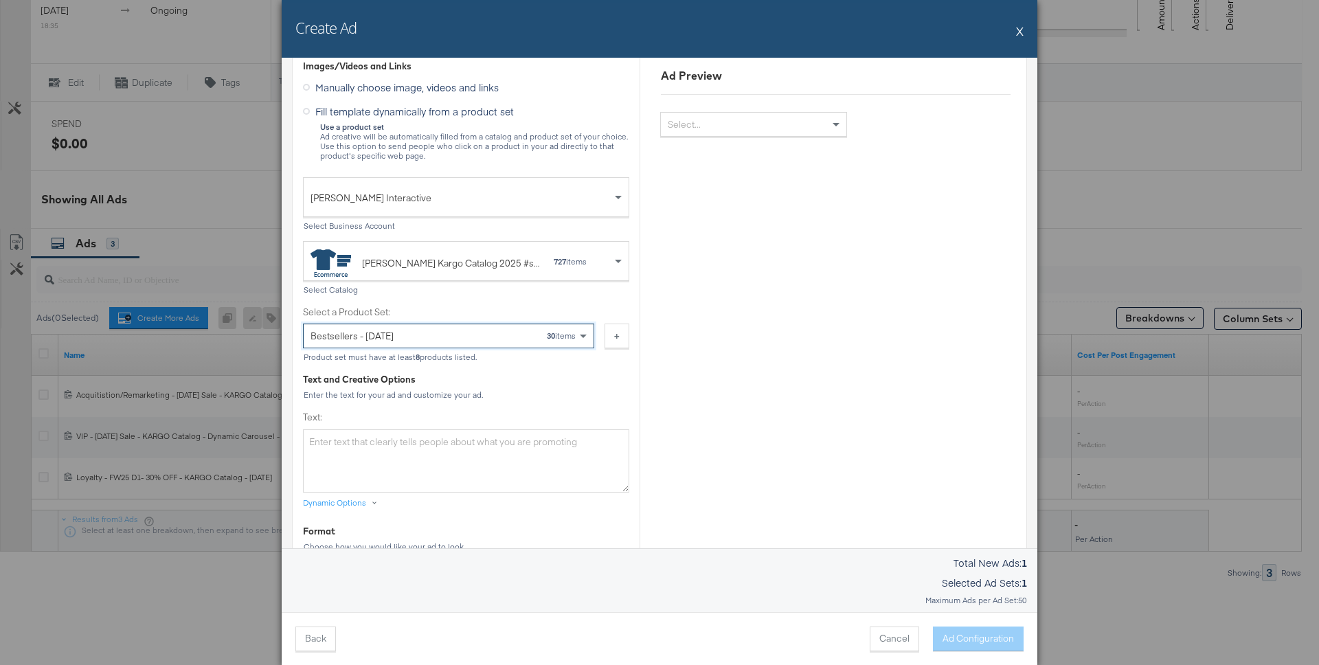
click at [674, 396] on div "Ad Preview Select..." at bounding box center [836, 632] width 392 height 1590
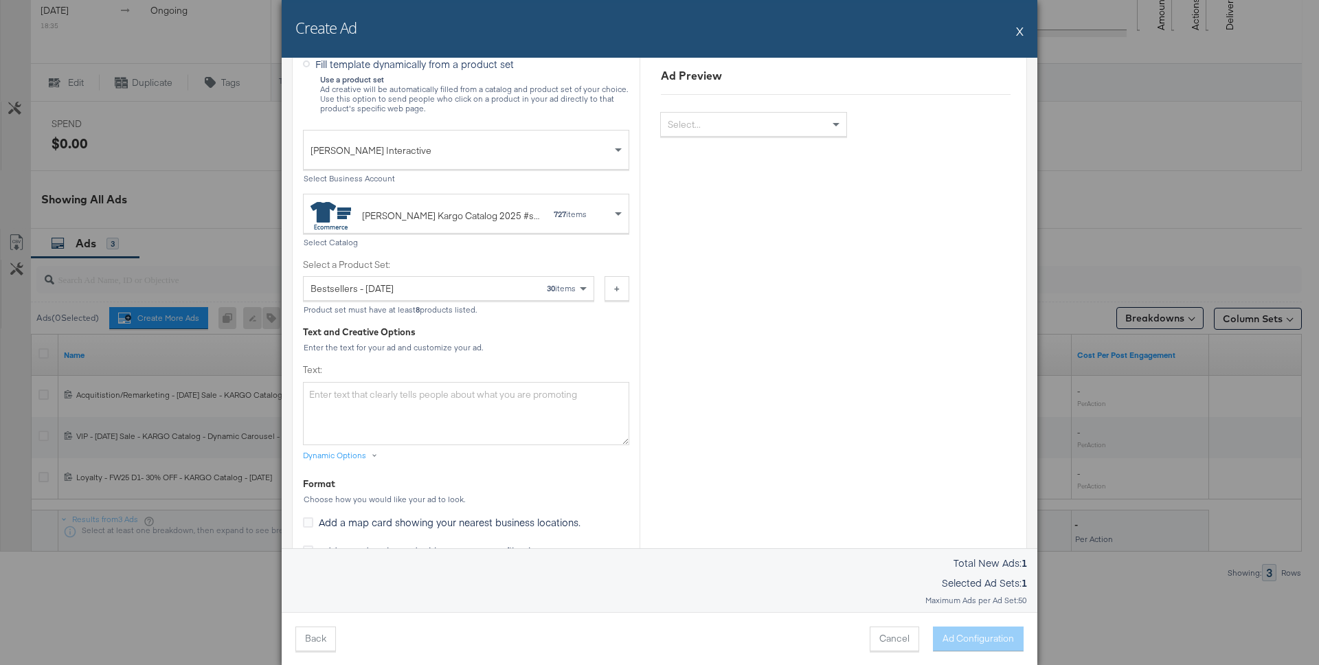
scroll to position [290, 0]
click at [515, 400] on textarea "Text:" at bounding box center [466, 412] width 326 height 63
paste textarea "Your VIP access starts now. Be the first to shop our Friends + Family Sale: 25%…"
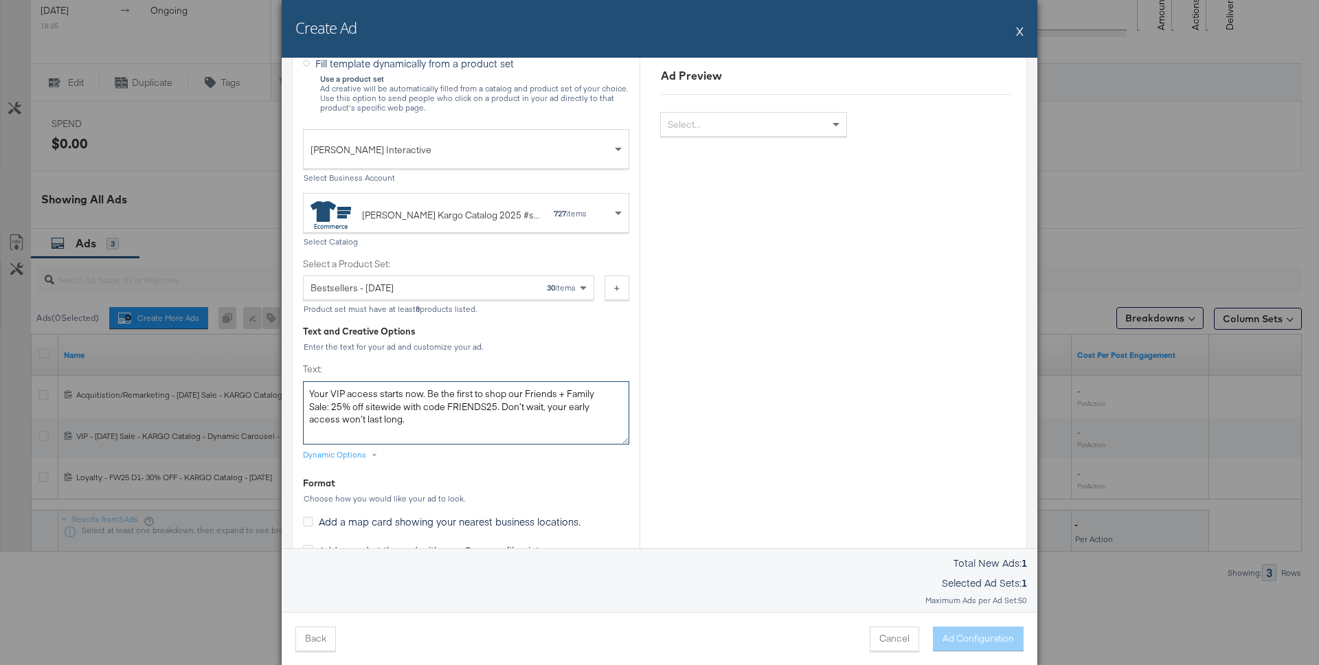
type textarea "Your VIP access starts now. Be the first to shop our Friends + Family Sale: 25%…"
click at [708, 374] on div "Ad Preview Select..." at bounding box center [836, 584] width 392 height 1590
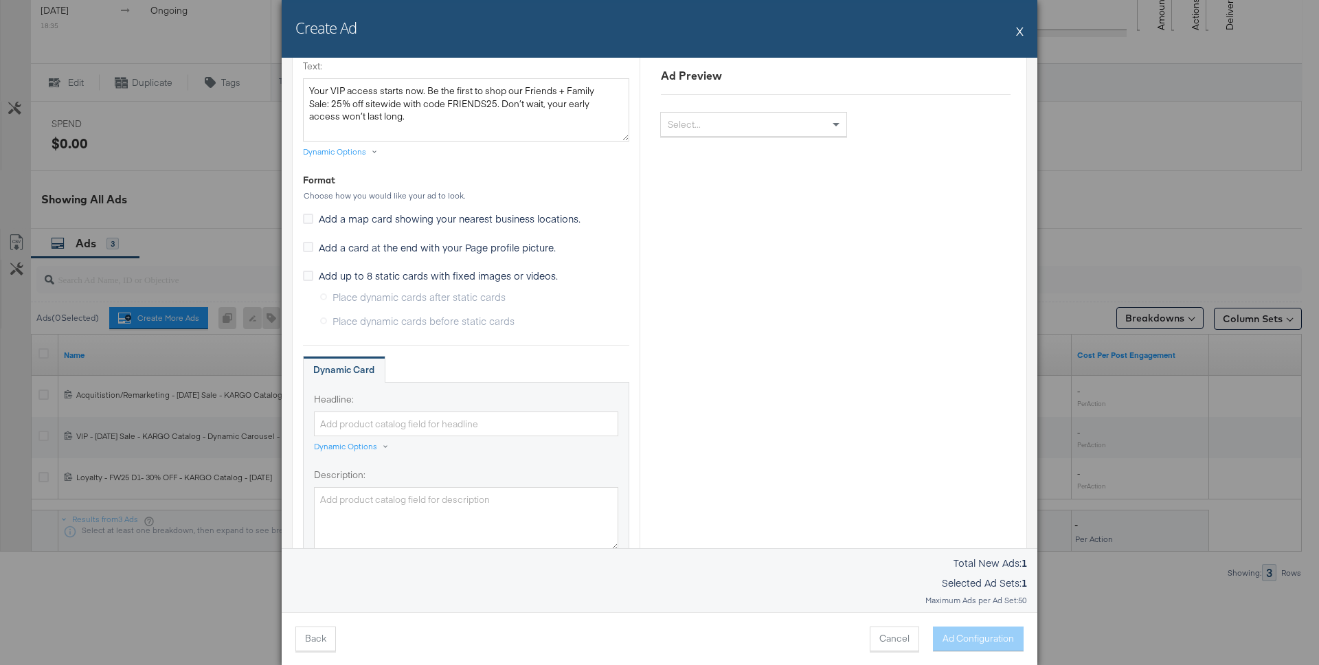
scroll to position [618, 0]
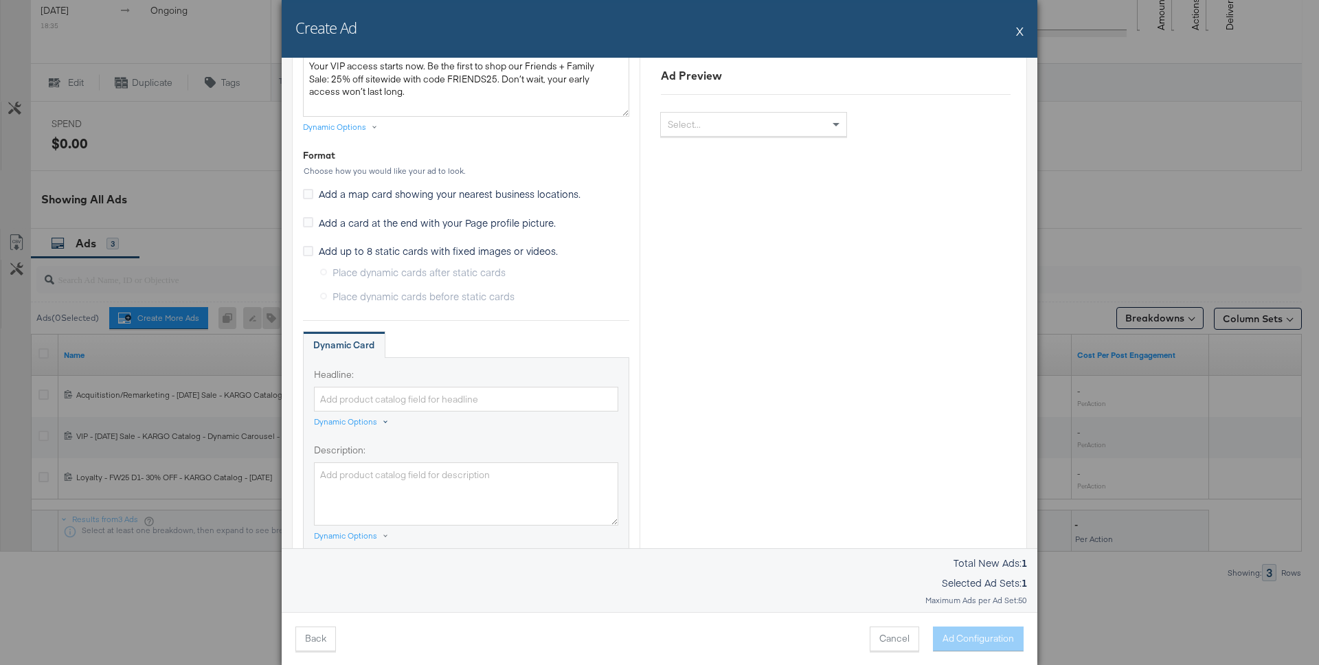
click at [363, 420] on div "Dynamic Options" at bounding box center [345, 421] width 63 height 11
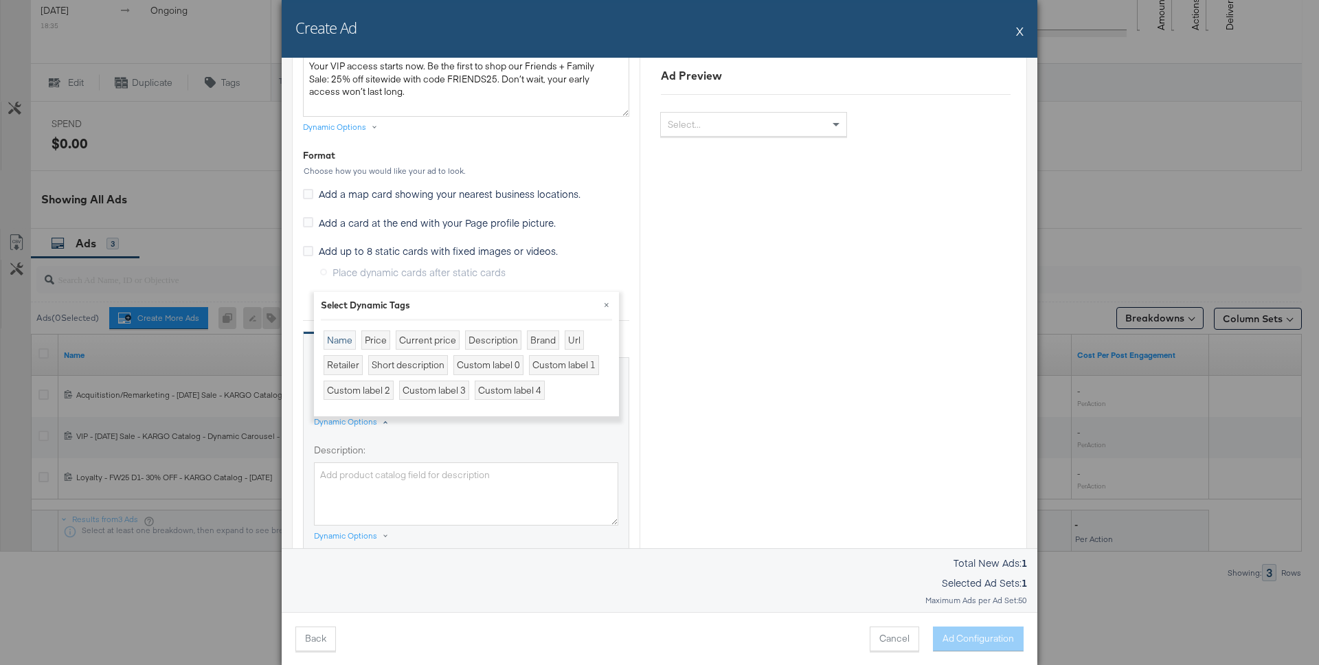
click at [339, 342] on div "Name" at bounding box center [340, 340] width 32 height 20
type input "{{[DOMAIN_NAME]}}"
click at [475, 433] on div at bounding box center [466, 433] width 304 height 1
click at [608, 305] on button "×" at bounding box center [606, 304] width 25 height 25
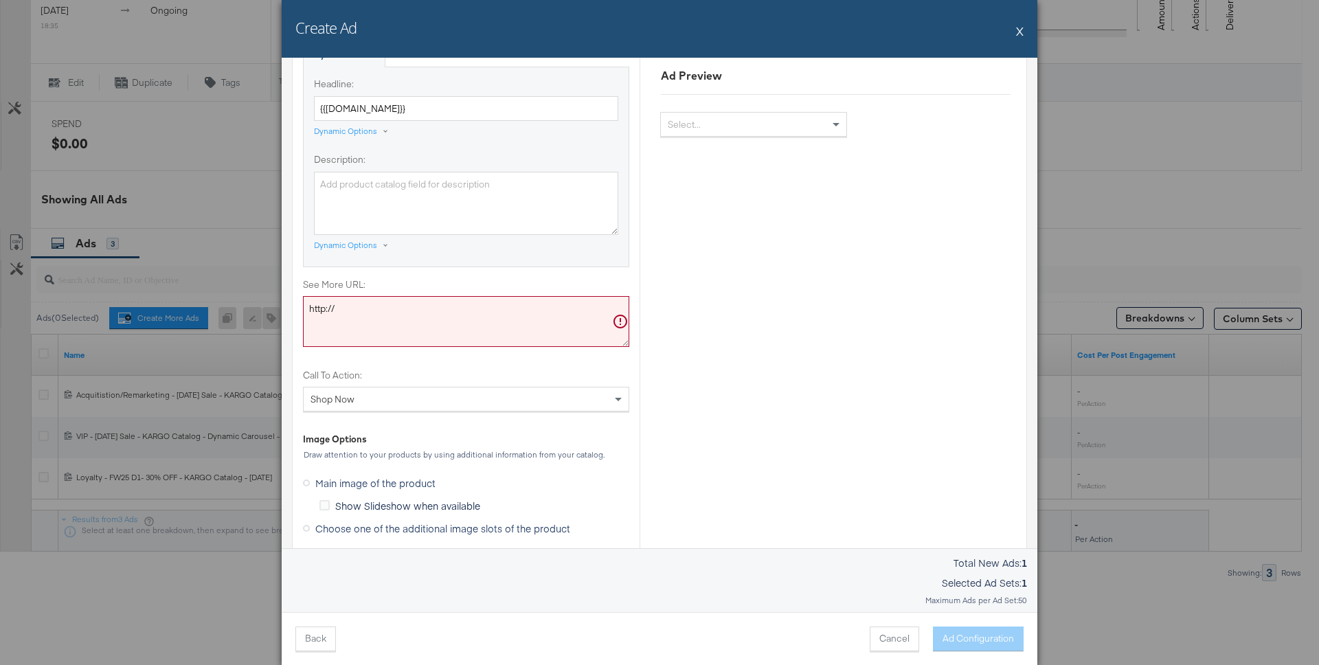
scroll to position [909, 0]
click at [461, 306] on textarea "http://" at bounding box center [466, 320] width 326 height 51
paste textarea "s://[DOMAIN_NAME][URL]"
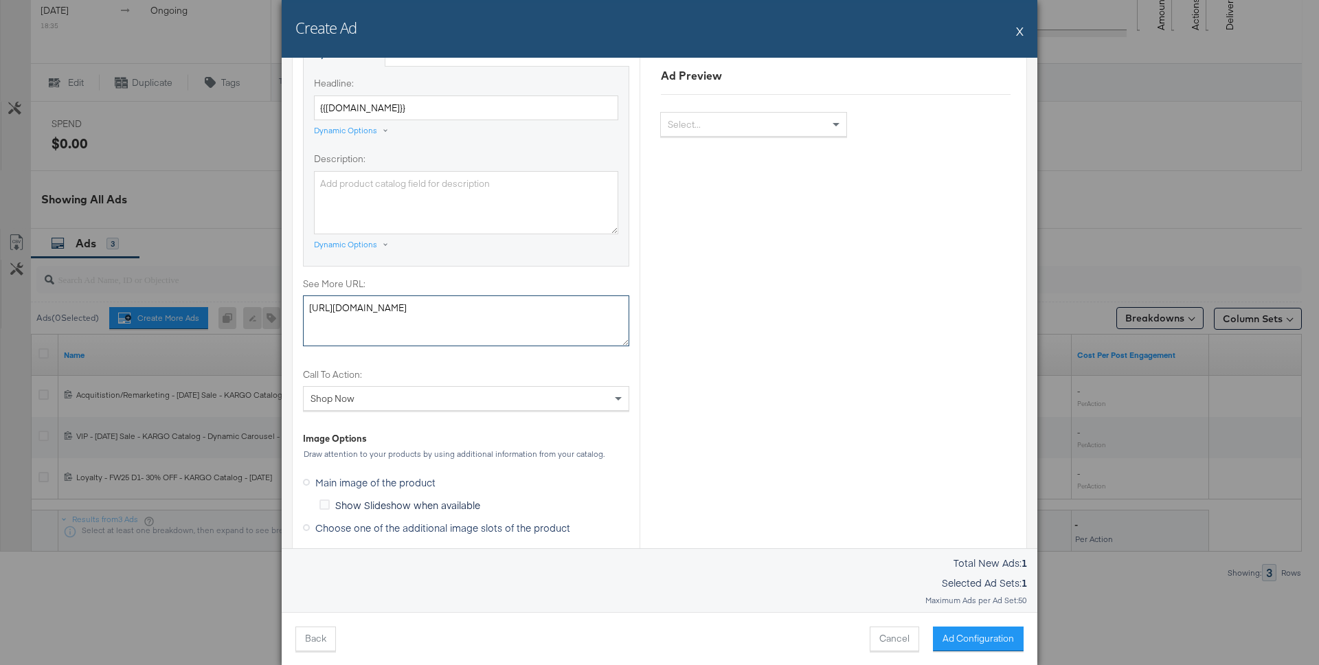
scroll to position [0, 0]
type textarea "[URL][DOMAIN_NAME]"
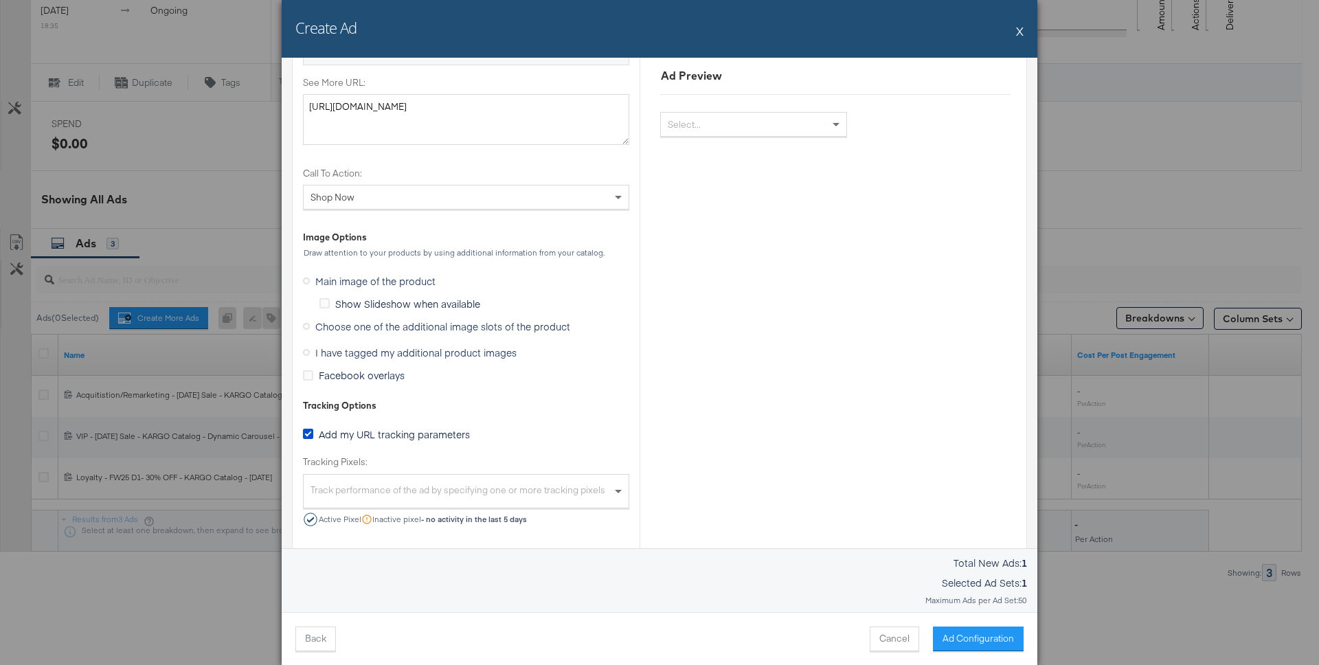
scroll to position [1118, 0]
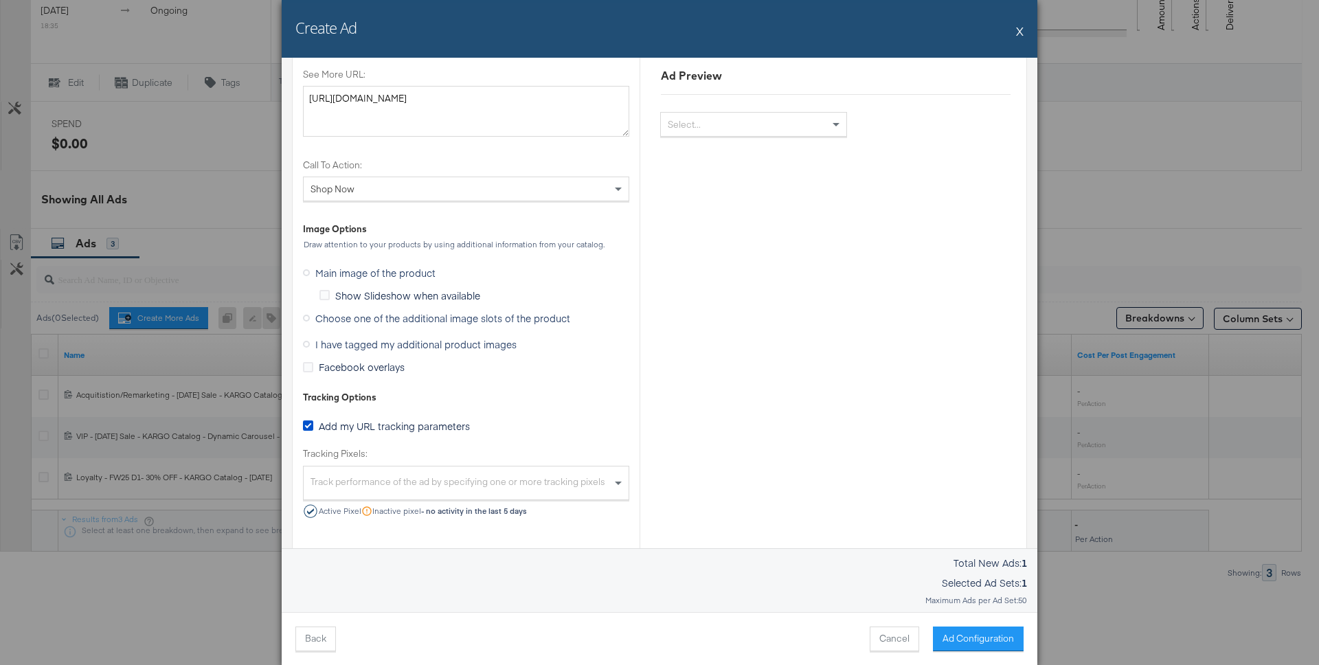
click at [308, 319] on icon at bounding box center [306, 318] width 7 height 7
click at [0, 0] on input "Choose one of the additional image slots of the product" at bounding box center [0, 0] width 0 height 0
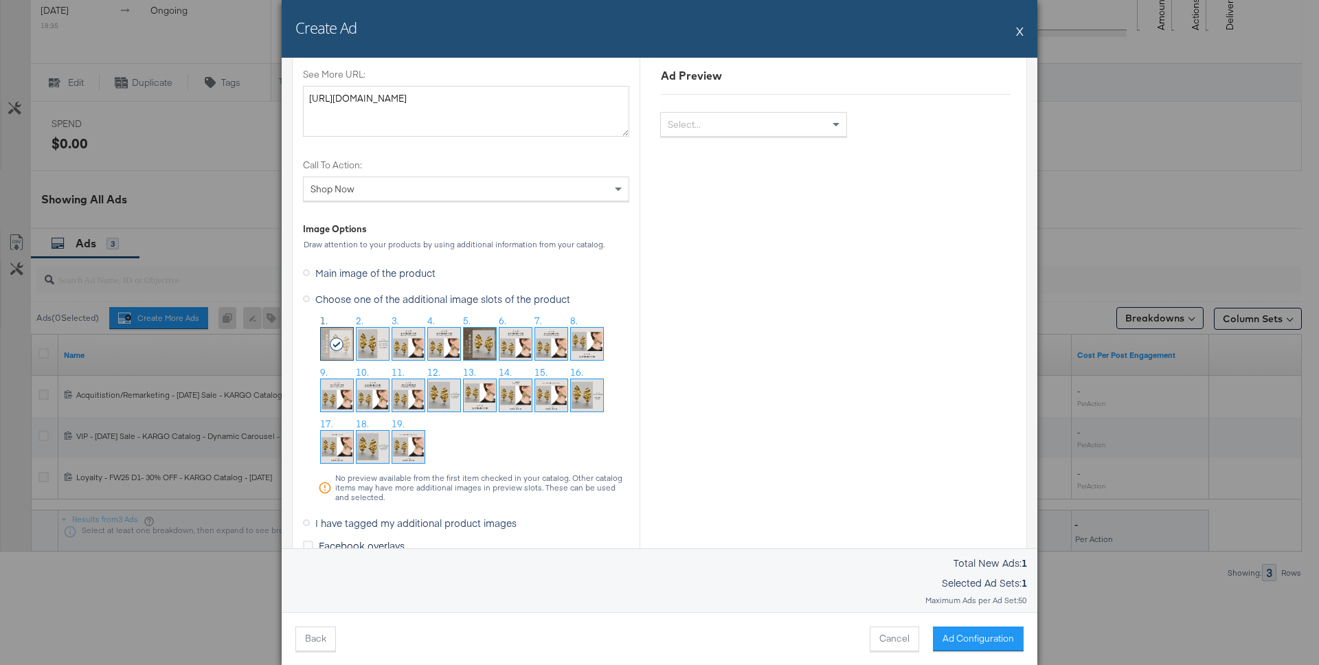
click at [444, 397] on img at bounding box center [444, 395] width 32 height 32
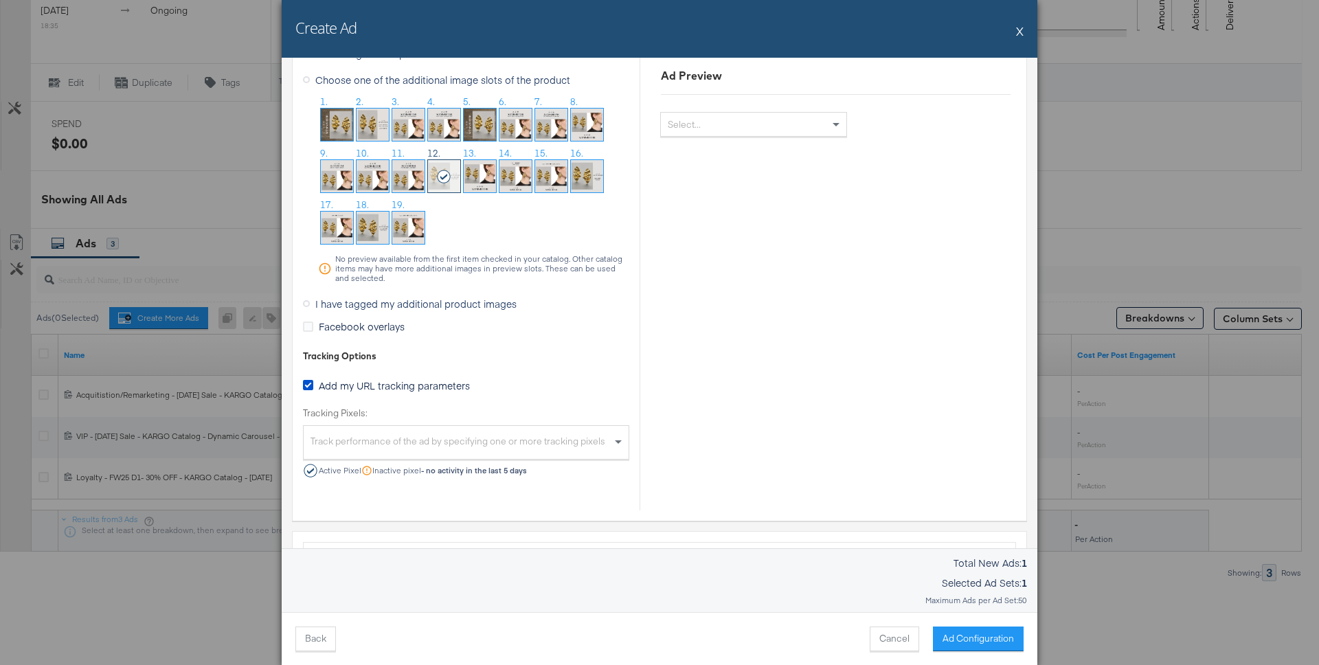
scroll to position [1338, 0]
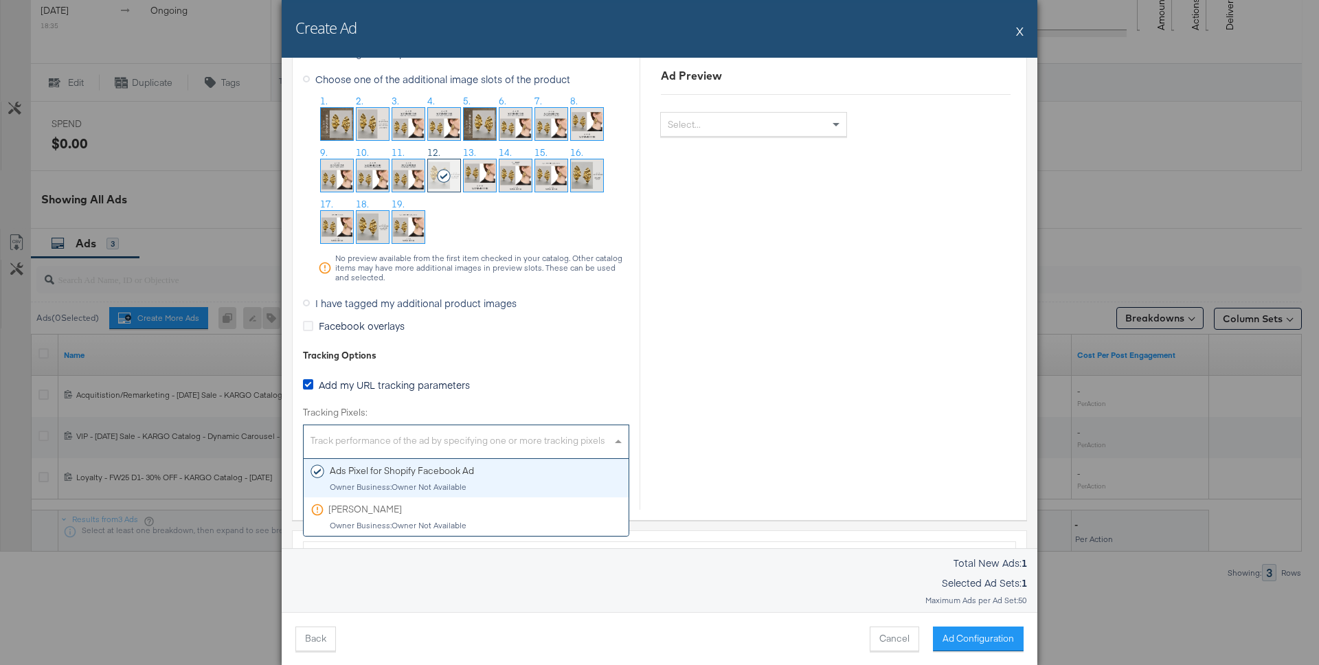
click at [559, 441] on div "Track performance of the ad by specifying one or more tracking pixels" at bounding box center [466, 444] width 325 height 30
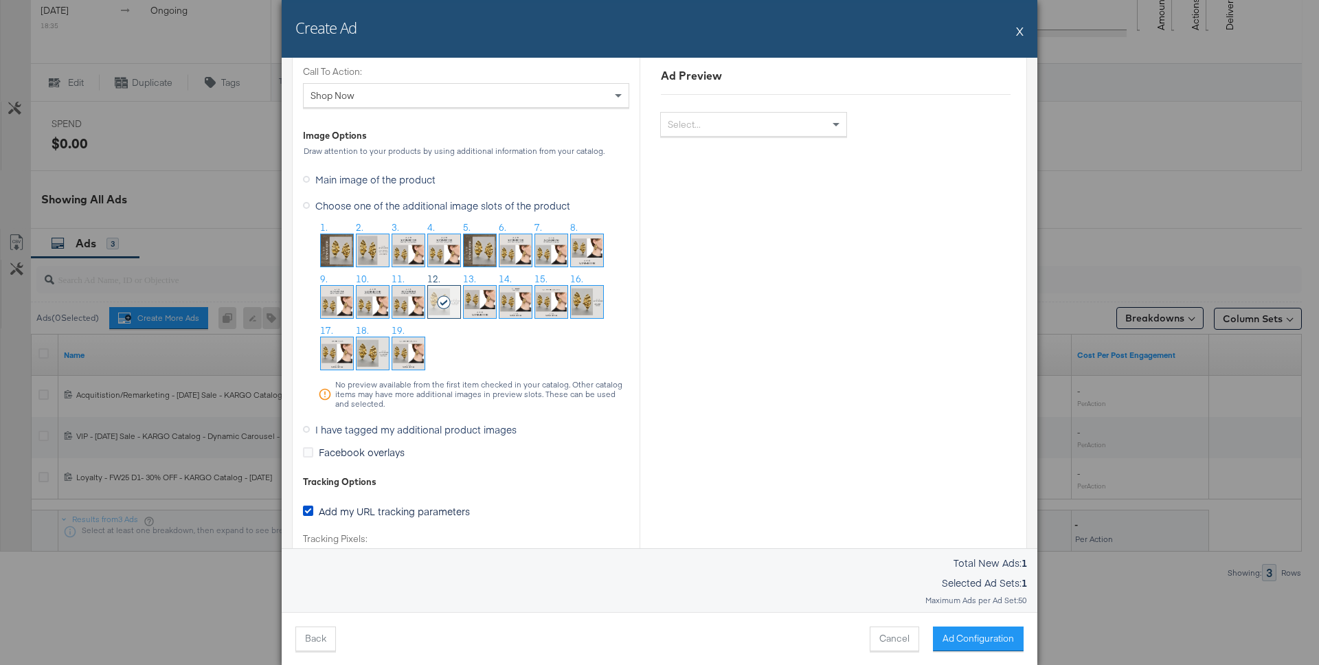
scroll to position [1214, 0]
click at [307, 422] on label "I have tagged my additional product images" at bounding box center [412, 427] width 219 height 21
click at [0, 0] on input "I have tagged my additional product images" at bounding box center [0, 0] width 0 height 0
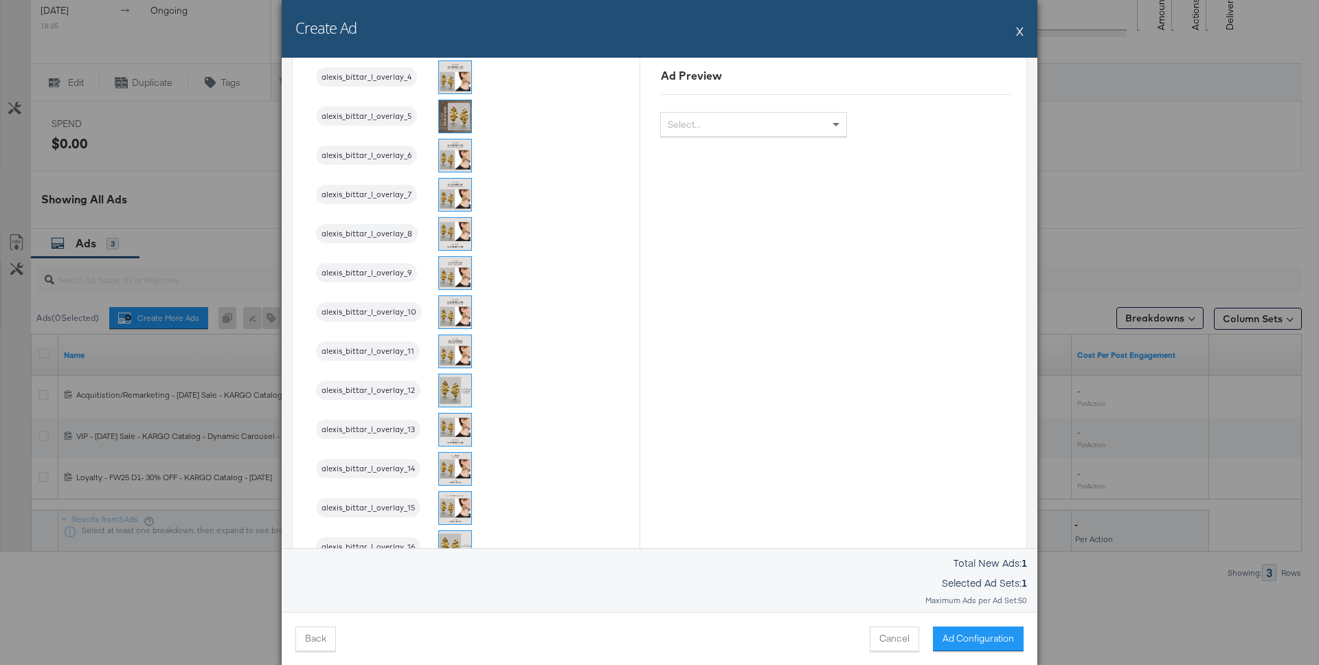
scroll to position [1362, 0]
click at [445, 388] on img at bounding box center [455, 387] width 32 height 32
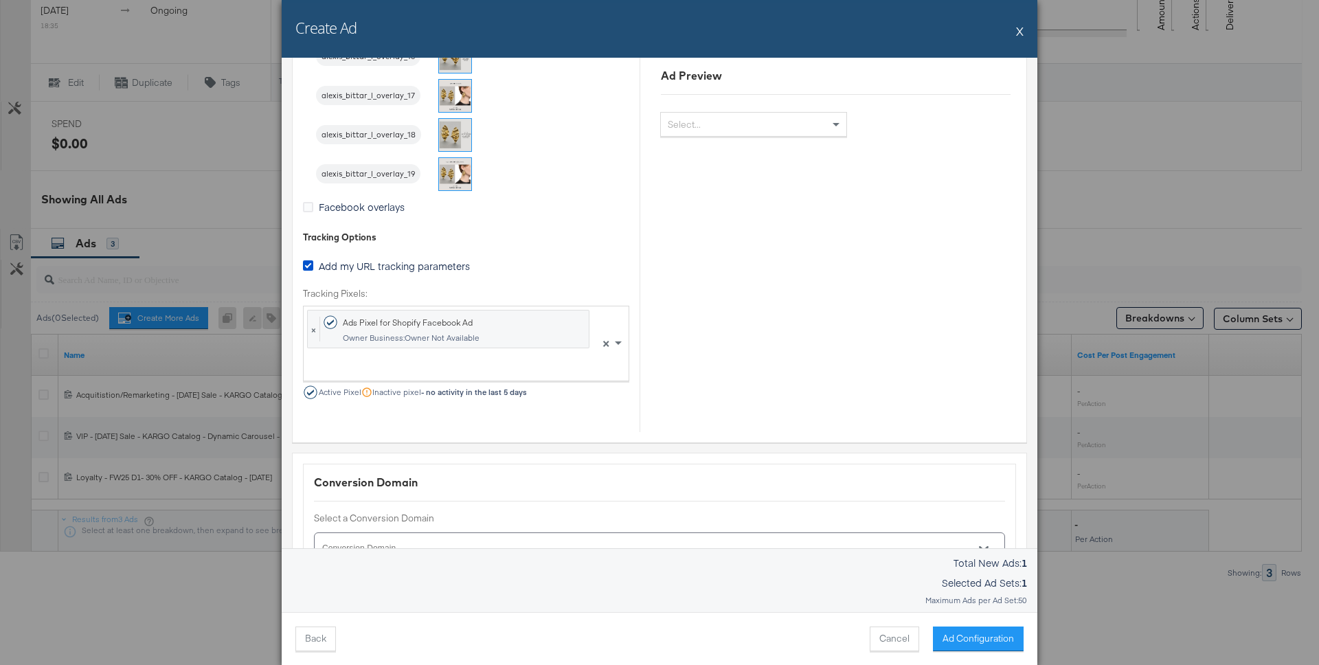
scroll to position [1855, 0]
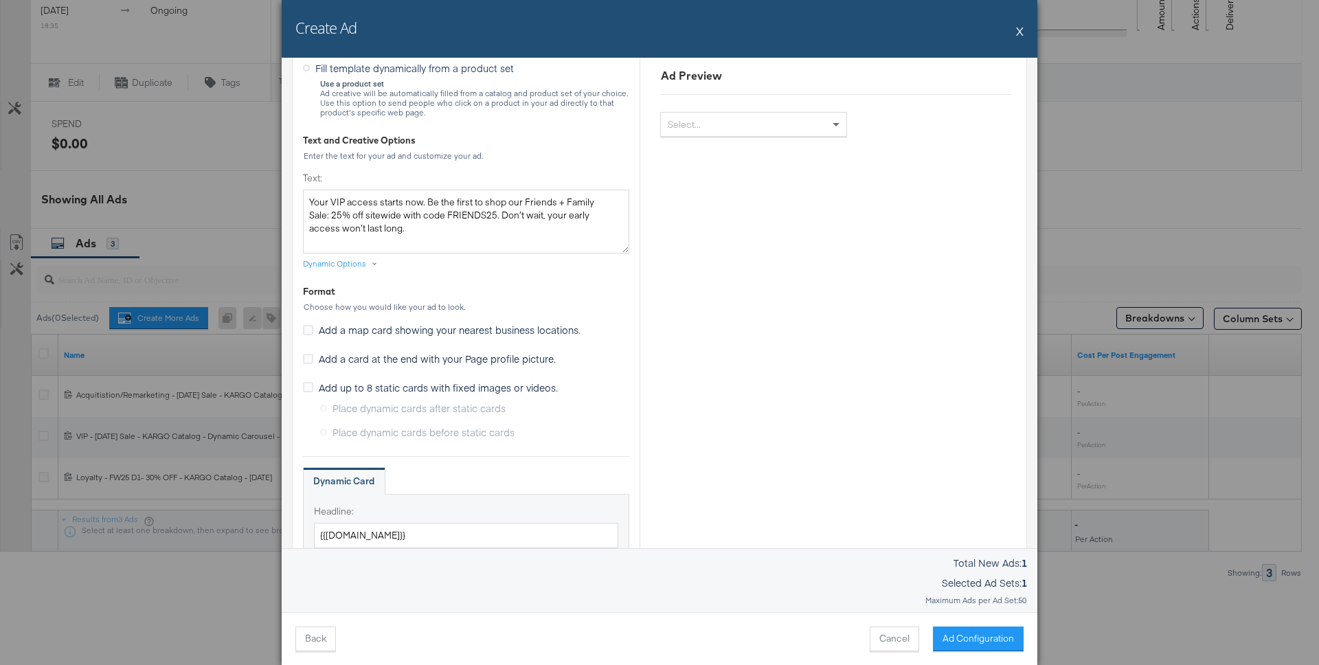
scroll to position [175, 0]
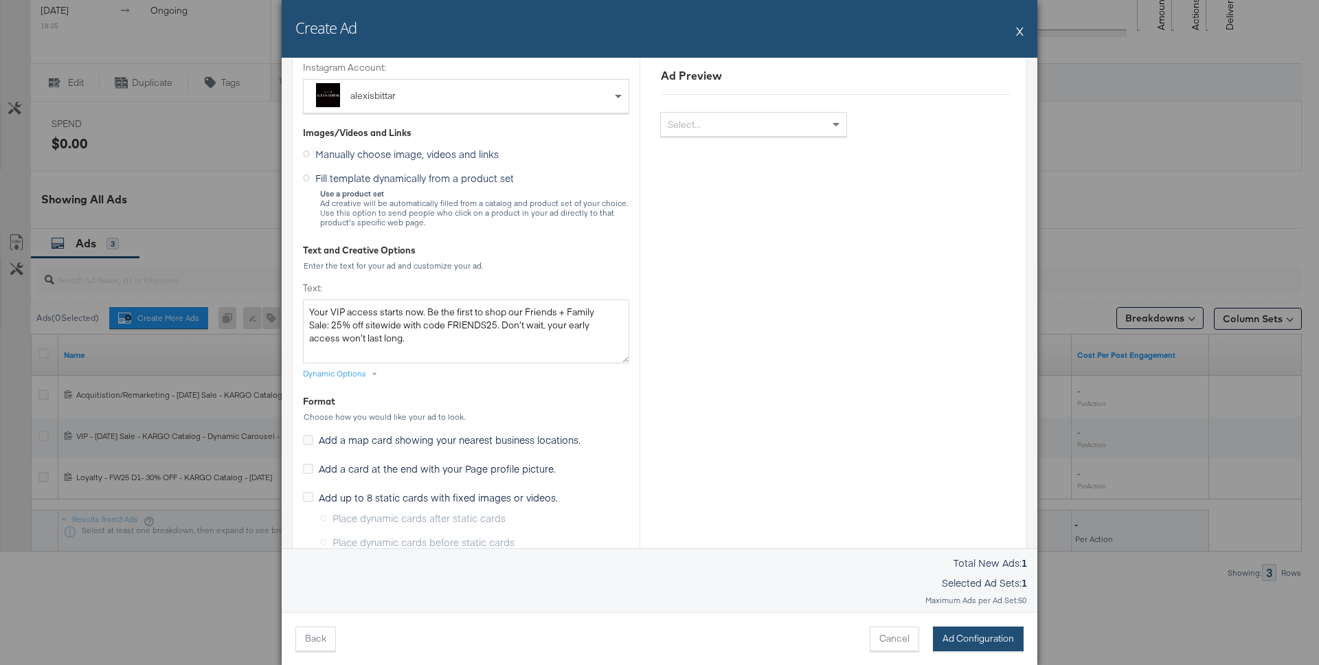
click at [979, 629] on button "Ad Configuration" at bounding box center [978, 639] width 91 height 25
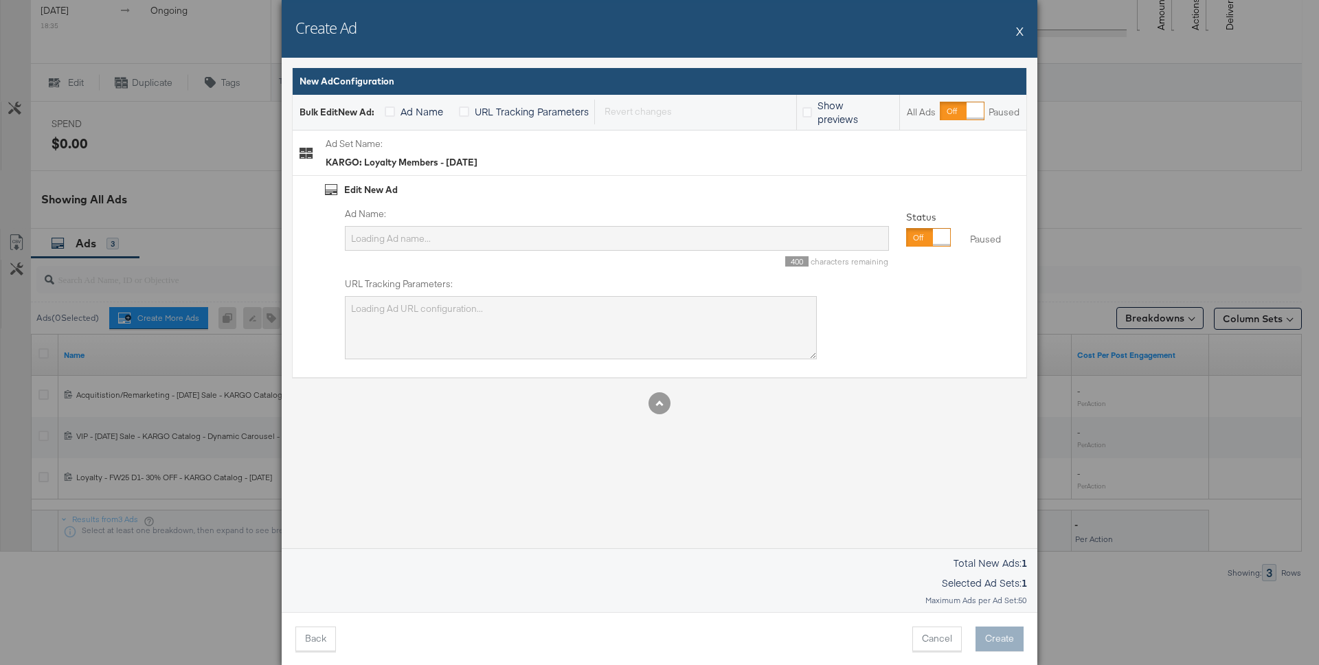
scroll to position [0, 0]
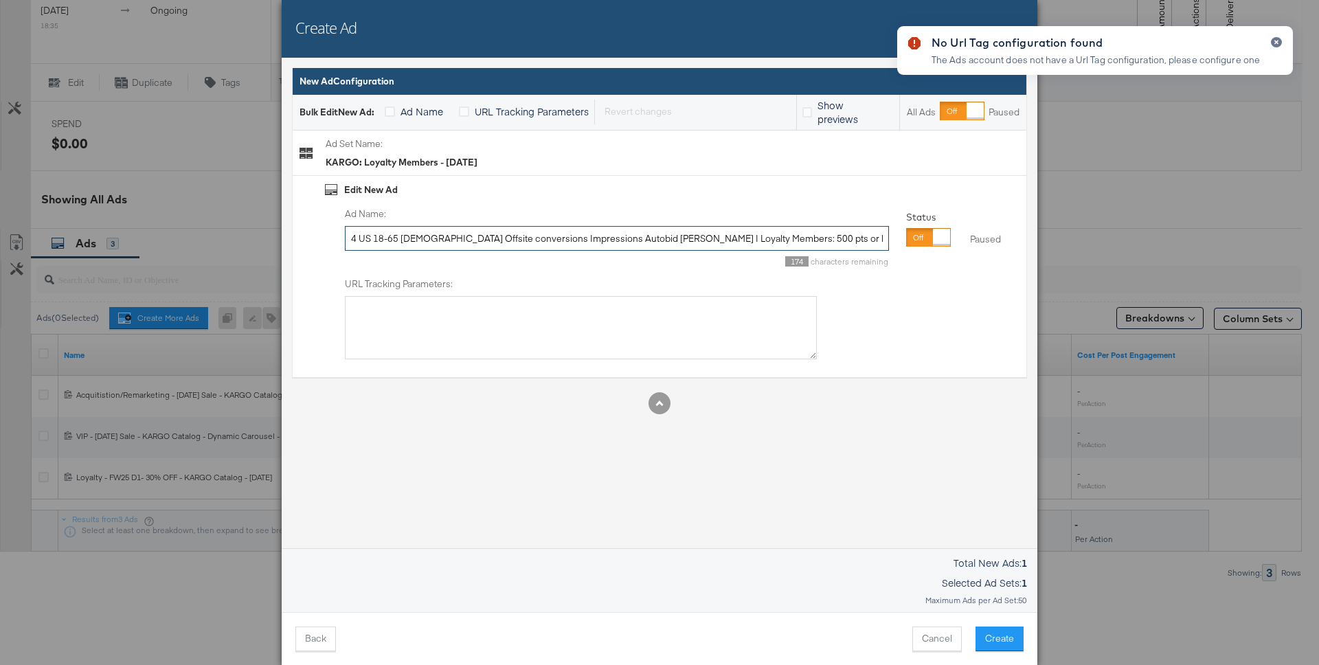
click at [530, 242] on input "4 US 18-65 [DEMOGRAPHIC_DATA] Offsite conversions Impressions Autobid [PERSON_N…" at bounding box center [617, 238] width 544 height 25
paste input "Loyalty - F+F Sale - Dynamic Carousel - KARGO Catalog - September"
type input "Loyalty - F+F Sale - Dynamic Carousel - KARGO Catalog - [DATE]"
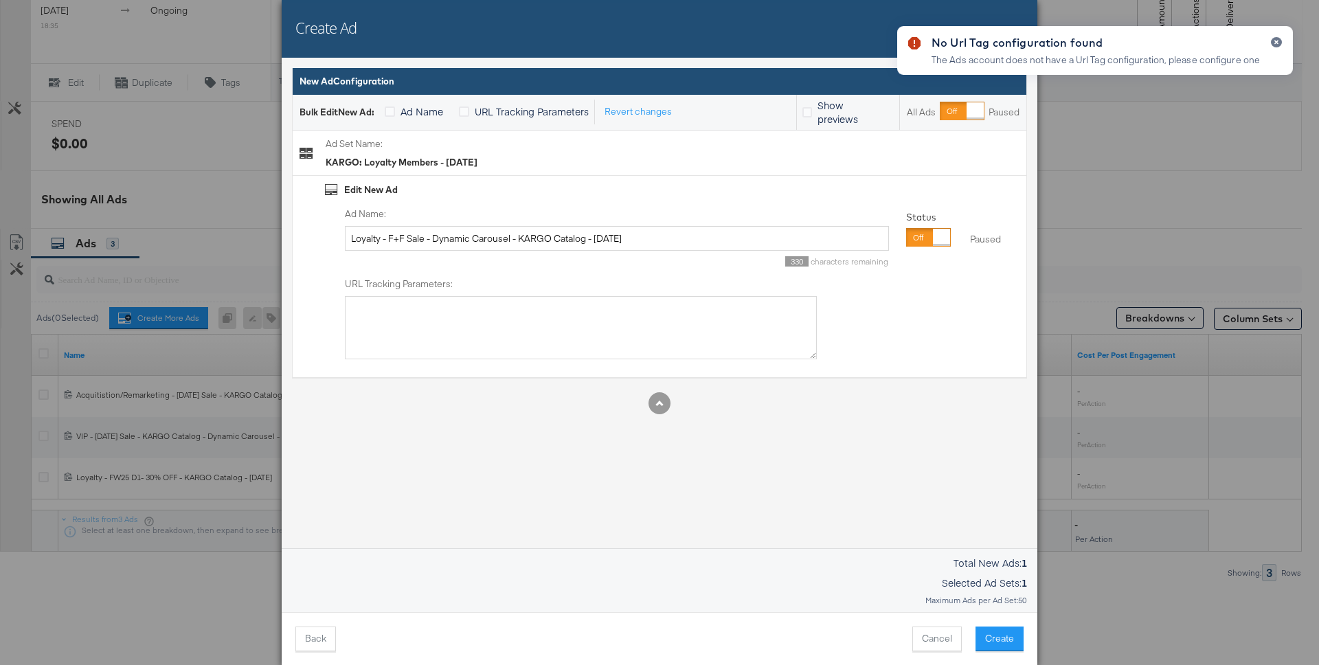
click at [891, 332] on div "No Url Tag configuration found The Ads account does not have a Url Tag configur…" at bounding box center [1094, 307] width 423 height 591
click at [631, 321] on textarea "URL Tracking Parameters:" at bounding box center [581, 327] width 472 height 63
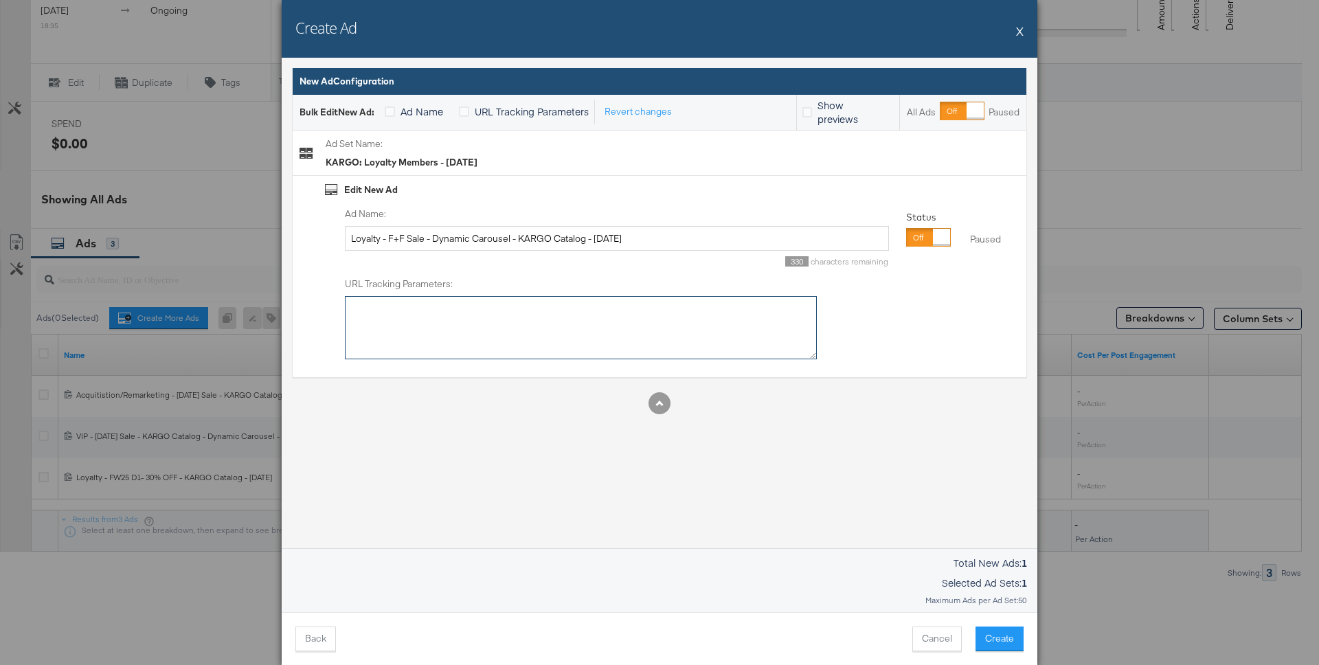
paste textarea "utm_source=facebook&utm_medium=cpc&utm_campaign={{[DOMAIN_NAME]}}&utm_content={…"
type textarea "utm_source=facebook&utm_medium=cpc&utm_campaign={{[DOMAIN_NAME]}}&utm_content={…"
click at [973, 357] on div "Ad Name: Loyalty - F+F Sale - Dynamic Carousel - KARGO Catalog - [DATE] 330 cha…" at bounding box center [672, 283] width 695 height 153
click at [1006, 629] on button "Create" at bounding box center [999, 639] width 48 height 25
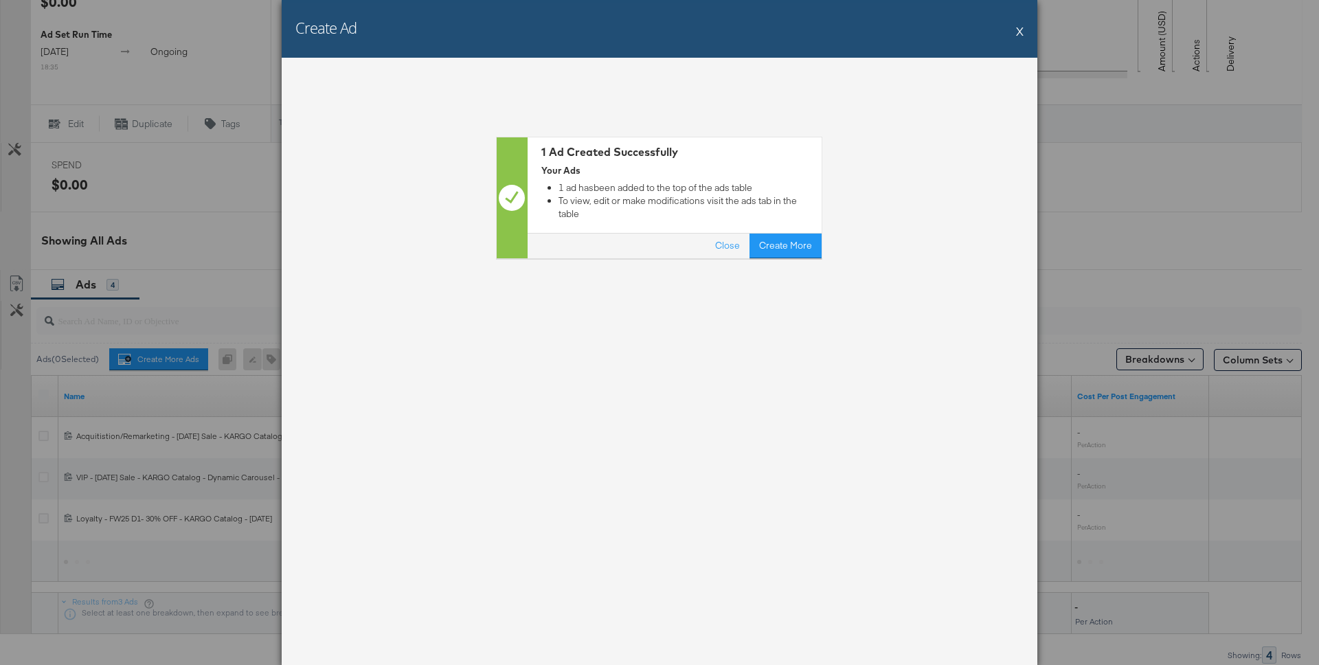
scroll to position [521, 0]
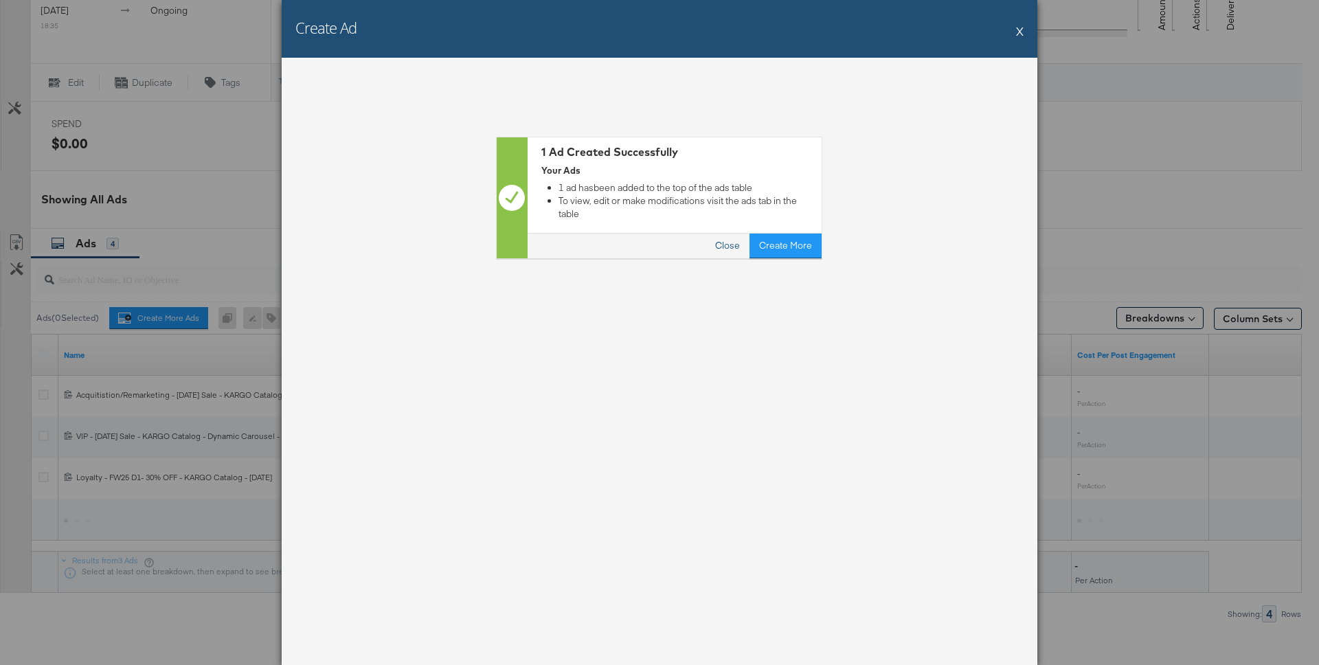
click at [734, 234] on button "Close" at bounding box center [728, 246] width 44 height 25
